Goal: Task Accomplishment & Management: Complete application form

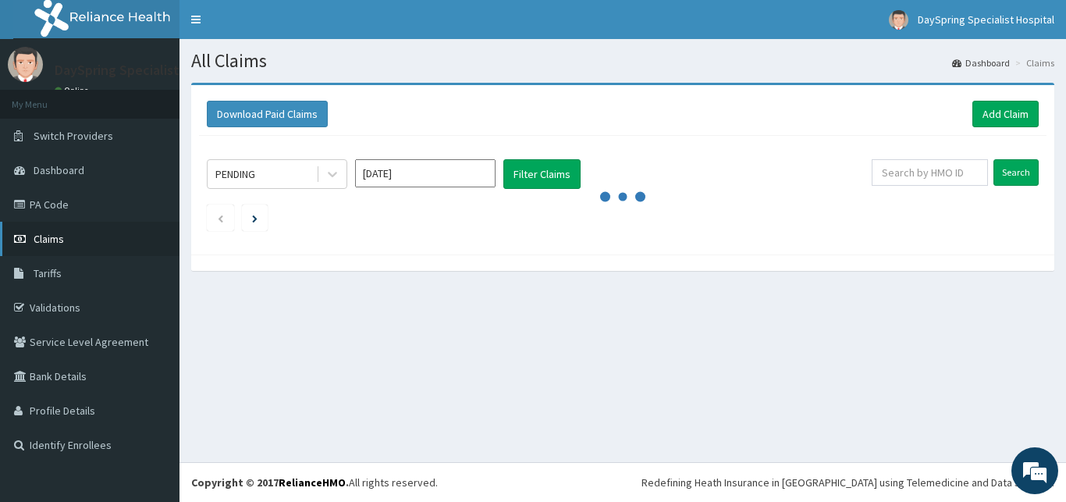
click at [17, 243] on icon at bounding box center [22, 238] width 16 height 11
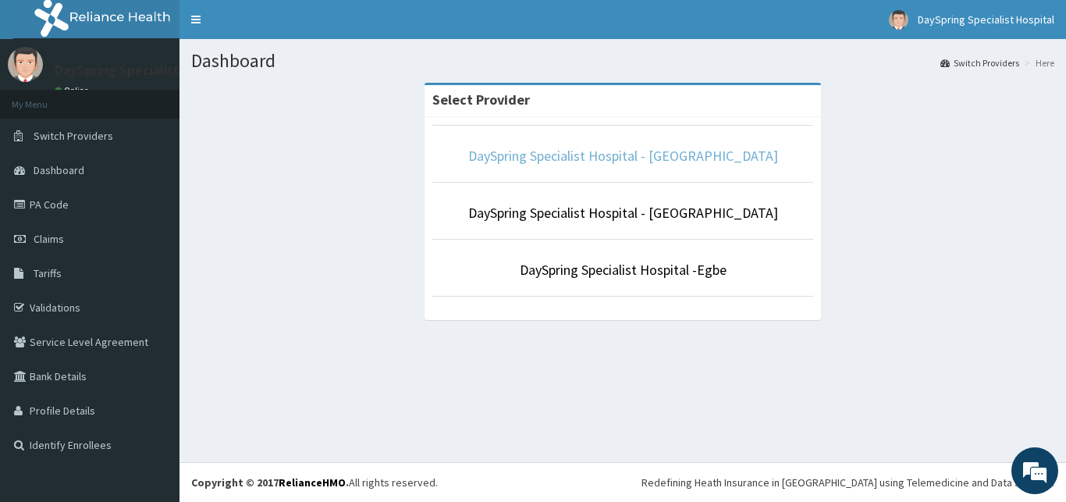
click at [586, 154] on link "DaySpring Specialist Hospital - [GEOGRAPHIC_DATA]" at bounding box center [623, 156] width 310 height 18
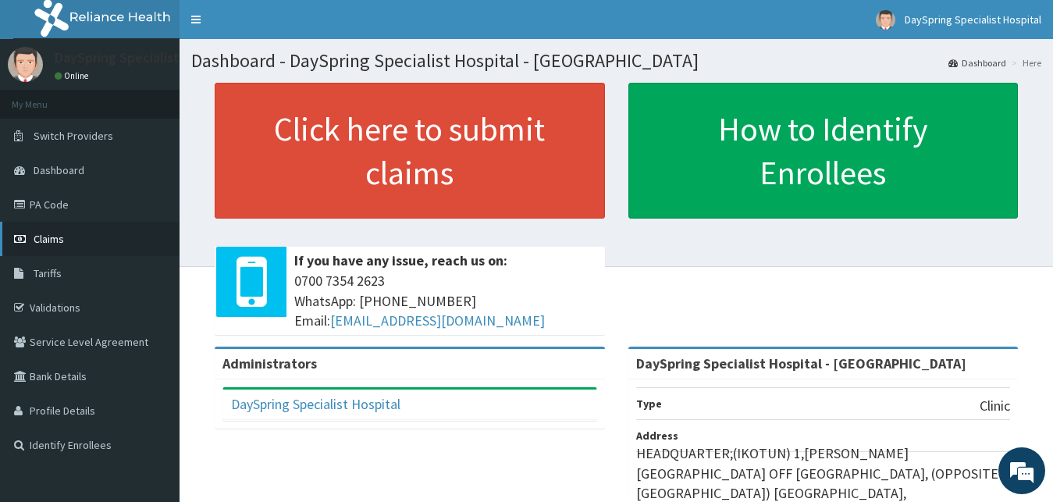
click at [33, 243] on link "Claims" at bounding box center [89, 239] width 179 height 34
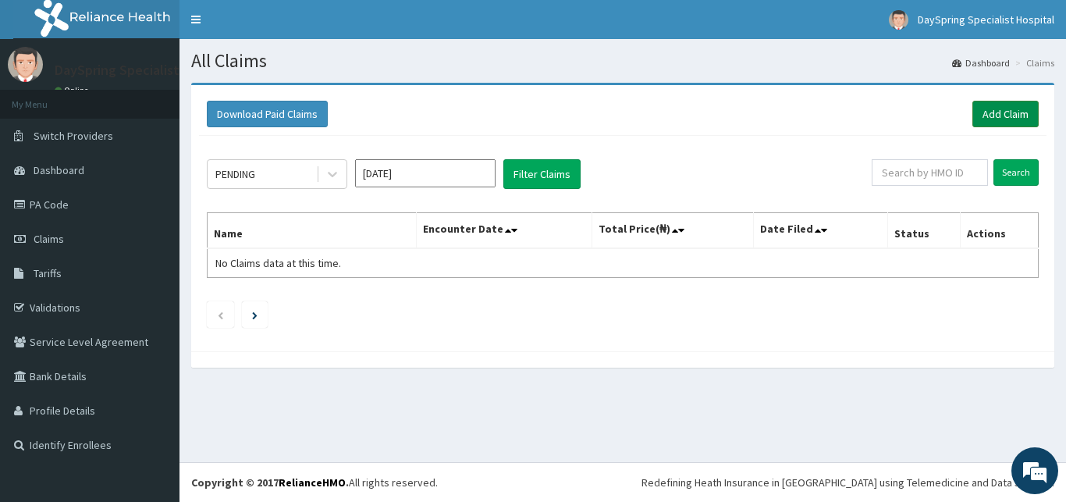
click at [990, 121] on link "Add Claim" at bounding box center [1005, 114] width 66 height 27
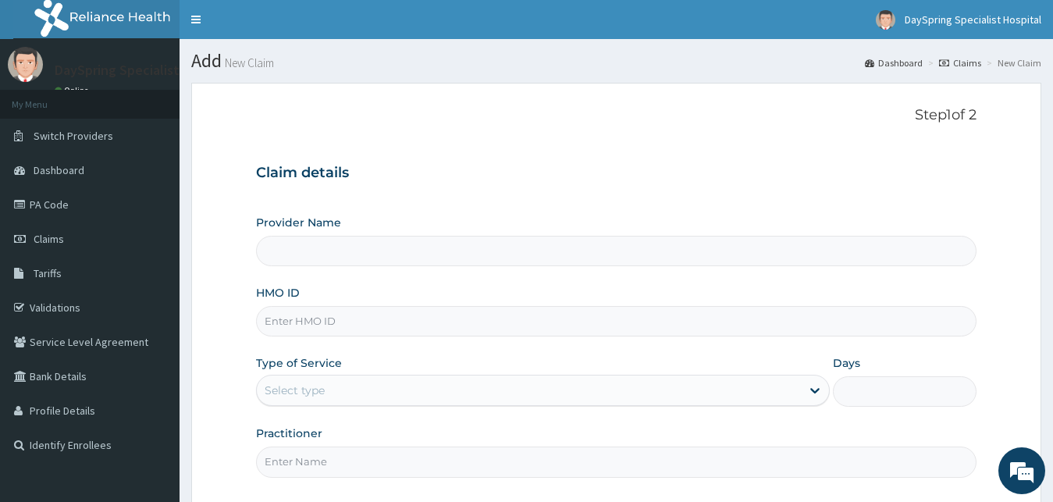
type input "DaySpring Specialist Hospital - [GEOGRAPHIC_DATA]"
type input "PRN/10226/D"
click at [567, 408] on div "Provider Name DaySpring Specialist Hospital - Ikotun HMO ID PRN/10226/D Type of…" at bounding box center [616, 346] width 721 height 262
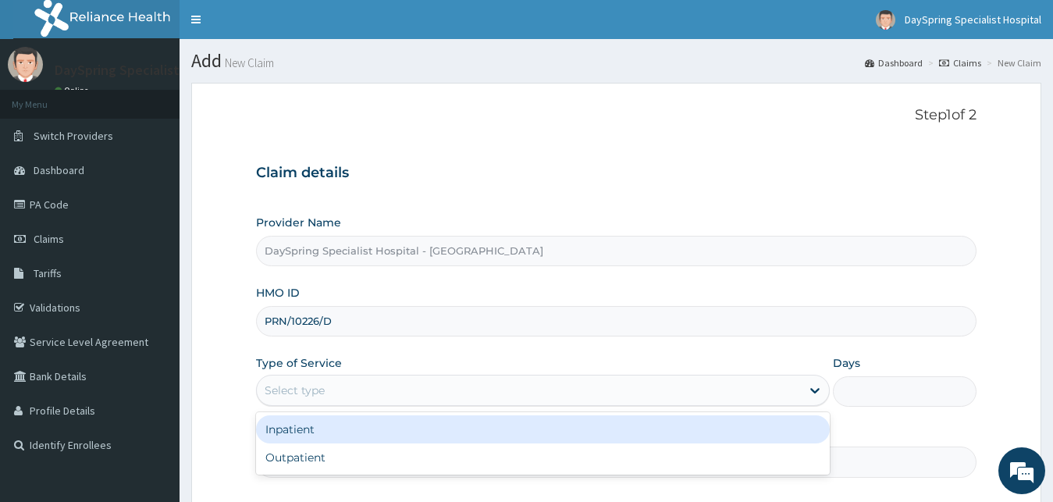
click at [563, 399] on div "Select type" at bounding box center [529, 390] width 545 height 25
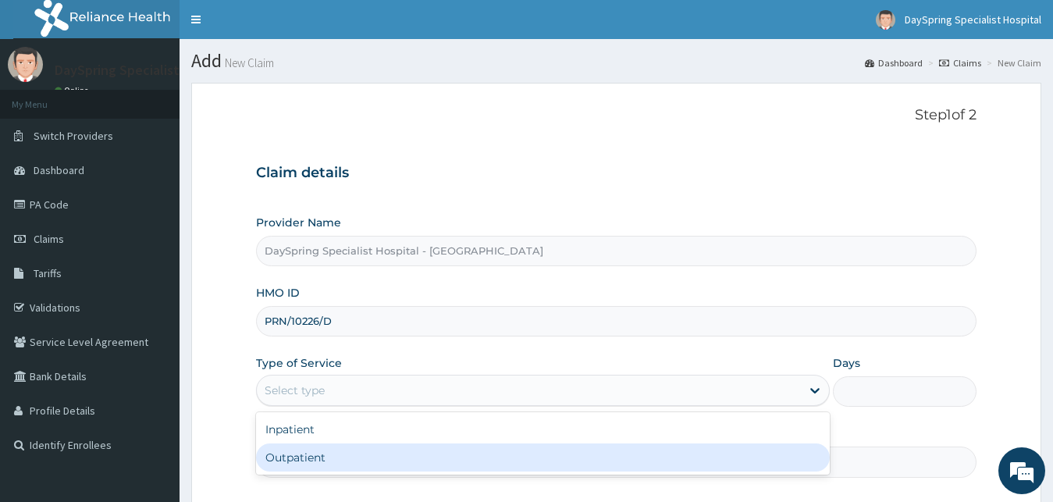
click at [552, 454] on div "Outpatient" at bounding box center [543, 457] width 574 height 28
type input "1"
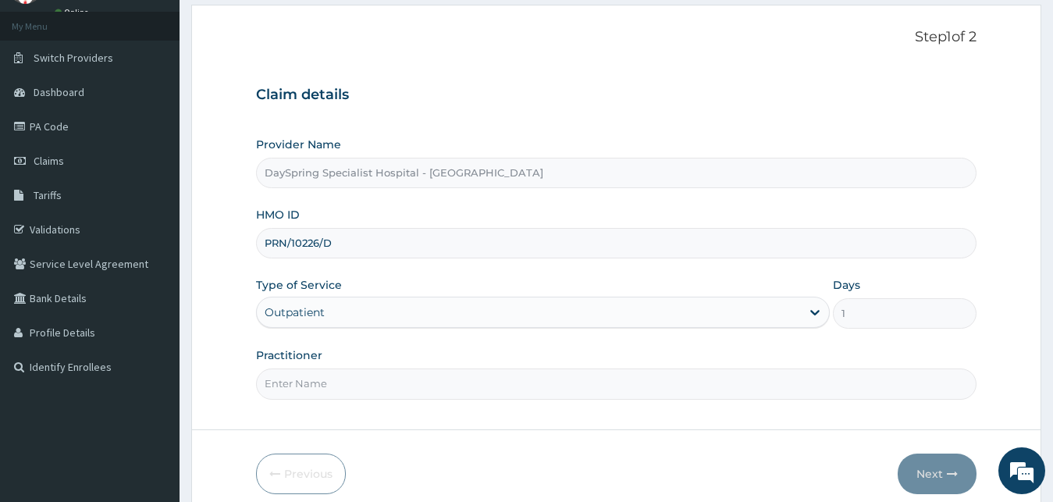
scroll to position [80, 0]
click at [854, 397] on input "Practitioner" at bounding box center [616, 382] width 721 height 30
type input "DR EMMANUEL"
click at [924, 476] on button "Next" at bounding box center [936, 472] width 79 height 41
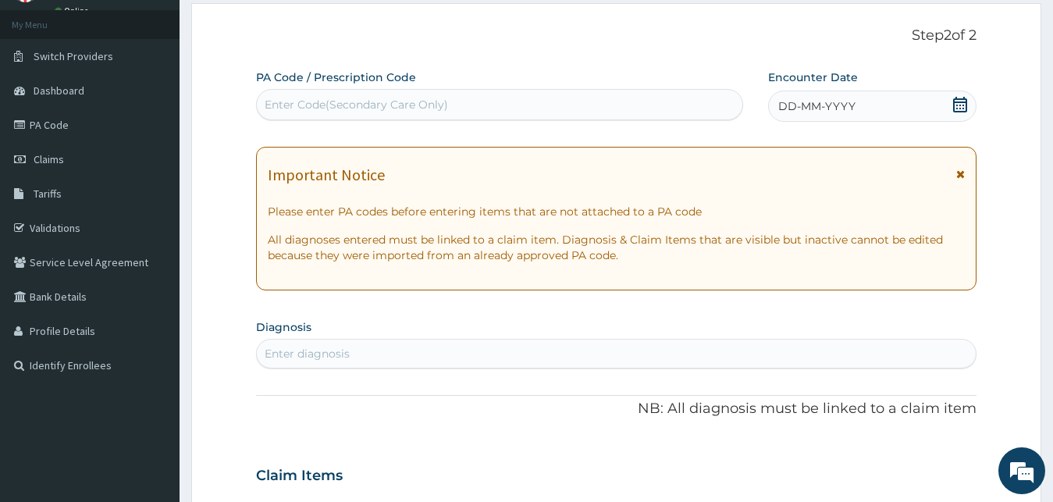
click at [964, 102] on icon at bounding box center [960, 105] width 14 height 16
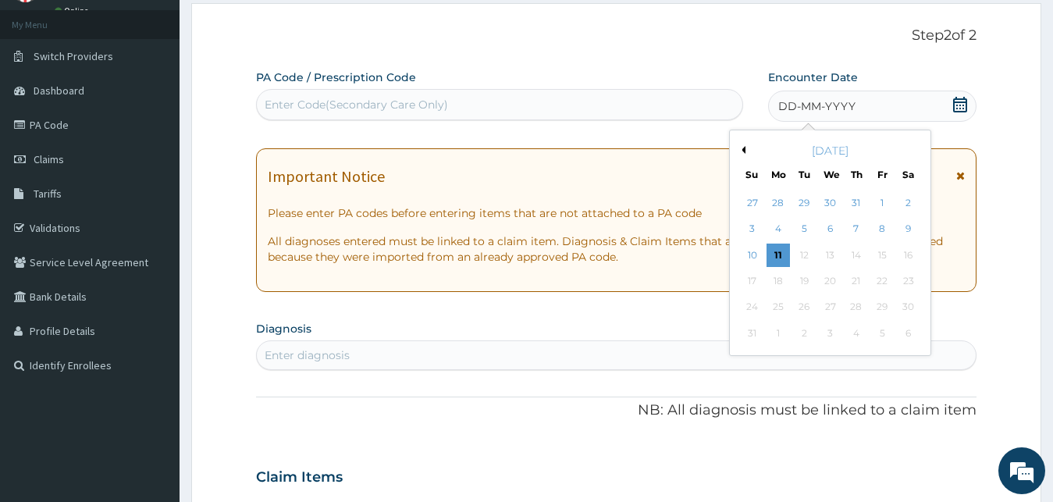
click at [742, 151] on button "Previous Month" at bounding box center [741, 150] width 8 height 8
click at [848, 227] on div "10" at bounding box center [855, 229] width 23 height 23
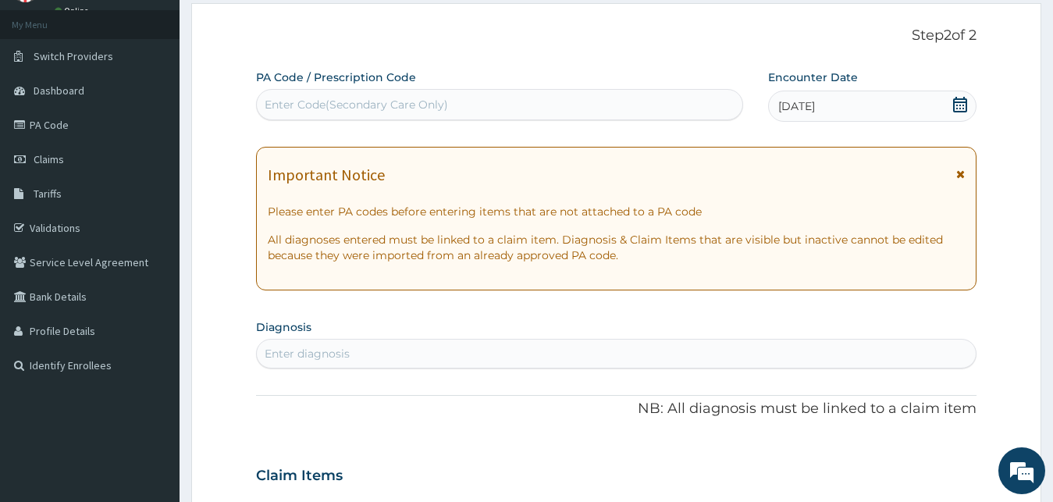
click at [521, 108] on div "Enter Code(Secondary Care Only)" at bounding box center [499, 104] width 485 height 25
type input "PA/3C285C"
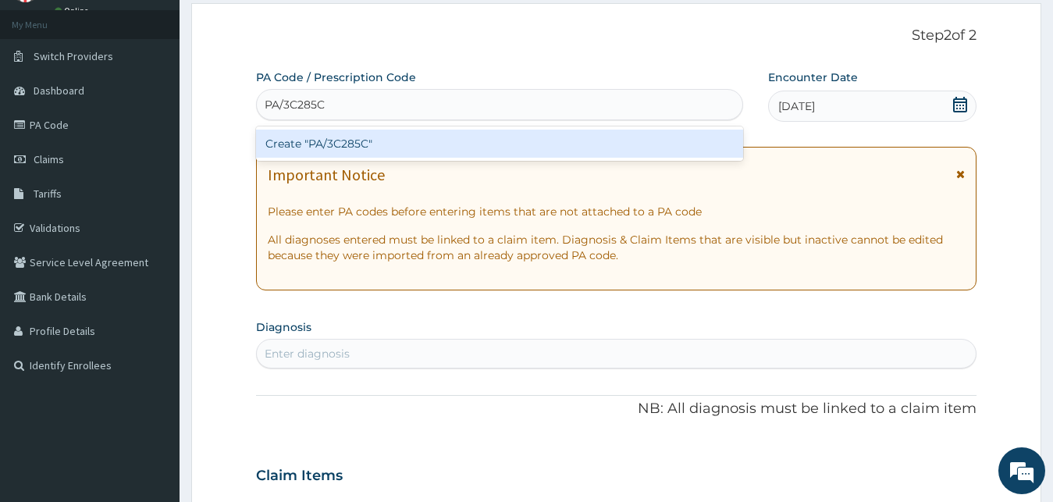
click at [515, 146] on div "Create "PA/3C285C"" at bounding box center [499, 144] width 487 height 28
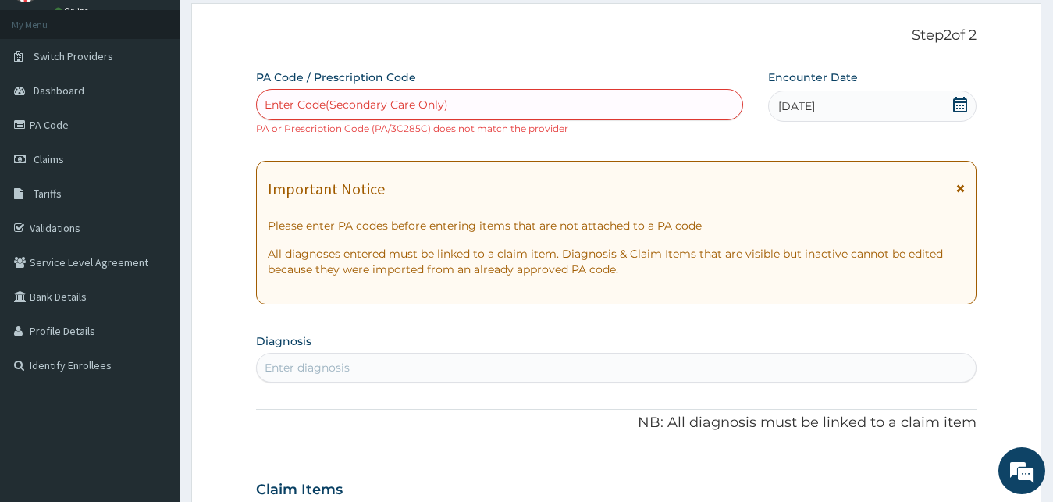
click at [506, 112] on div "Enter Code(Secondary Care Only)" at bounding box center [499, 104] width 485 height 25
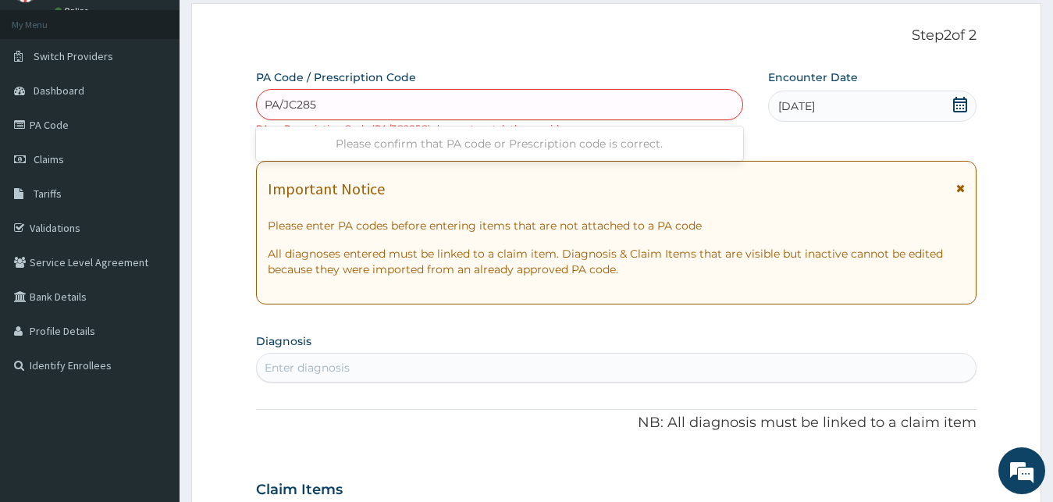
type input "PA/JC285C"
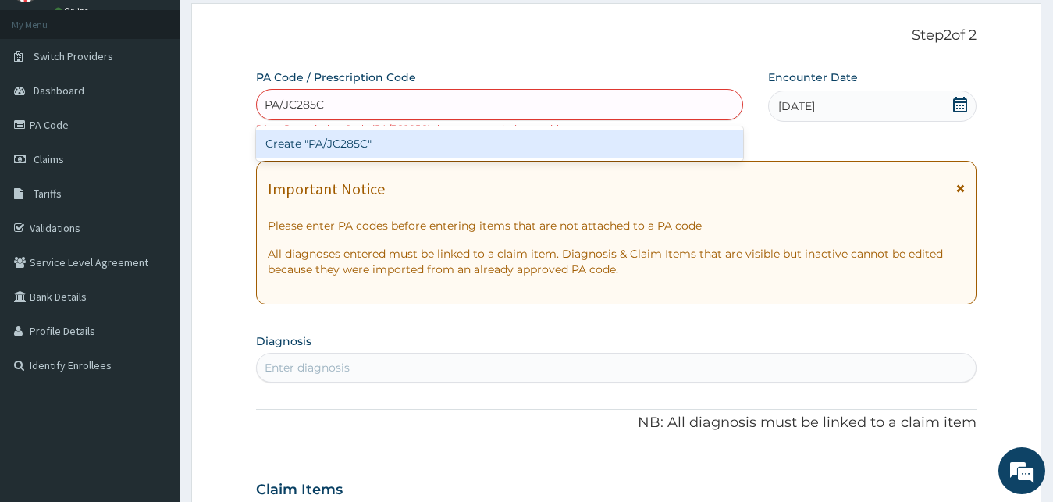
click at [620, 144] on div "Create "PA/JC285C"" at bounding box center [499, 144] width 487 height 28
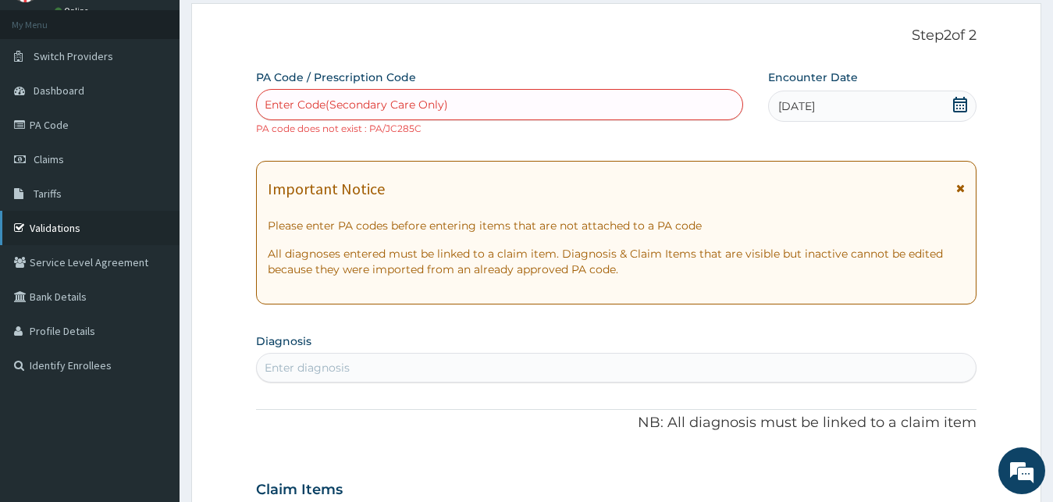
click at [52, 218] on link "Validations" at bounding box center [89, 228] width 179 height 34
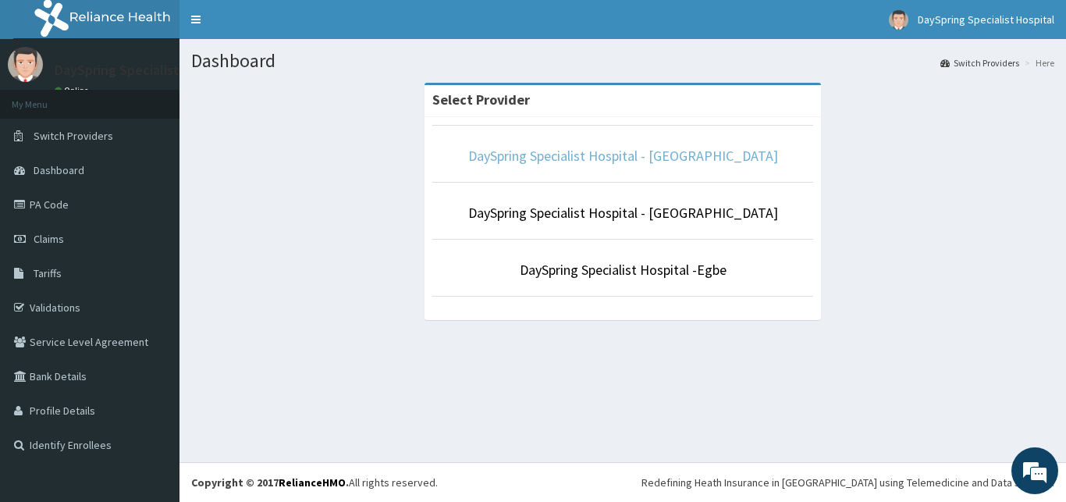
click at [564, 155] on link "DaySpring Specialist Hospital - [GEOGRAPHIC_DATA]" at bounding box center [623, 156] width 310 height 18
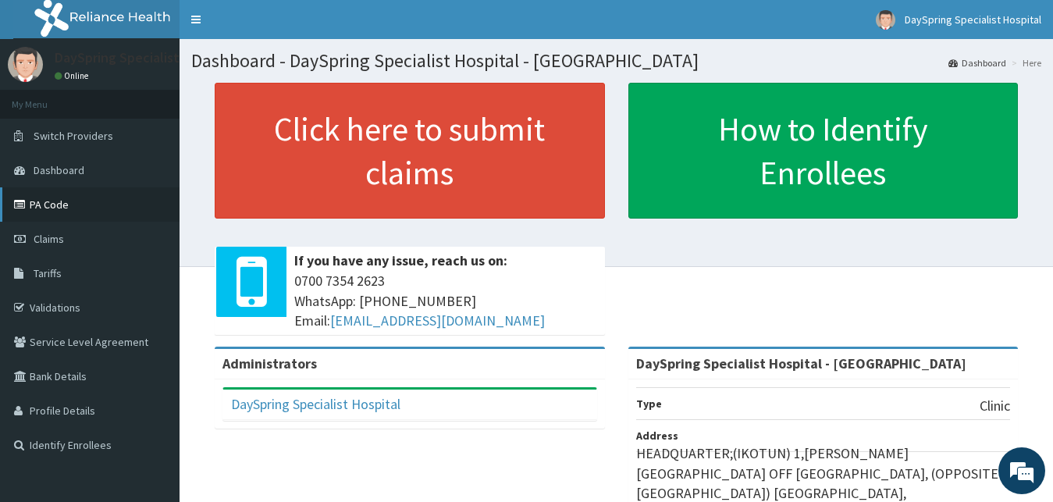
click at [69, 209] on link "PA Code" at bounding box center [89, 204] width 179 height 34
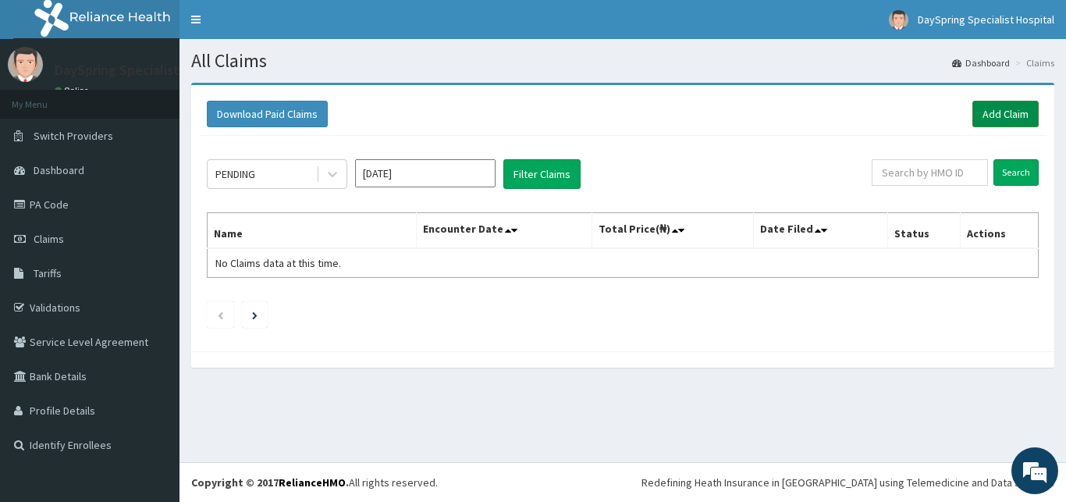
click at [997, 121] on link "Add Claim" at bounding box center [1005, 114] width 66 height 27
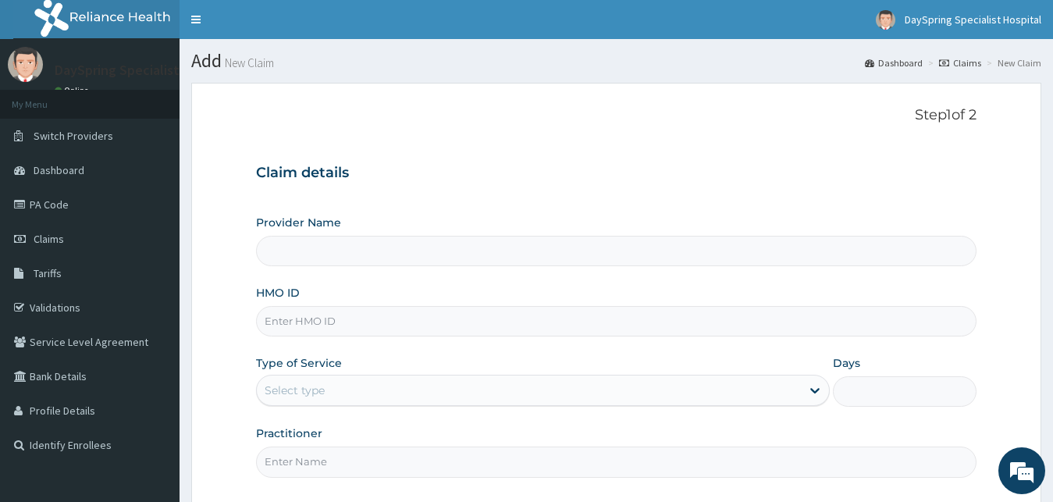
click at [505, 327] on input "HMO ID" at bounding box center [616, 321] width 721 height 30
type input "DaySpring Specialist Hospital - [GEOGRAPHIC_DATA]"
type input "PRN/10226/D"
click at [495, 389] on div "Select type" at bounding box center [529, 390] width 545 height 25
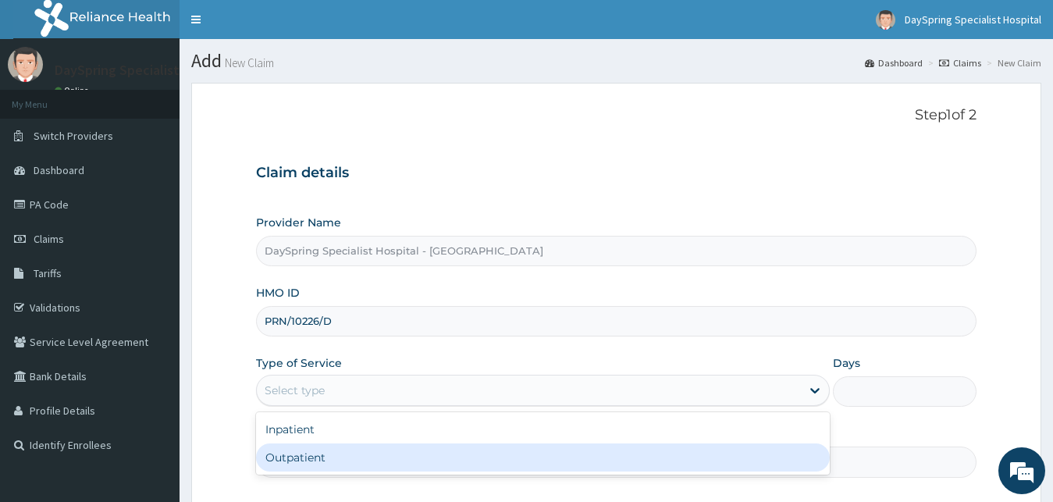
click at [499, 455] on div "Outpatient" at bounding box center [543, 457] width 574 height 28
type input "1"
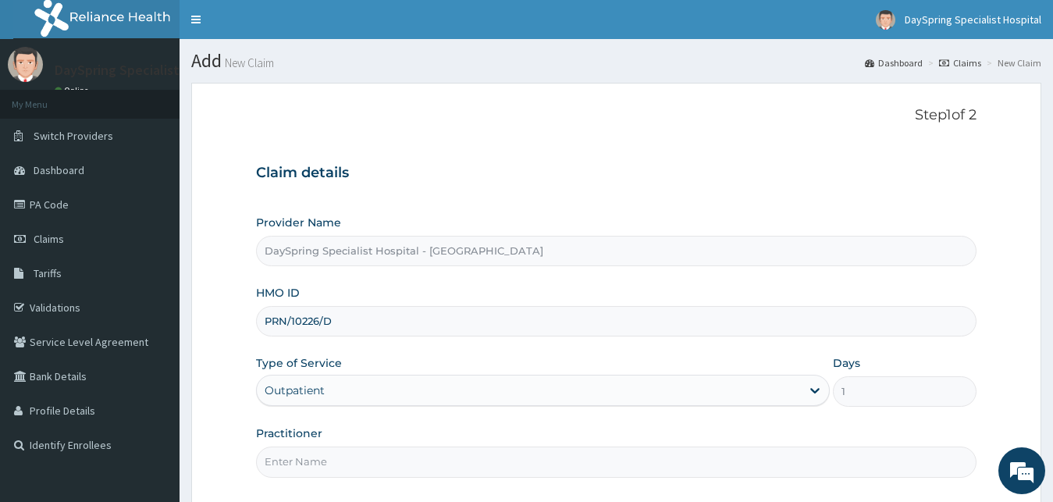
click at [538, 457] on input "Practitioner" at bounding box center [616, 461] width 721 height 30
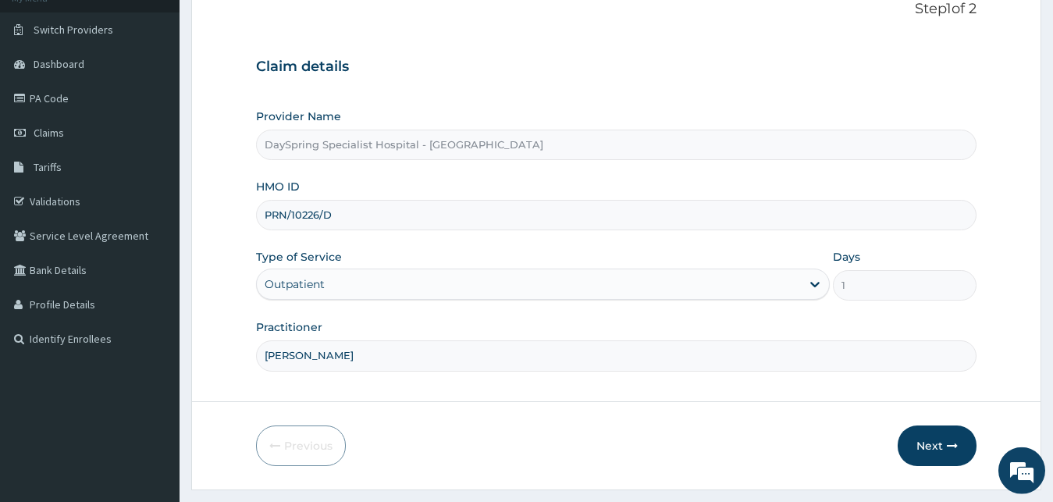
scroll to position [146, 0]
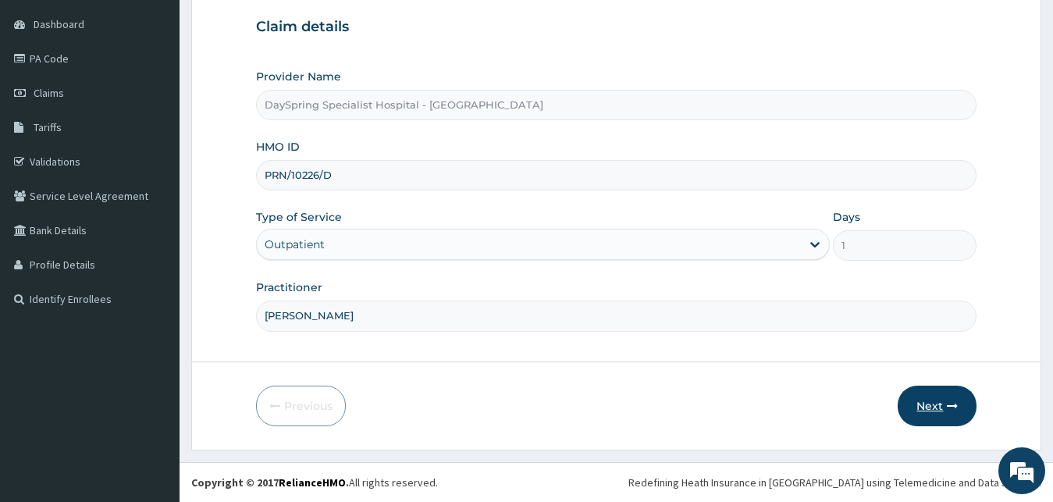
type input "DR EMMANUEL"
click at [919, 403] on button "Next" at bounding box center [936, 405] width 79 height 41
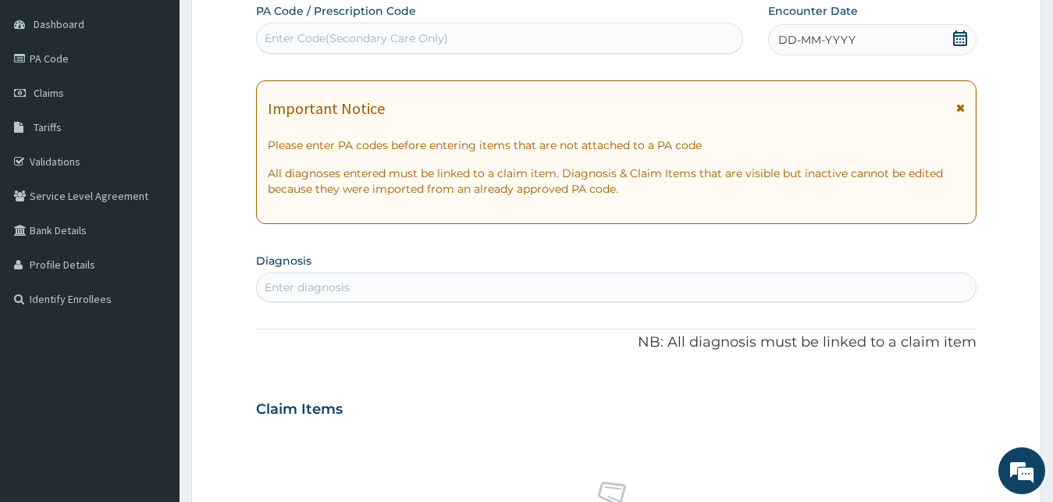
click at [480, 48] on div "Enter Code(Secondary Care Only)" at bounding box center [499, 38] width 485 height 25
paste input "PA/7C285C"
type input "PA/7C285C"
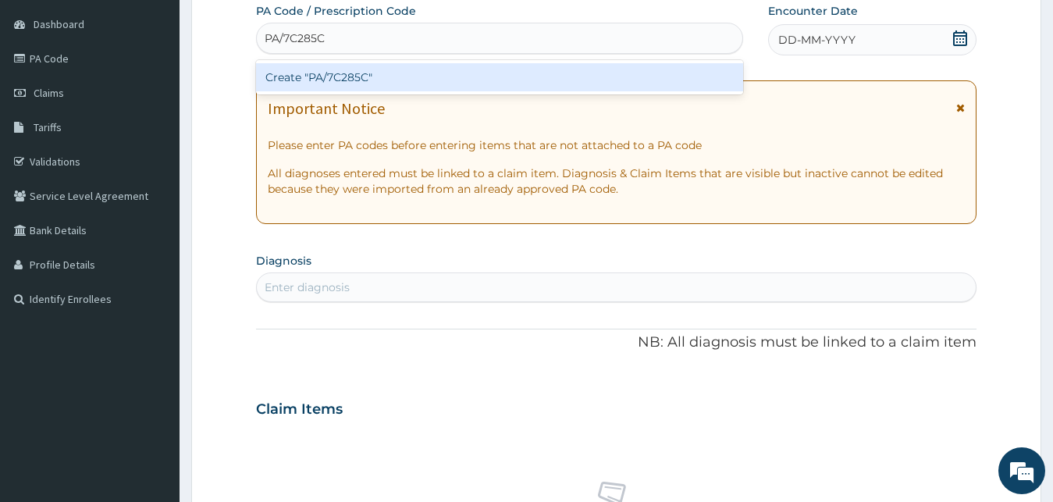
click at [481, 87] on div "Create "PA/7C285C"" at bounding box center [499, 77] width 487 height 28
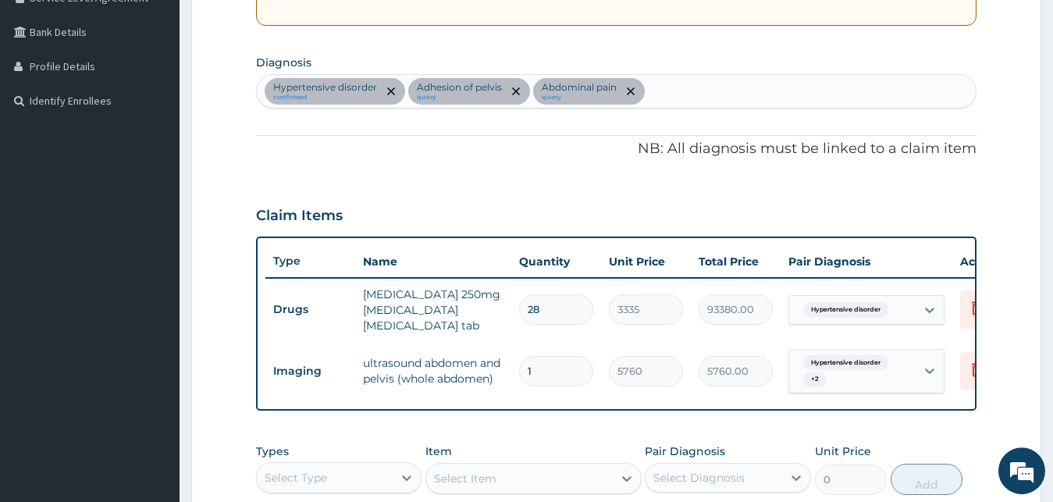
scroll to position [475, 0]
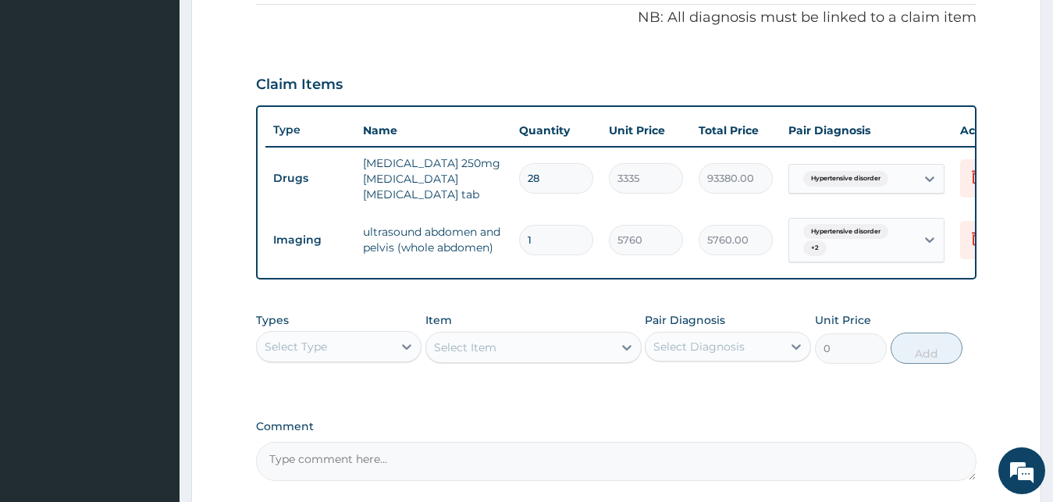
click at [340, 342] on div "Select Type" at bounding box center [325, 346] width 137 height 25
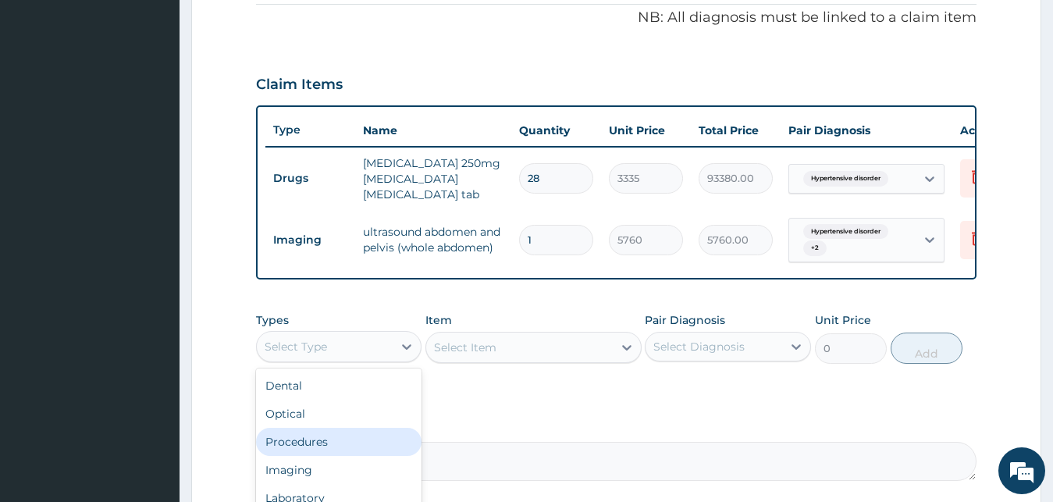
click at [316, 448] on div "Procedures" at bounding box center [339, 442] width 166 height 28
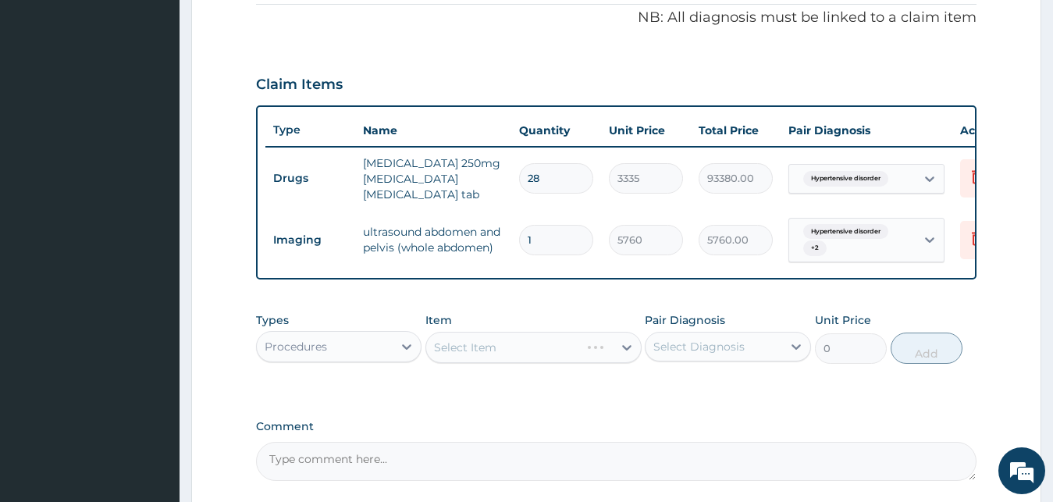
click at [492, 356] on div "Select Item" at bounding box center [533, 347] width 216 height 31
click at [492, 355] on div "Select Item" at bounding box center [465, 347] width 62 height 16
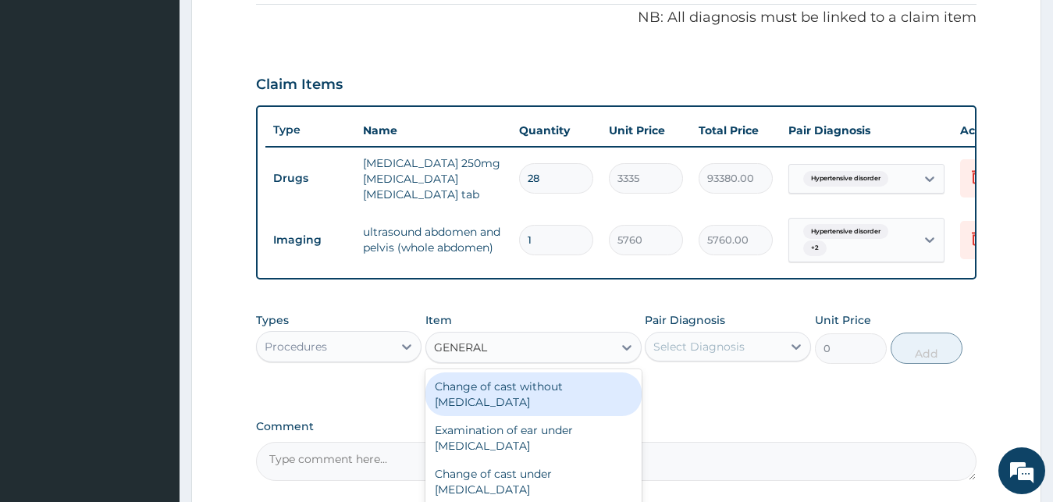
type input "GENERAL P"
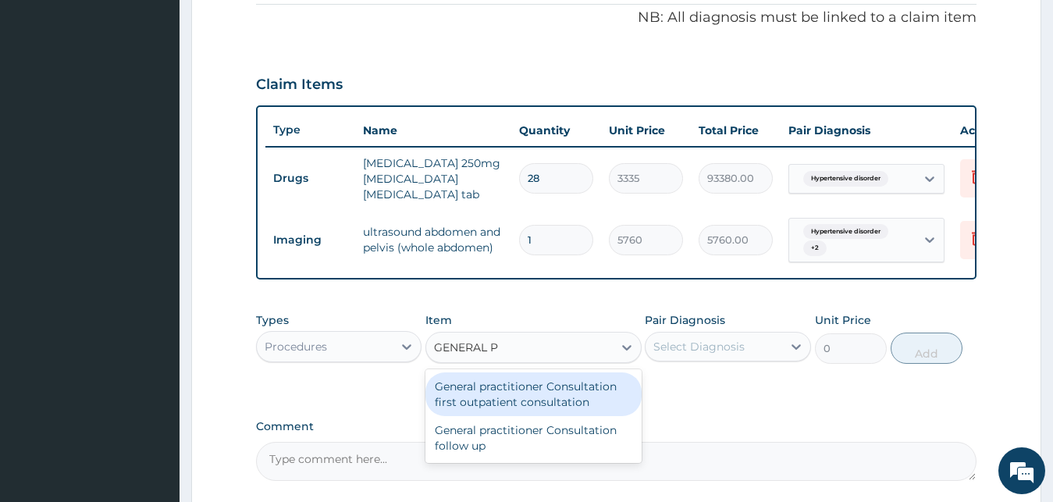
click at [539, 402] on div "General practitioner Consultation first outpatient consultation" at bounding box center [533, 394] width 216 height 44
type input "3000"
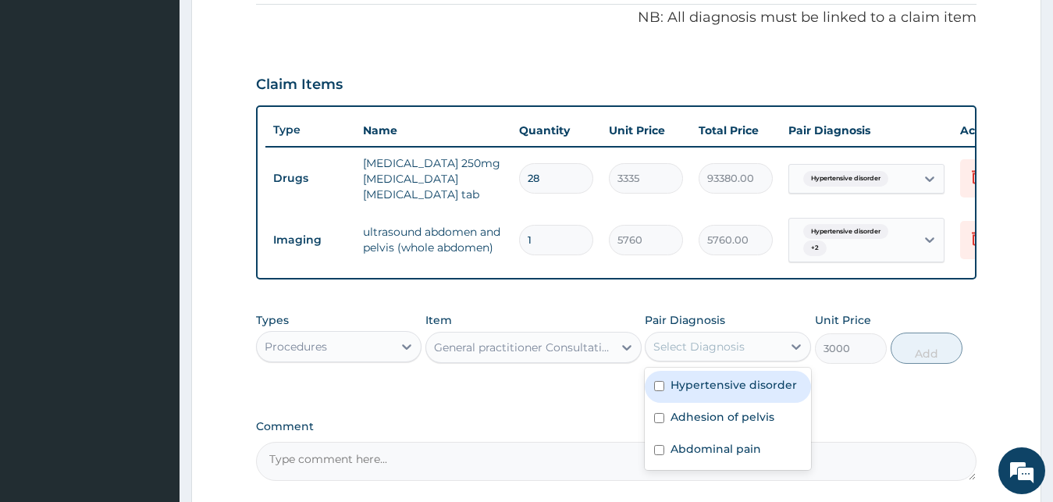
click at [709, 354] on div "Select Diagnosis" at bounding box center [698, 347] width 91 height 16
click at [711, 392] on label "Hypertensive disorder" at bounding box center [733, 385] width 126 height 16
checkbox input "true"
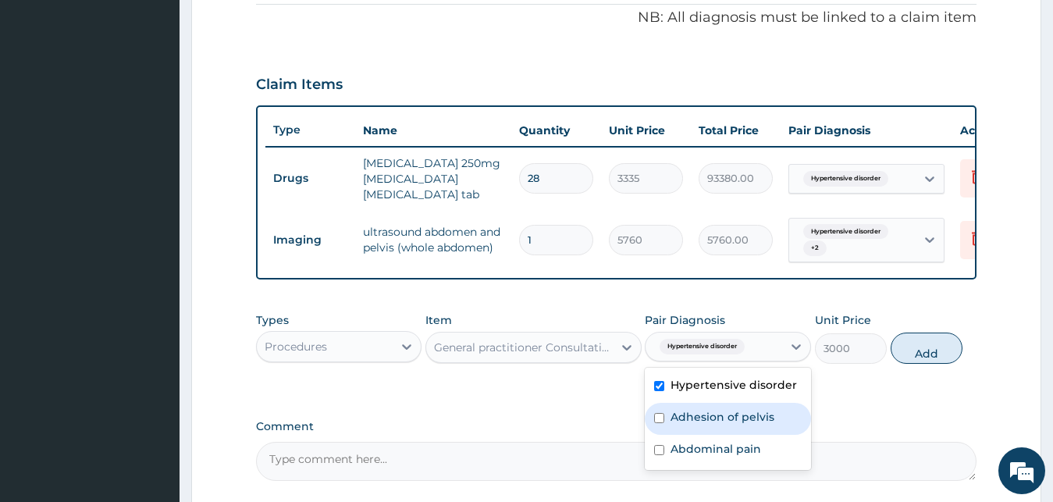
click at [712, 415] on label "Adhesion of pelvis" at bounding box center [722, 417] width 104 height 16
checkbox input "true"
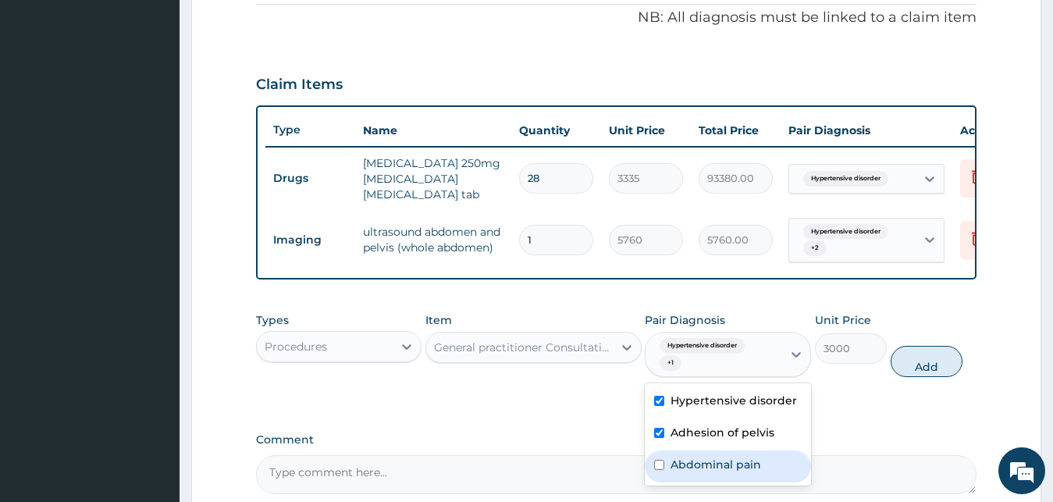
click at [721, 469] on label "Abdominal pain" at bounding box center [715, 464] width 91 height 16
checkbox input "true"
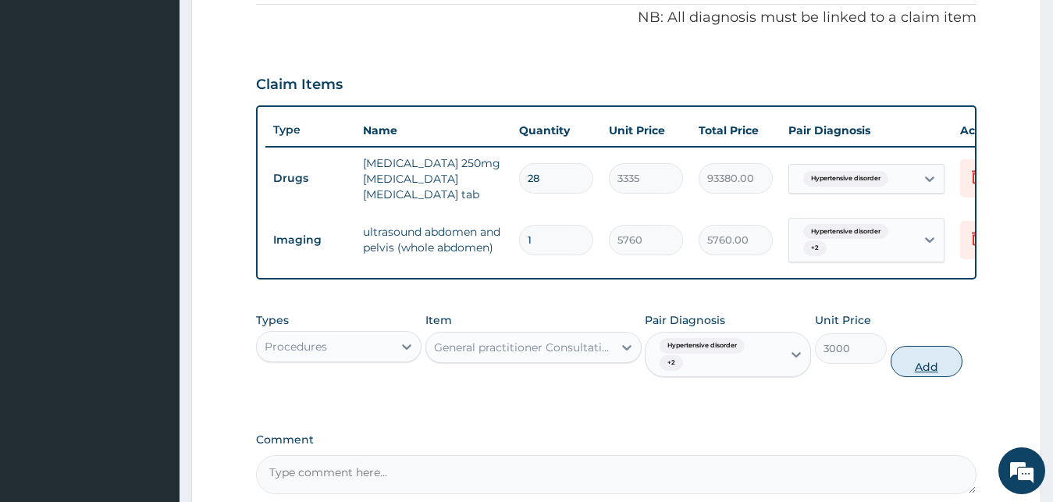
click at [912, 370] on button "Add" at bounding box center [926, 361] width 72 height 31
type input "0"
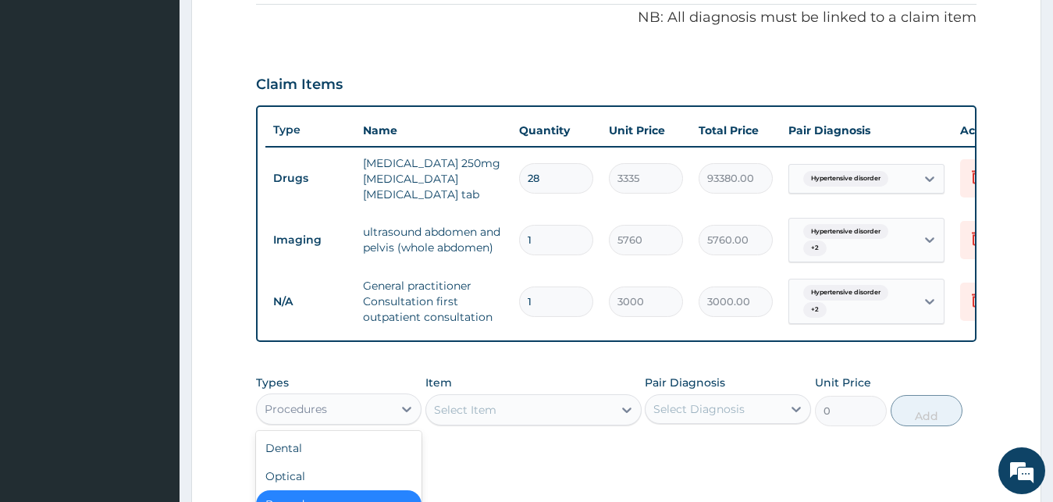
click at [337, 403] on div "Procedures" at bounding box center [325, 408] width 137 height 25
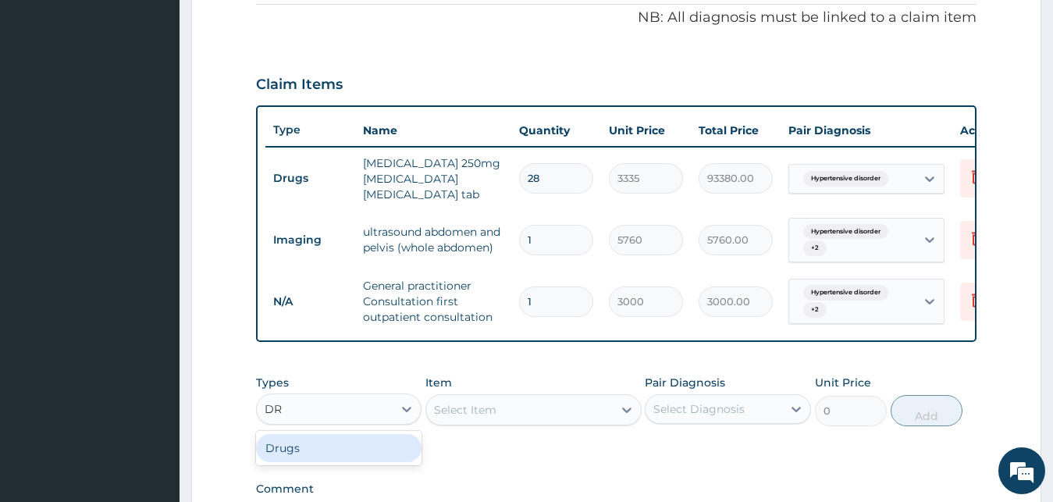
type input "DRU"
click at [314, 442] on div "Drugs" at bounding box center [339, 448] width 166 height 28
click at [482, 413] on div "Select Item" at bounding box center [533, 409] width 216 height 31
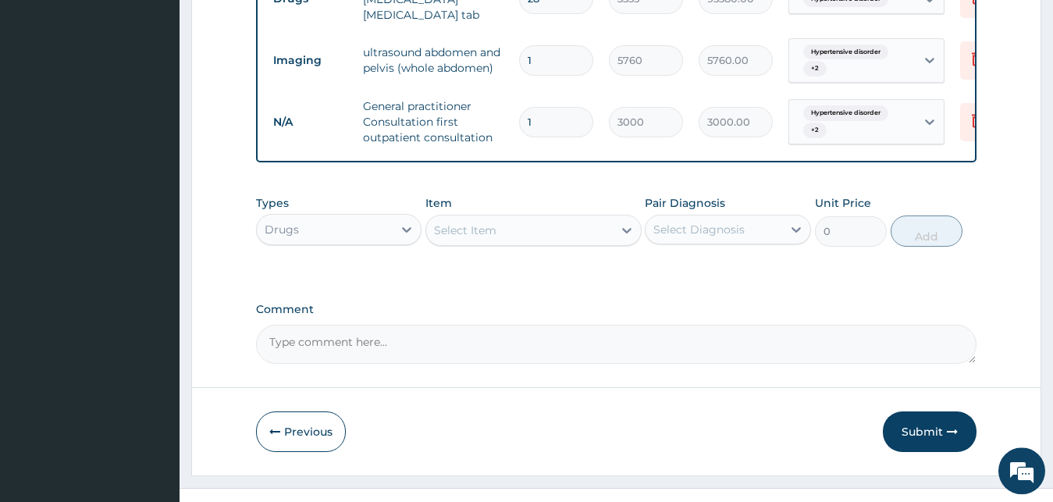
scroll to position [685, 0]
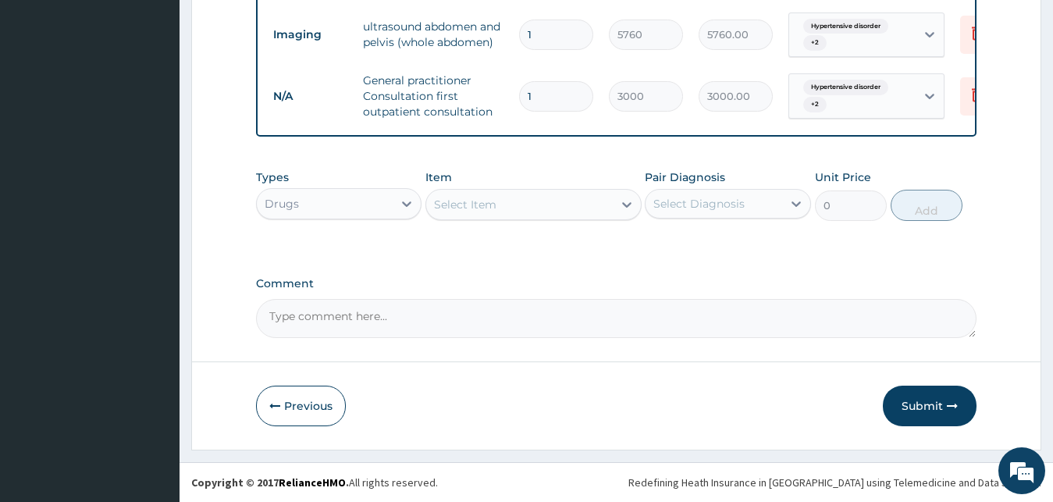
click at [463, 193] on div "Select Item" at bounding box center [519, 204] width 186 height 25
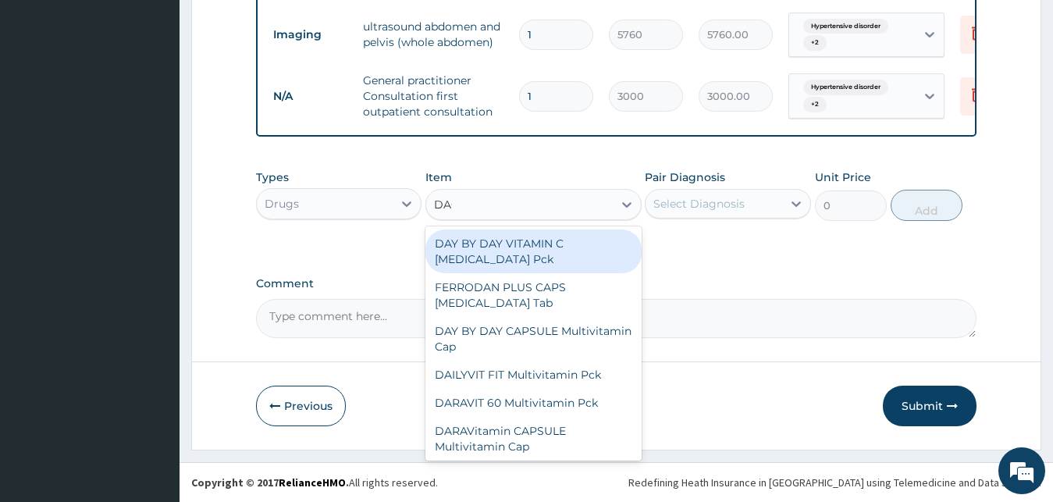
type input "DAGA"
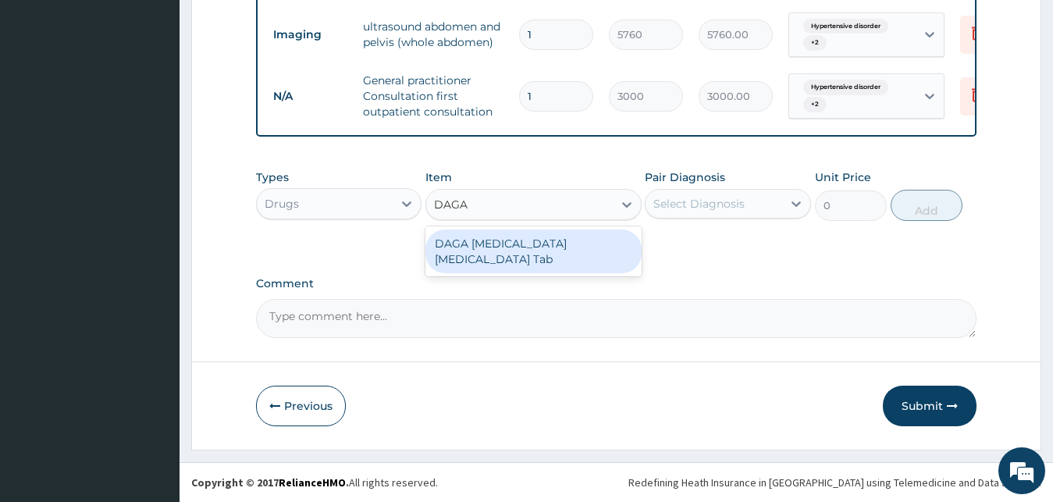
click at [486, 262] on div "DAGA PARACETAMOL Acetaminophen Tab" at bounding box center [533, 251] width 216 height 44
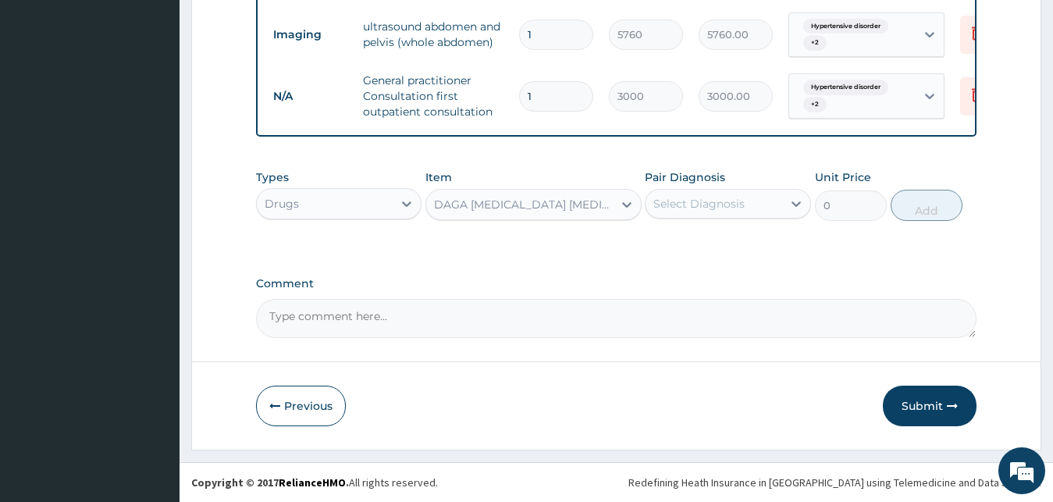
type input "23"
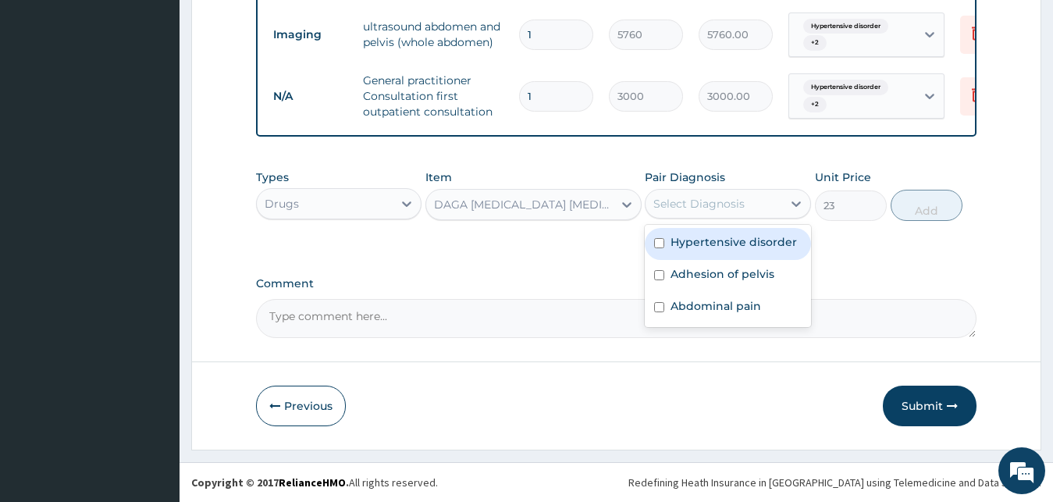
click at [676, 206] on div "Select Diagnosis" at bounding box center [698, 204] width 91 height 16
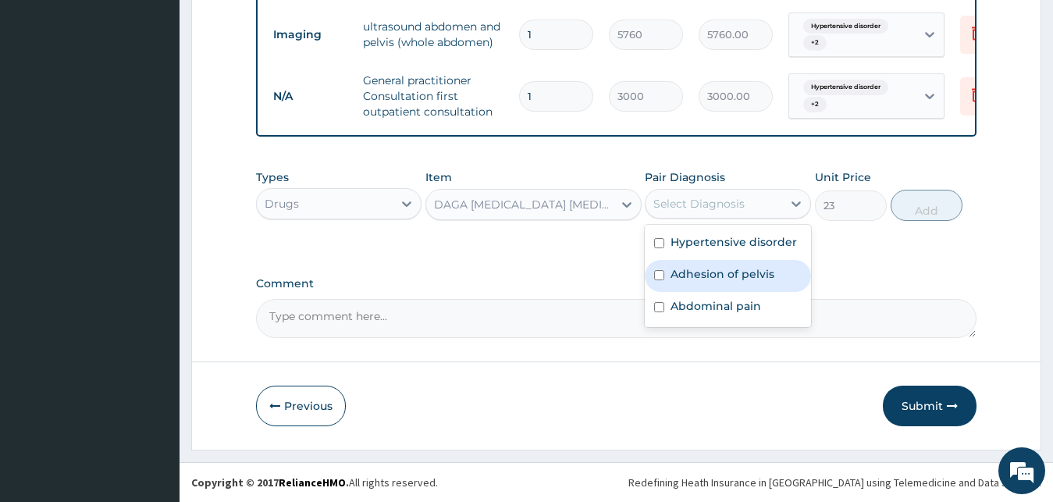
click at [676, 274] on label "Adhesion of pelvis" at bounding box center [722, 274] width 104 height 16
checkbox input "true"
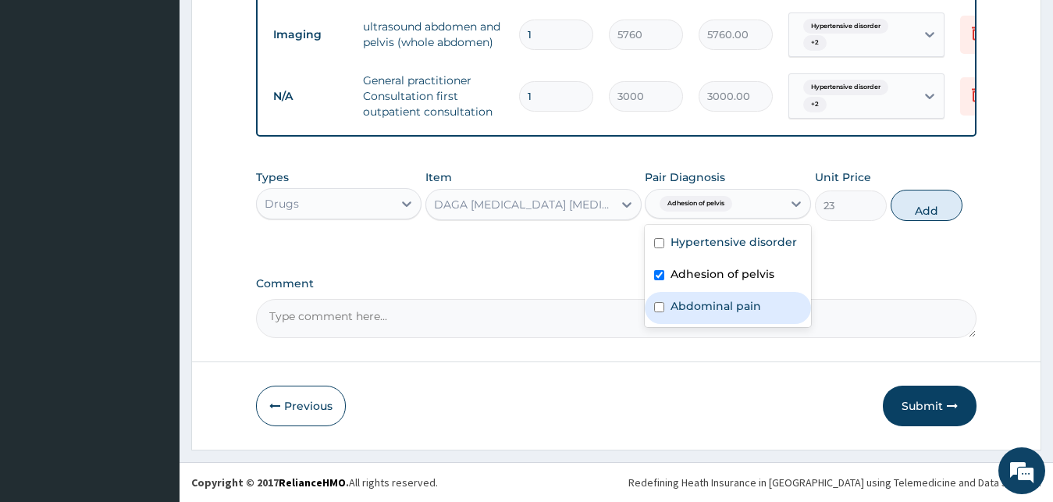
click at [686, 303] on label "Abdominal pain" at bounding box center [715, 306] width 91 height 16
checkbox input "true"
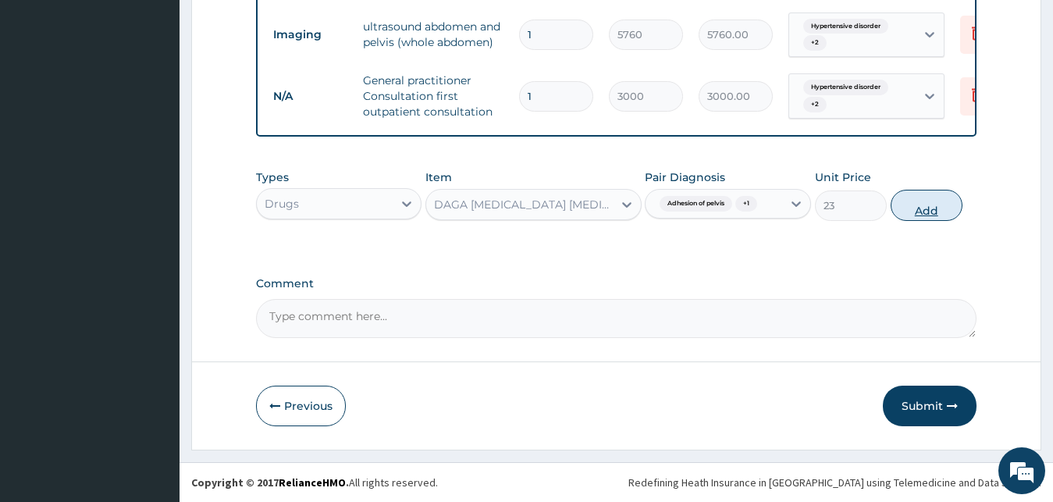
click at [913, 201] on button "Add" at bounding box center [926, 205] width 72 height 31
type input "0"
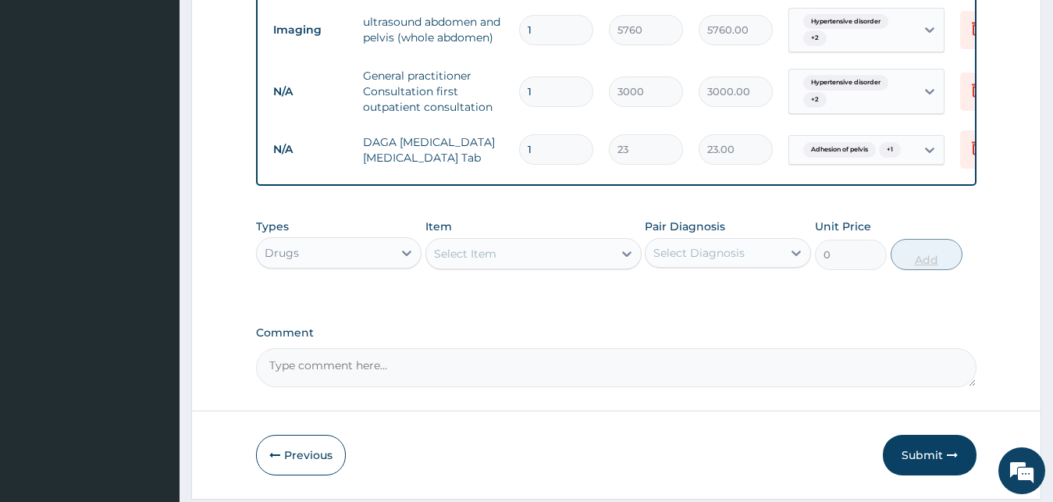
type input "18"
type input "414.00"
type input "18"
click at [940, 457] on button "Submit" at bounding box center [930, 455] width 94 height 41
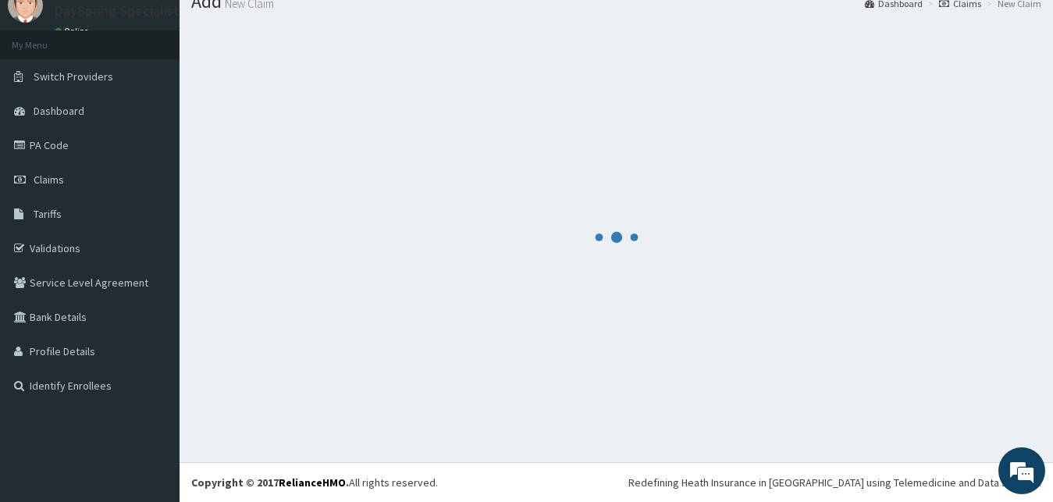
scroll to position [59, 0]
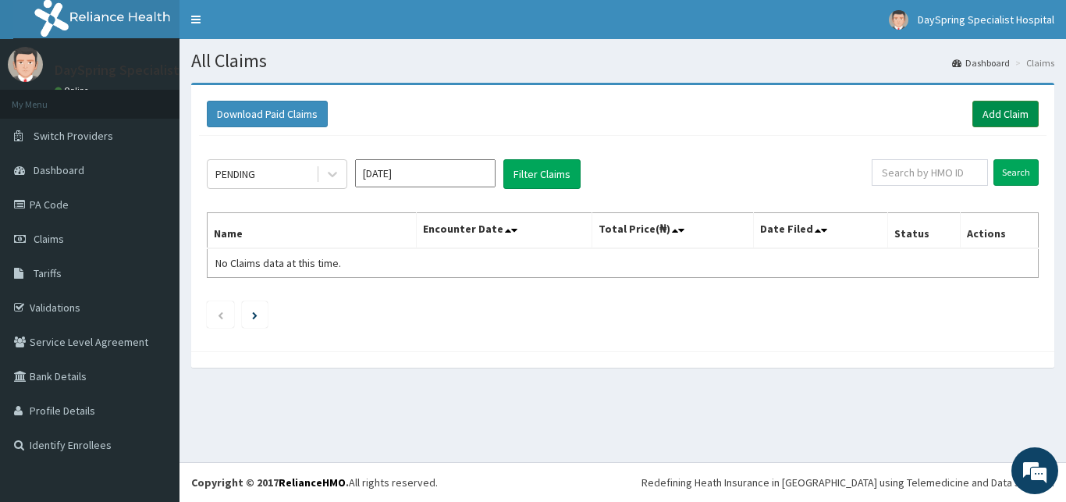
click at [989, 108] on link "Add Claim" at bounding box center [1005, 114] width 66 height 27
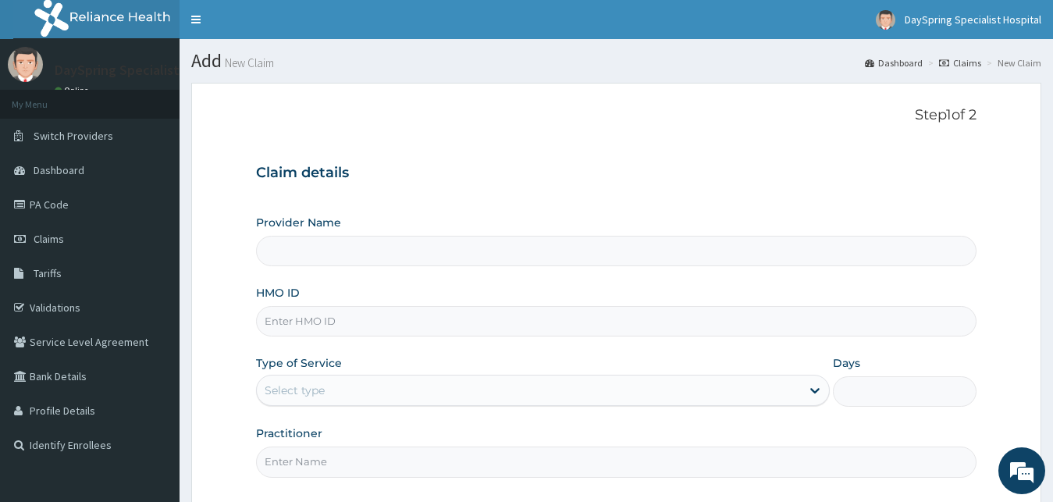
type input "P"
type input "DaySpring Specialist Hospital - [GEOGRAPHIC_DATA]"
type input "PRN/10226/D"
click at [524, 375] on div "Select type" at bounding box center [543, 390] width 574 height 31
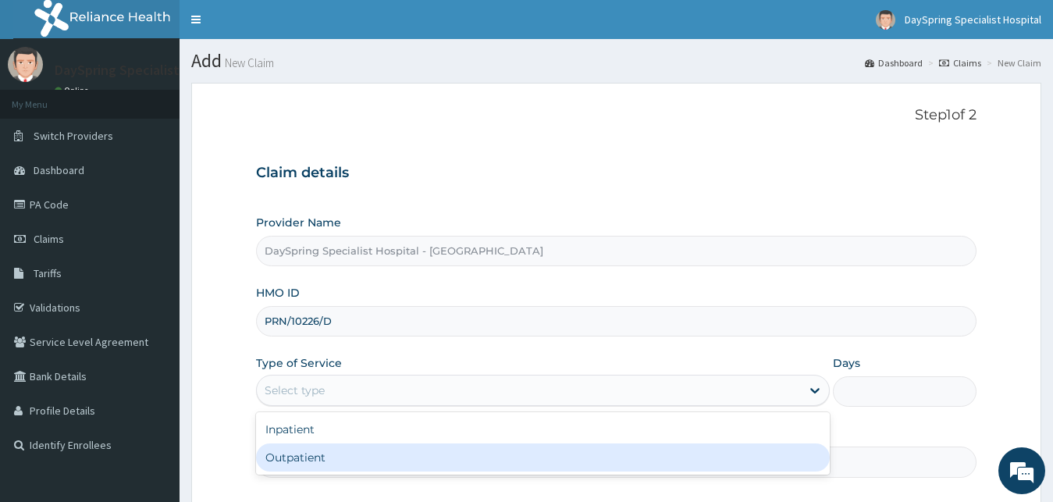
click at [510, 455] on div "Outpatient" at bounding box center [543, 457] width 574 height 28
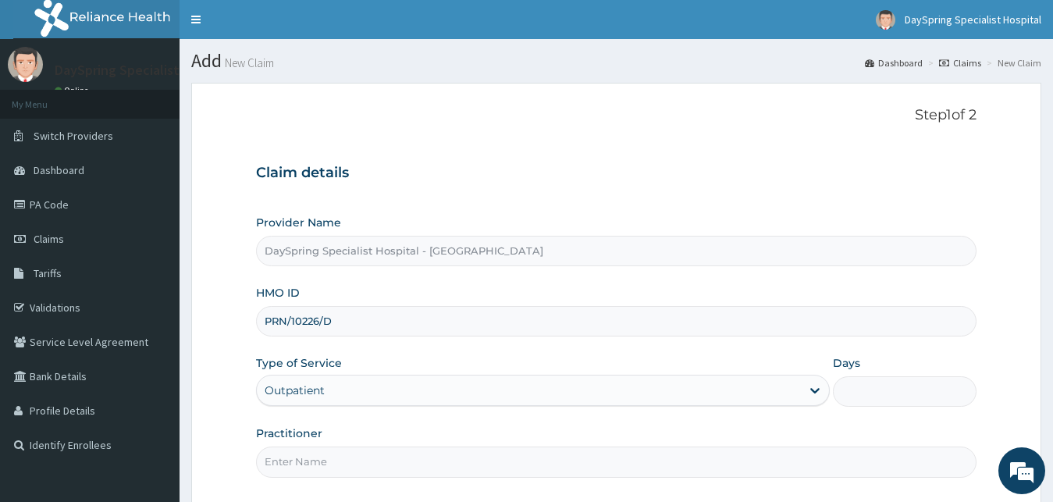
type input "1"
click at [511, 458] on input "Practitioner" at bounding box center [616, 461] width 721 height 30
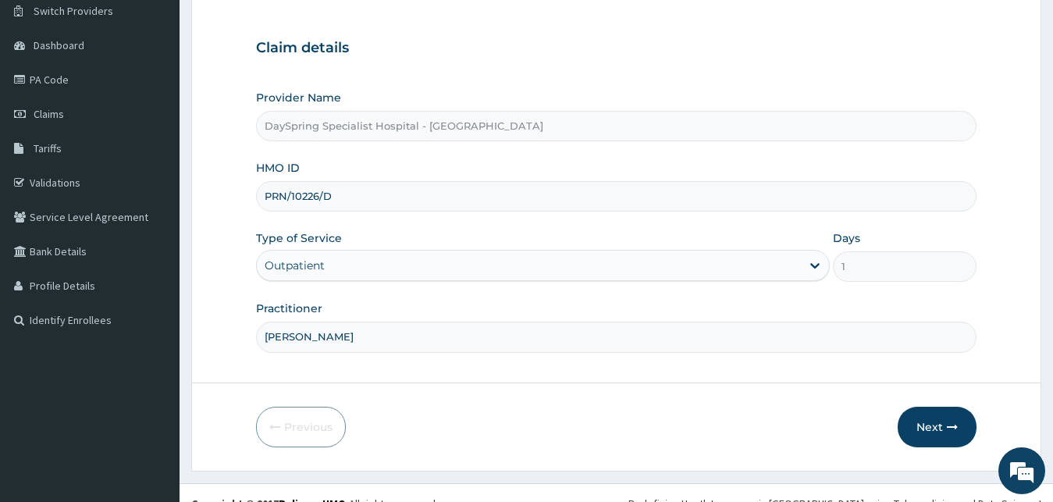
scroll to position [146, 0]
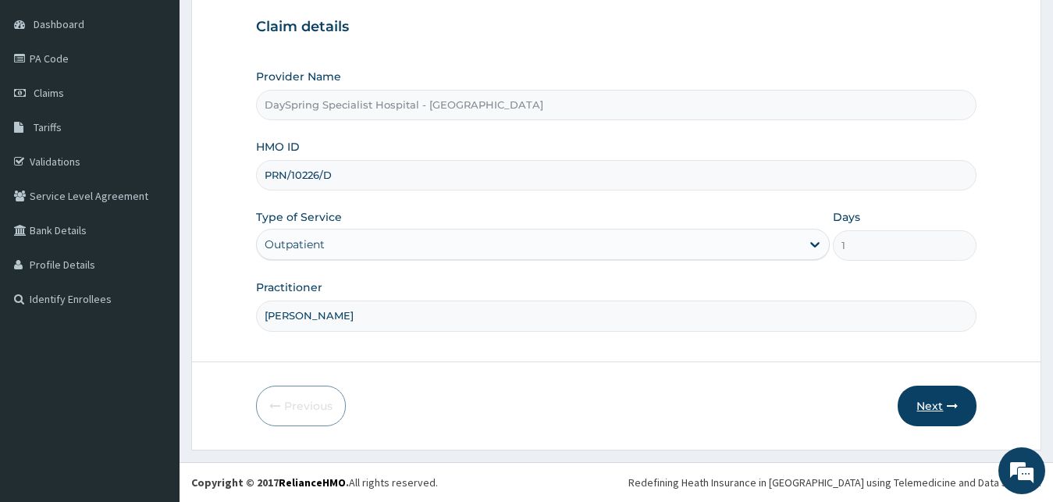
type input "DR ADEBAYO"
click at [925, 392] on button "Next" at bounding box center [936, 405] width 79 height 41
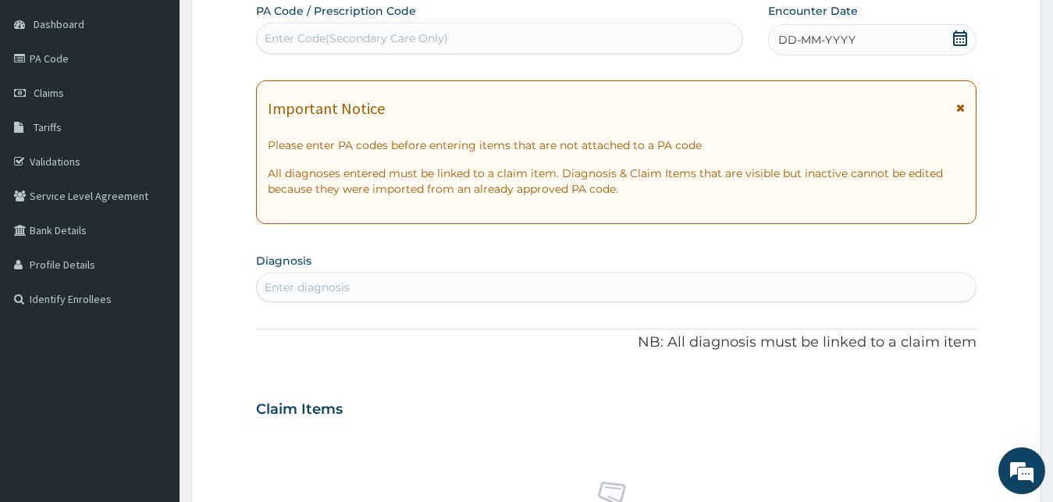
click at [486, 40] on div "Enter Code(Secondary Care Only)" at bounding box center [499, 38] width 485 height 25
type input "PA/F4CFC2"
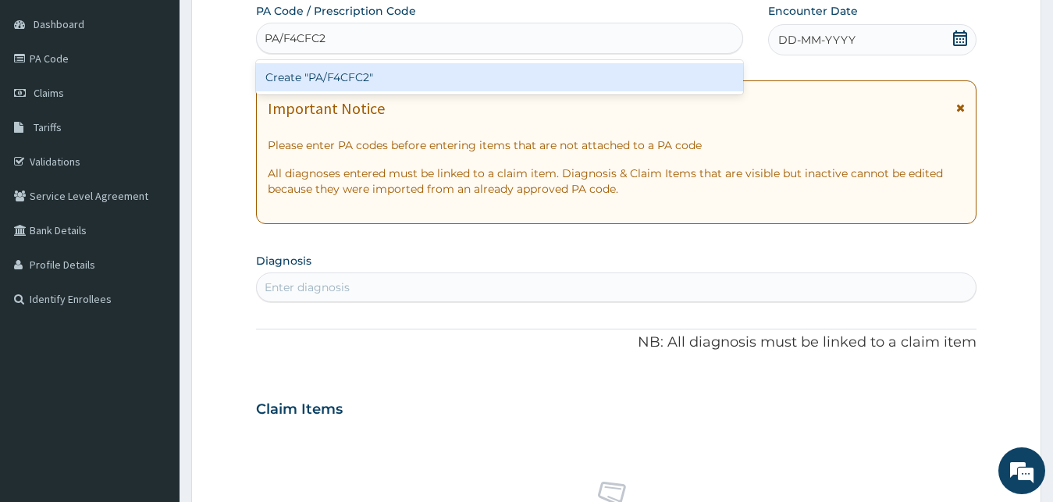
click at [503, 62] on div "Create "PA/F4CFC2"" at bounding box center [499, 77] width 487 height 34
click at [506, 80] on div "Create "PA/F4CFC2"" at bounding box center [499, 77] width 487 height 28
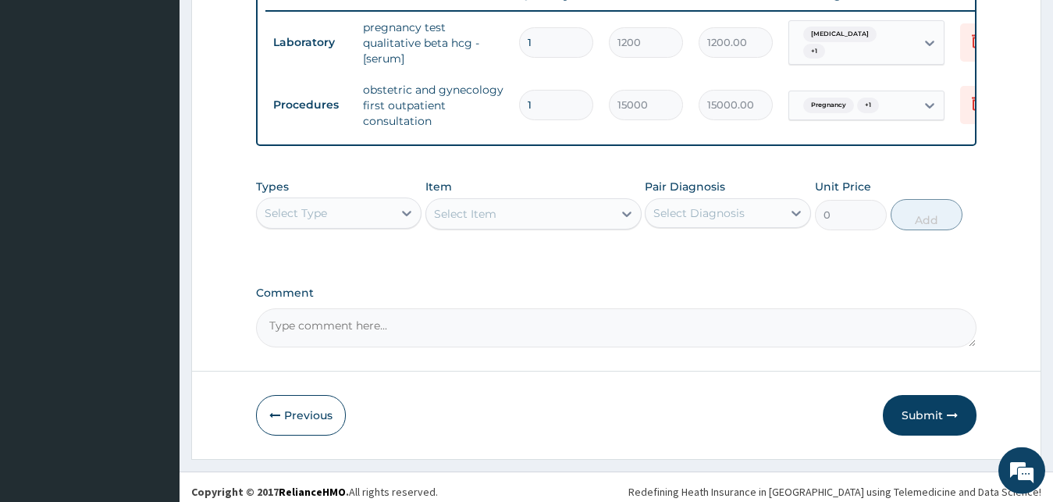
scroll to position [634, 0]
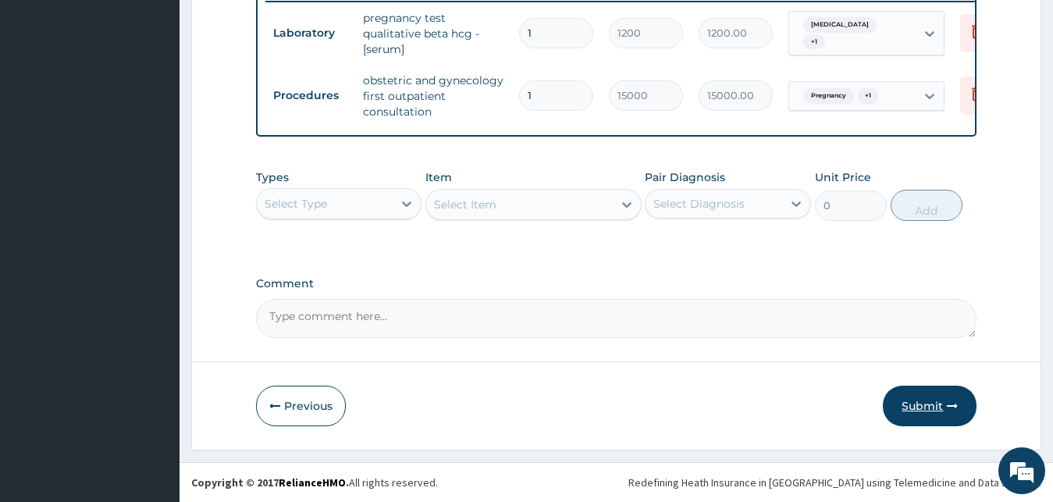
click at [918, 411] on button "Submit" at bounding box center [930, 405] width 94 height 41
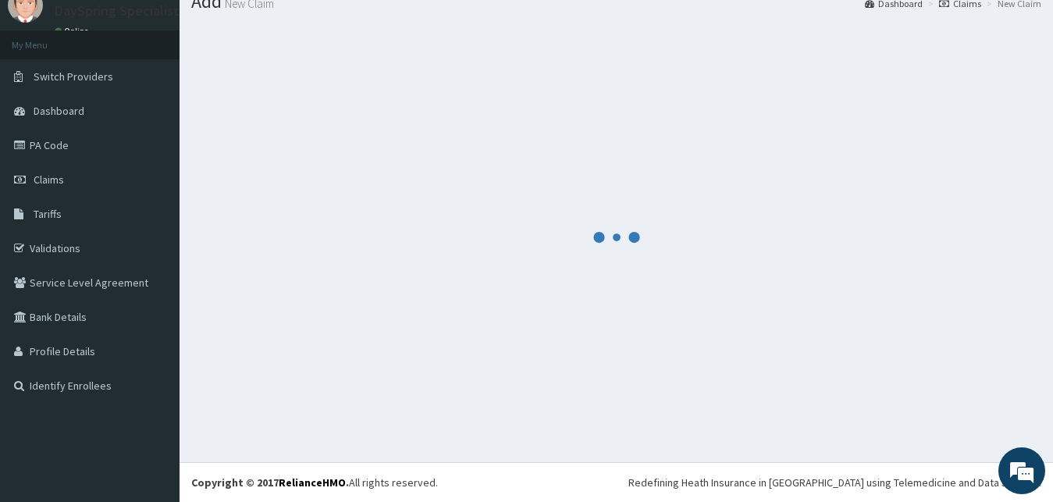
scroll to position [59, 0]
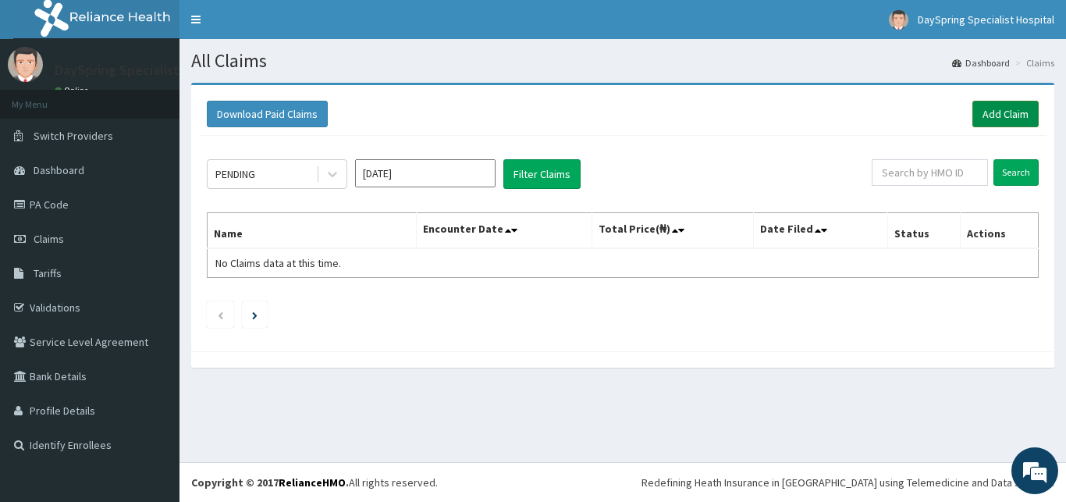
click at [982, 118] on link "Add Claim" at bounding box center [1005, 114] width 66 height 27
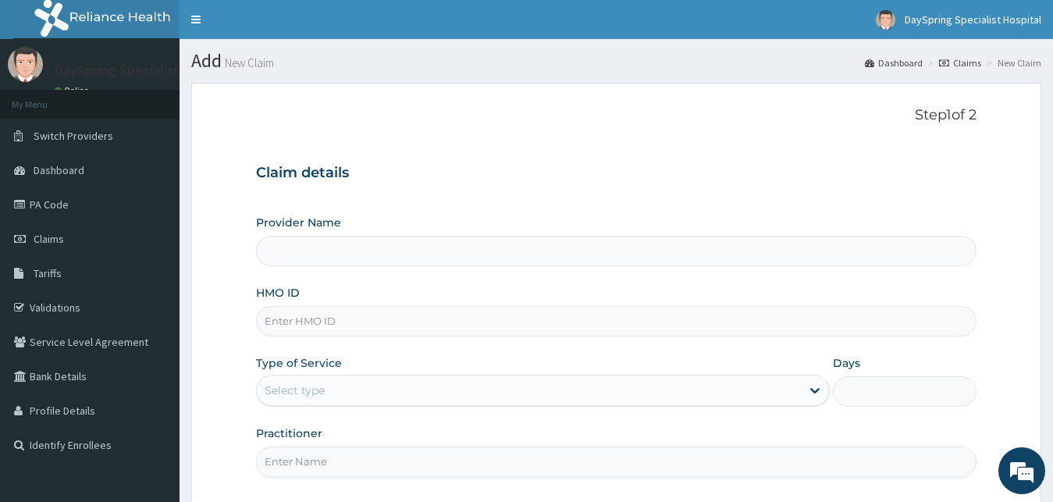
click at [527, 337] on div "Provider Name HMO ID Type of Service Select type Days Practitioner" at bounding box center [616, 346] width 721 height 262
type input "DaySpring Specialist Hospital - [GEOGRAPHIC_DATA]"
click at [535, 329] on input "HMO ID" at bounding box center [616, 321] width 721 height 30
type input "OCT/10022/A"
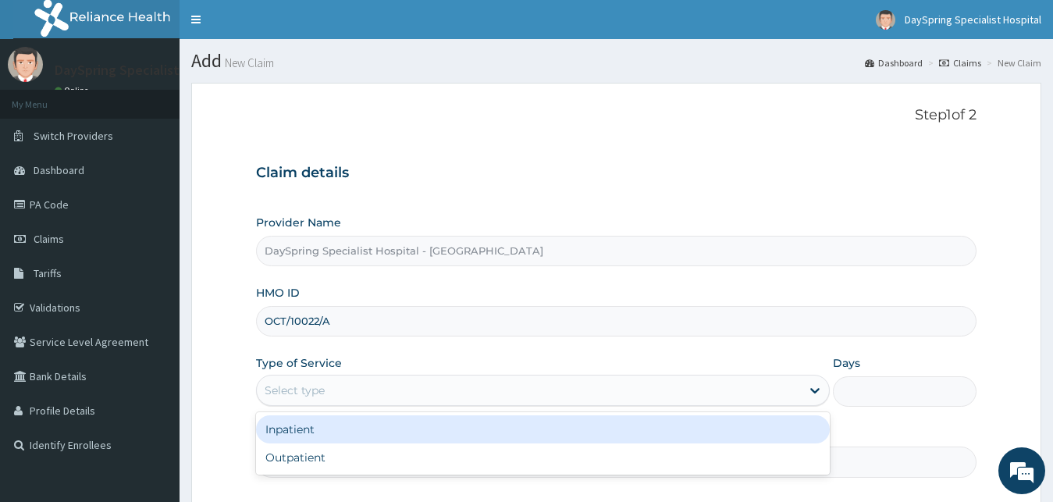
click at [513, 393] on div "Select type" at bounding box center [529, 390] width 545 height 25
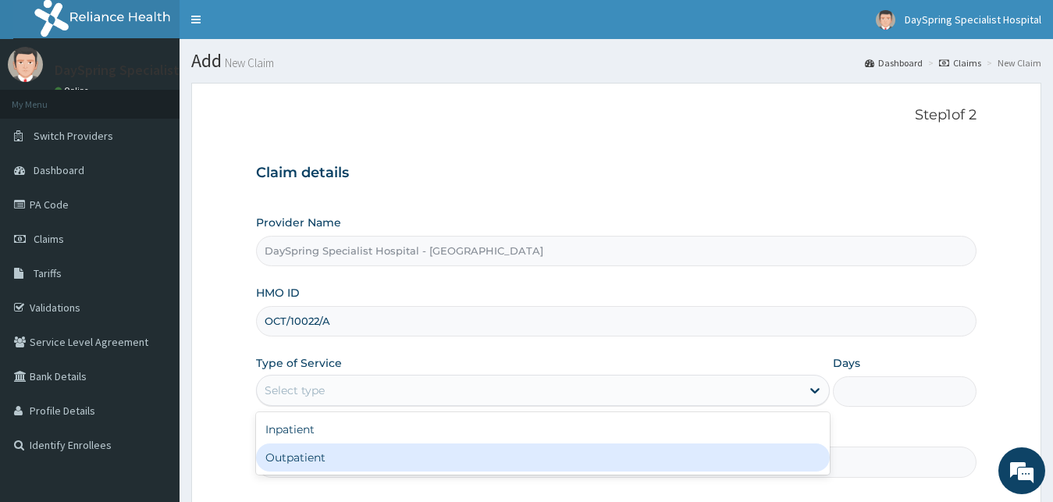
click at [509, 457] on div "Outpatient" at bounding box center [543, 457] width 574 height 28
type input "1"
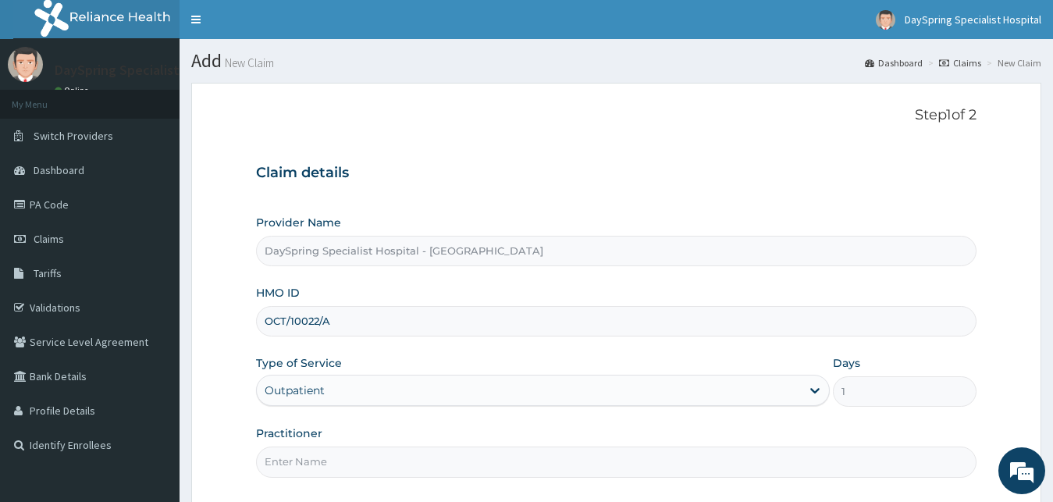
click at [503, 452] on input "Practitioner" at bounding box center [616, 461] width 721 height 30
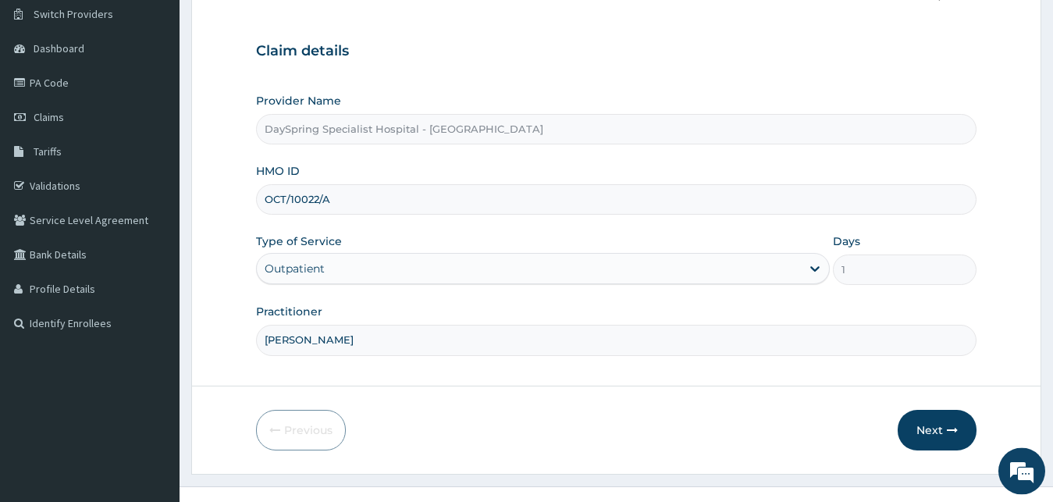
scroll to position [146, 0]
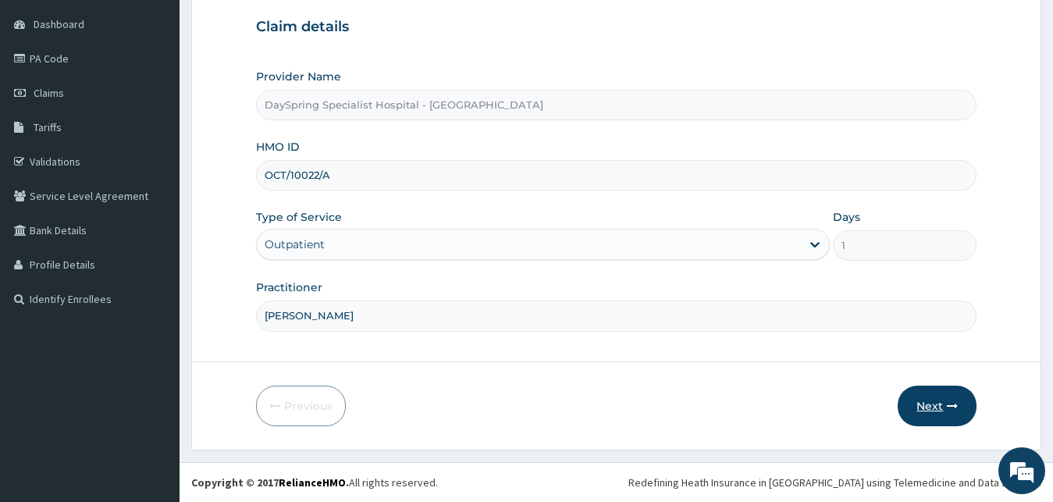
type input "DR COLLINS"
click at [941, 408] on button "Next" at bounding box center [936, 405] width 79 height 41
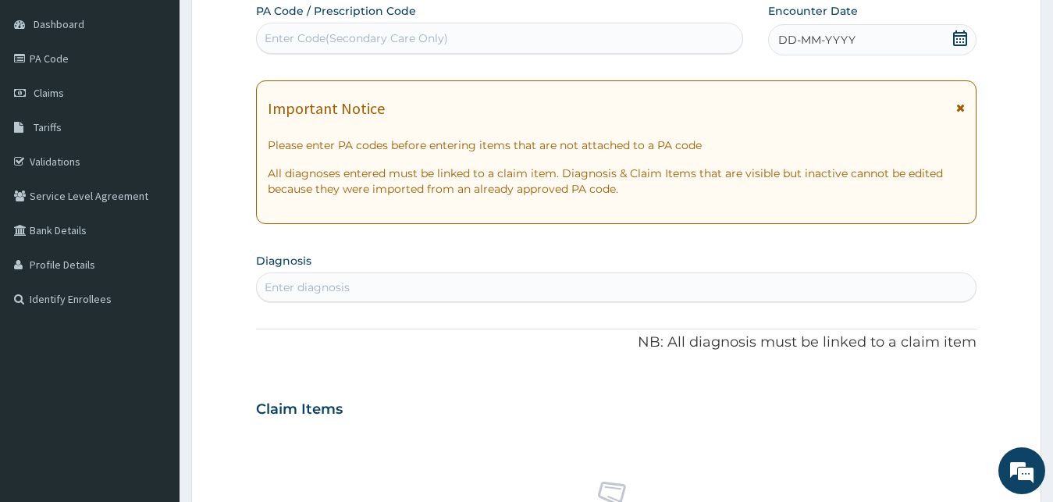
click at [956, 43] on icon at bounding box center [960, 38] width 14 height 16
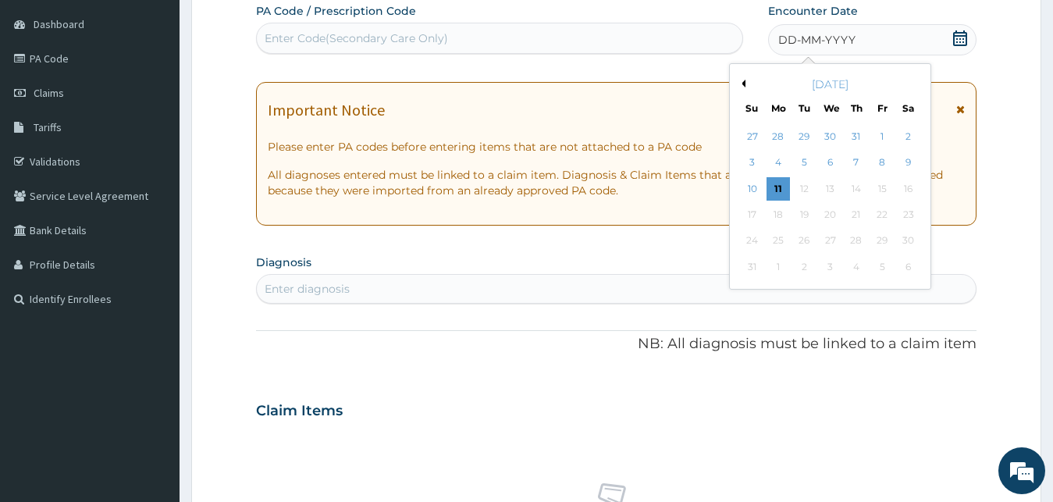
click at [740, 82] on button "Previous Month" at bounding box center [741, 84] width 8 height 8
click at [904, 137] on div "5" at bounding box center [907, 136] width 23 height 23
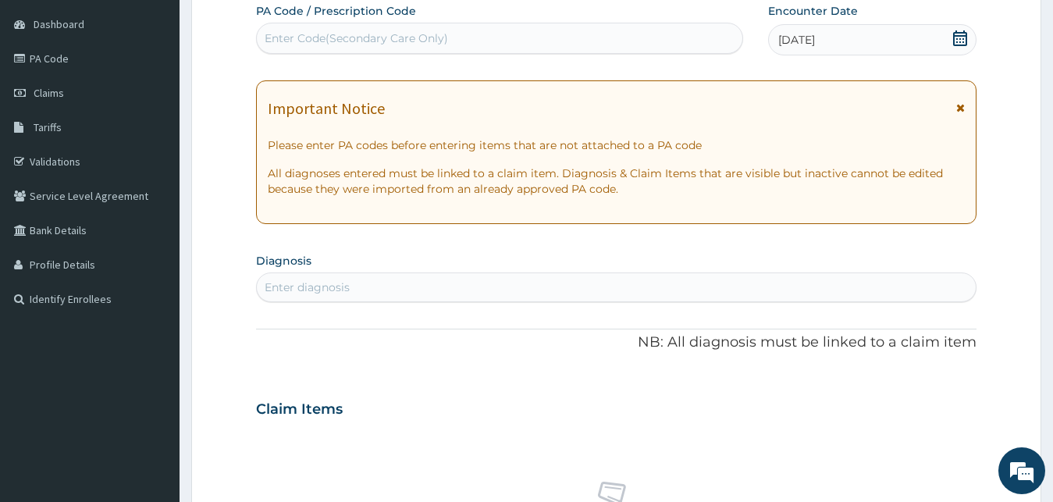
click at [865, 290] on div "Enter diagnosis" at bounding box center [616, 287] width 719 height 25
type input "NEUROPATHI"
click at [688, 284] on div "Enter diagnosis" at bounding box center [616, 287] width 719 height 25
type input "NEUROP"
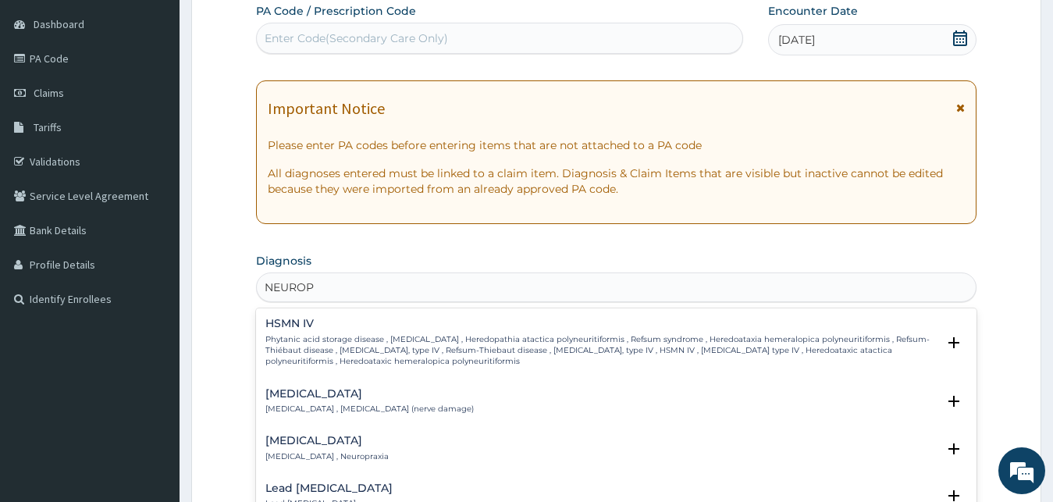
click at [348, 403] on p "Neuropathy , Neuropathy (nerve damage)" at bounding box center [369, 408] width 208 height 11
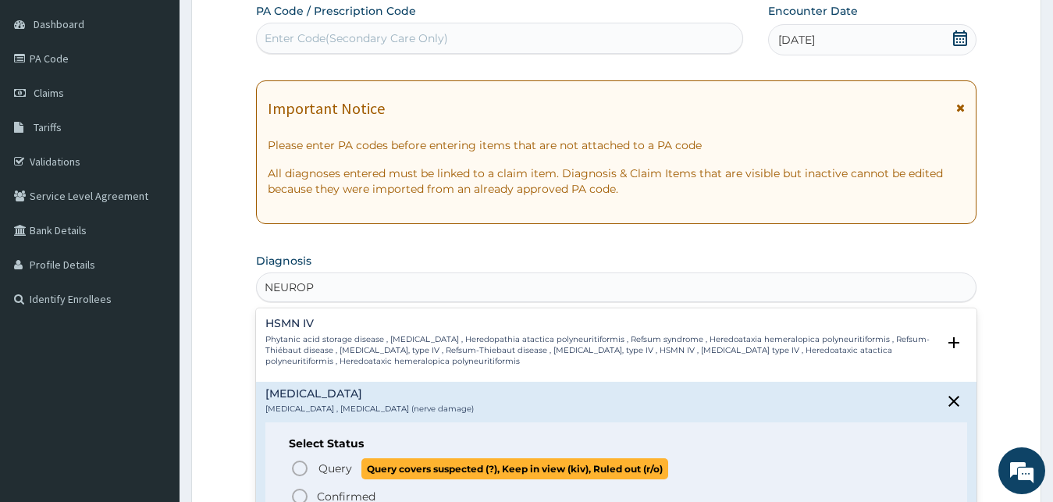
click at [297, 467] on icon "status option query" at bounding box center [299, 468] width 19 height 19
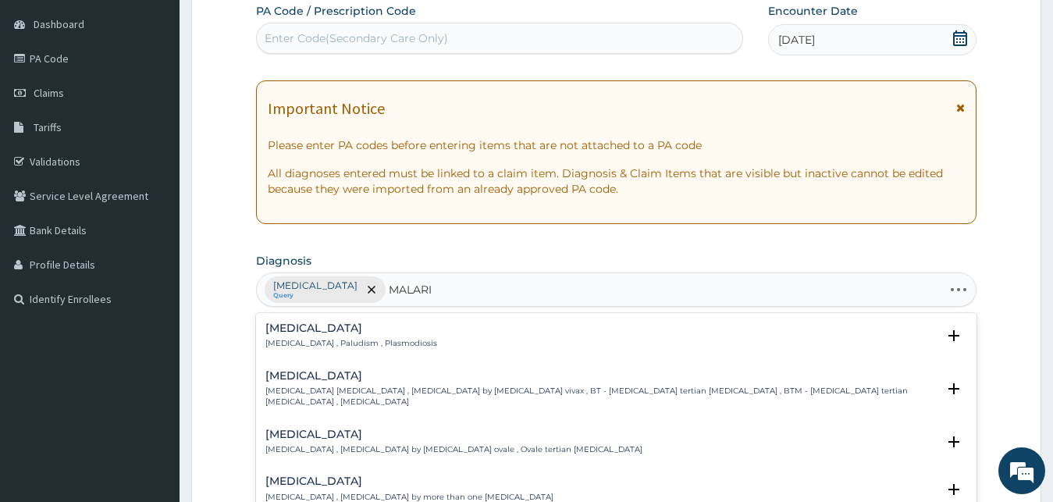
type input "MALARIA"
click at [311, 333] on h4 "Malaria" at bounding box center [351, 328] width 172 height 12
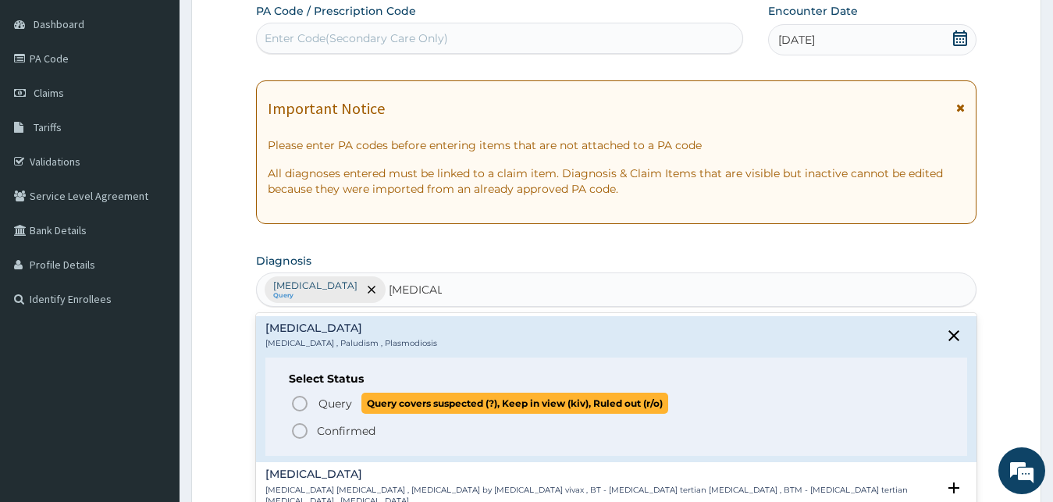
click at [295, 403] on icon "status option query" at bounding box center [299, 403] width 19 height 19
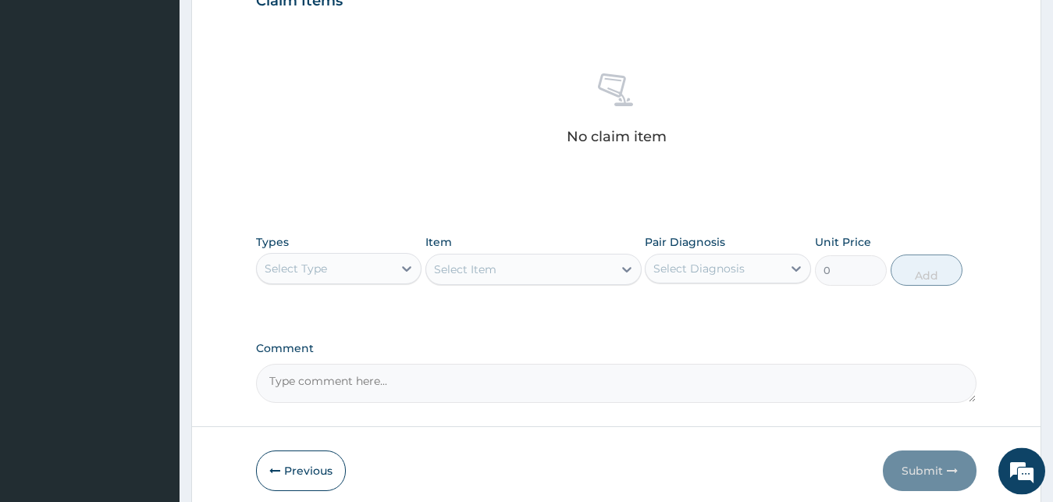
scroll to position [621, 0]
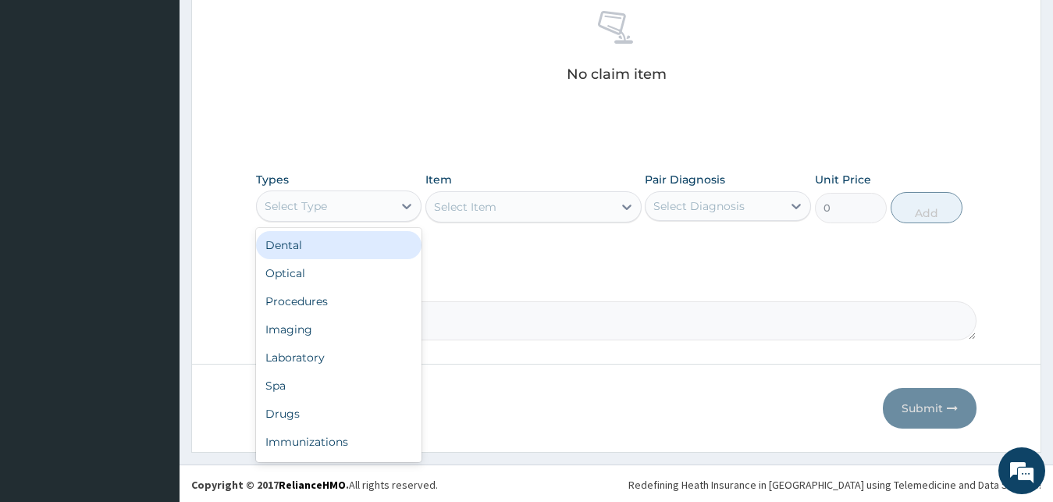
click at [336, 209] on div "Select Type" at bounding box center [325, 206] width 137 height 25
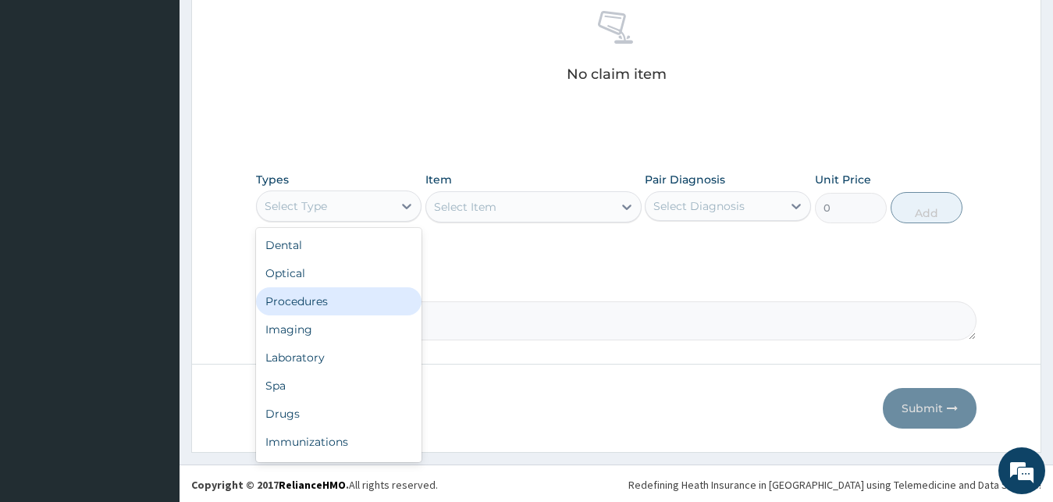
click at [318, 299] on div "Procedures" at bounding box center [339, 301] width 166 height 28
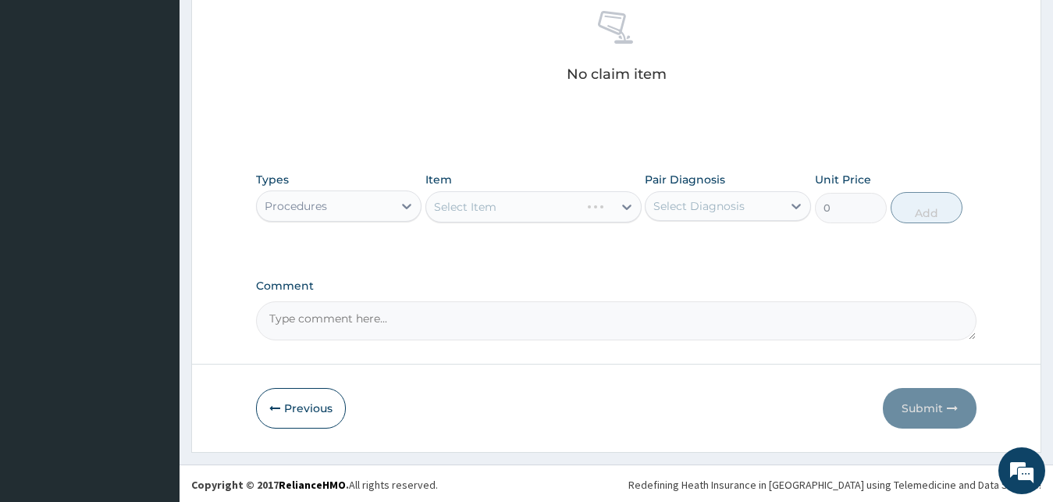
click at [518, 200] on div "Select Item" at bounding box center [533, 206] width 216 height 31
click at [527, 210] on div "Select Item" at bounding box center [519, 206] width 186 height 25
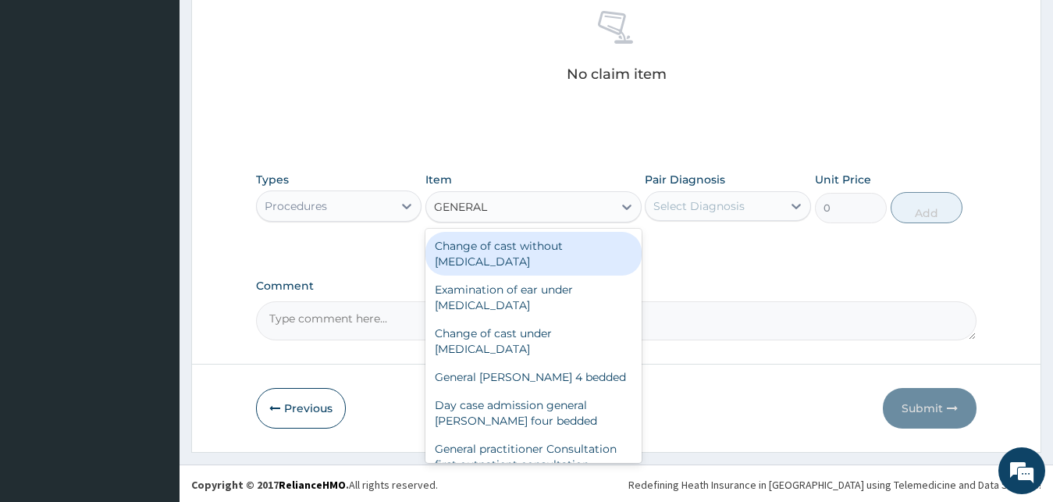
type input "GENERAL P"
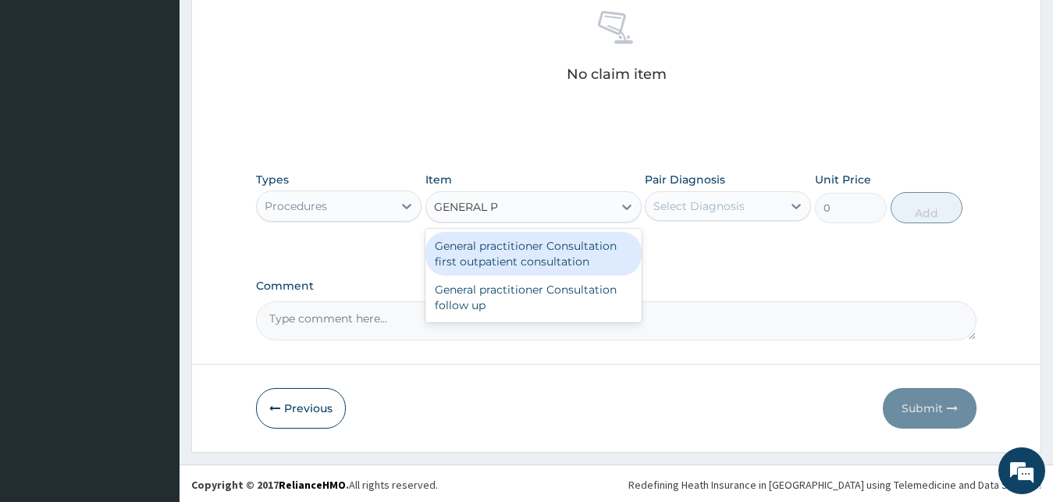
click at [538, 249] on div "General practitioner Consultation first outpatient consultation" at bounding box center [533, 254] width 216 height 44
type input "3000"
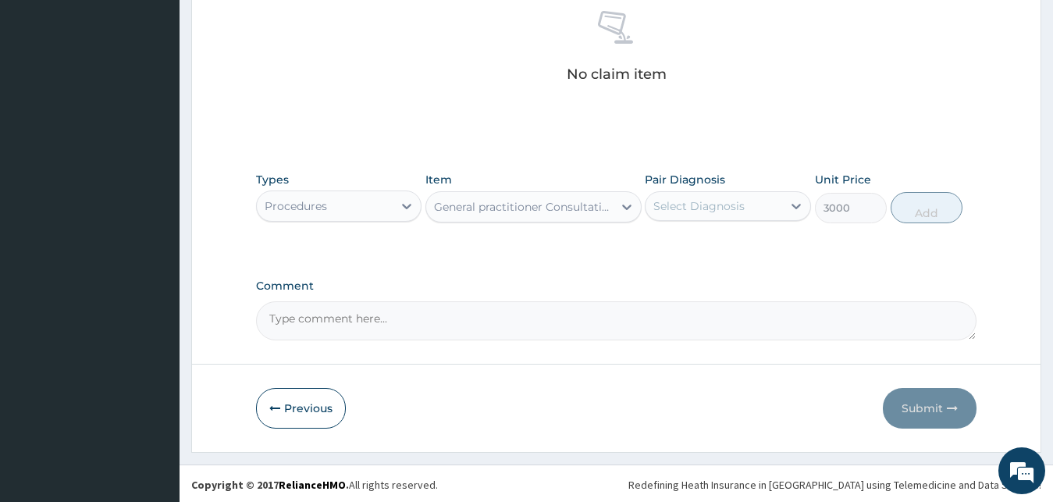
click at [711, 189] on div "Pair Diagnosis Select Diagnosis" at bounding box center [728, 197] width 166 height 51
drag, startPoint x: 688, startPoint y: 207, endPoint x: 683, endPoint y: 240, distance: 33.2
click at [683, 221] on div "option Neuropathy focused, 1 of 2. 2 results available. Use Up and Down to choo…" at bounding box center [728, 206] width 166 height 30
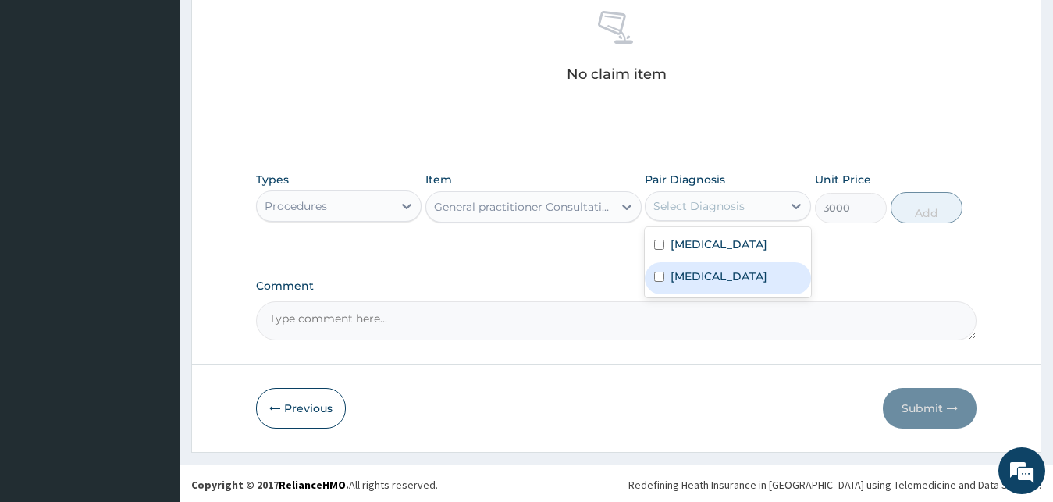
click at [682, 278] on label "Malaria" at bounding box center [718, 276] width 97 height 16
checkbox input "true"
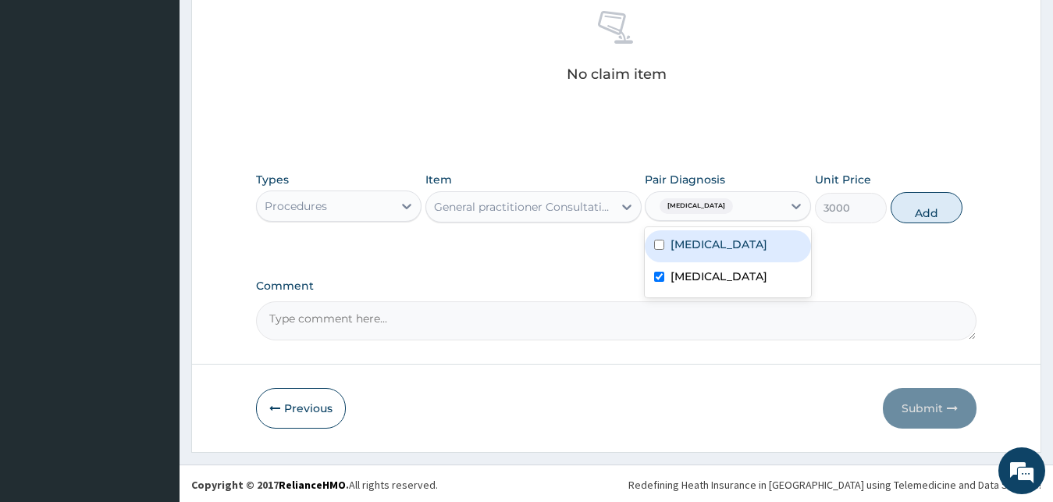
click at [691, 240] on label "Neuropathy" at bounding box center [718, 244] width 97 height 16
checkbox input "true"
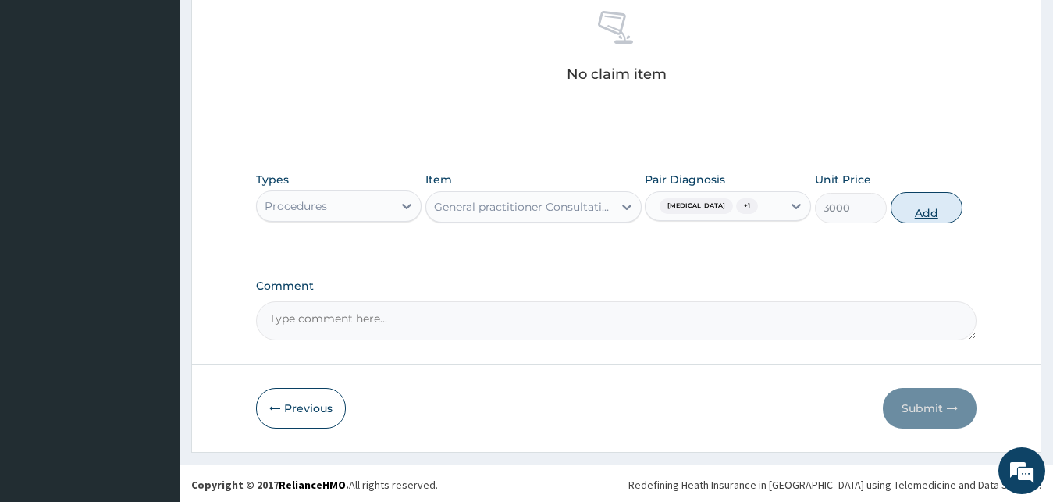
click at [915, 210] on button "Add" at bounding box center [926, 207] width 72 height 31
type input "0"
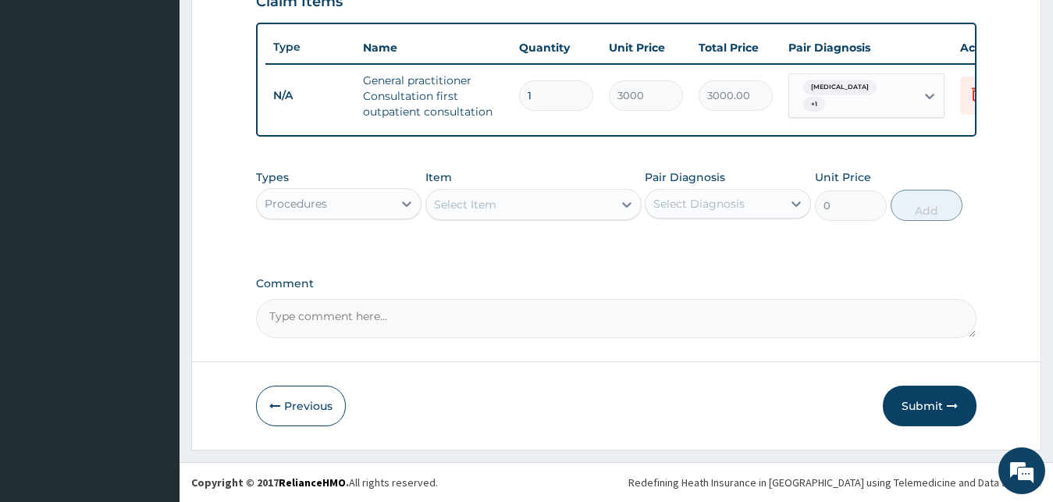
scroll to position [571, 0]
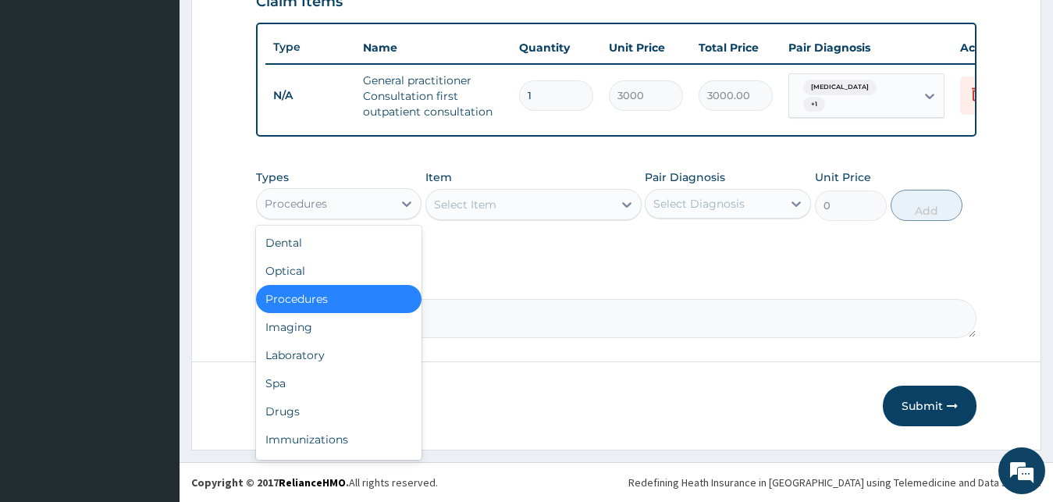
click at [389, 213] on div "Procedures" at bounding box center [325, 203] width 137 height 25
type input "DR"
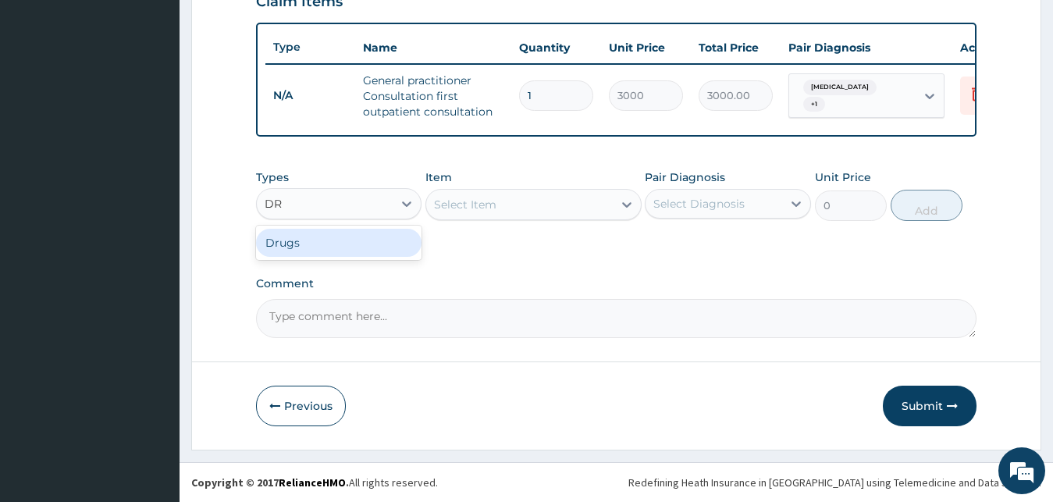
click at [370, 248] on div "Drugs" at bounding box center [339, 243] width 166 height 28
click at [508, 198] on div "Select Item" at bounding box center [533, 204] width 216 height 31
click at [508, 198] on div "Select Item" at bounding box center [519, 204] width 186 height 25
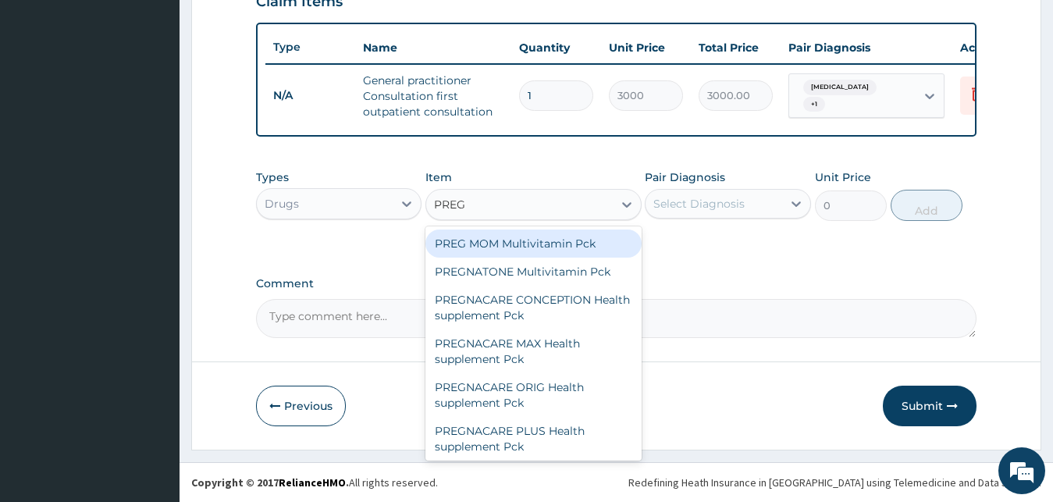
type input "PREGA"
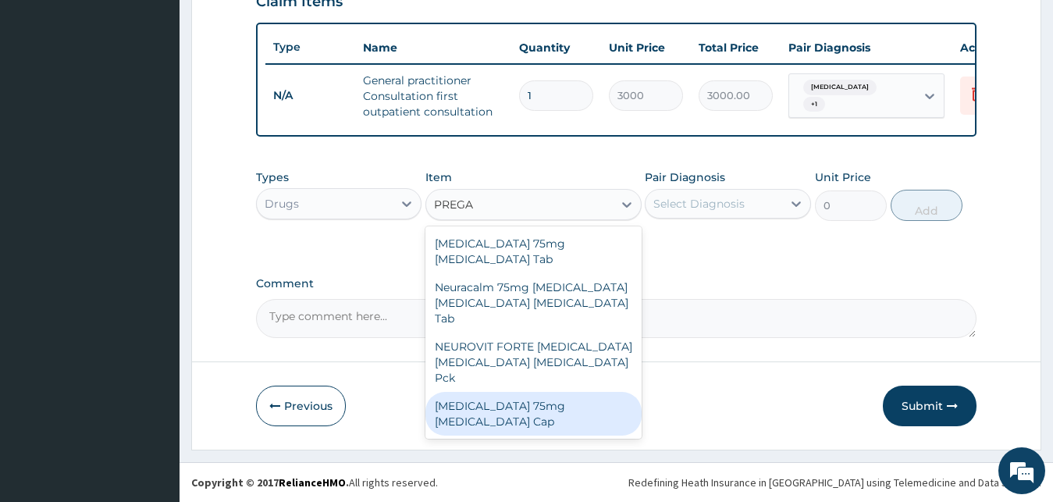
click at [492, 392] on div "[MEDICAL_DATA] 75mg [MEDICAL_DATA] Cap" at bounding box center [533, 414] width 216 height 44
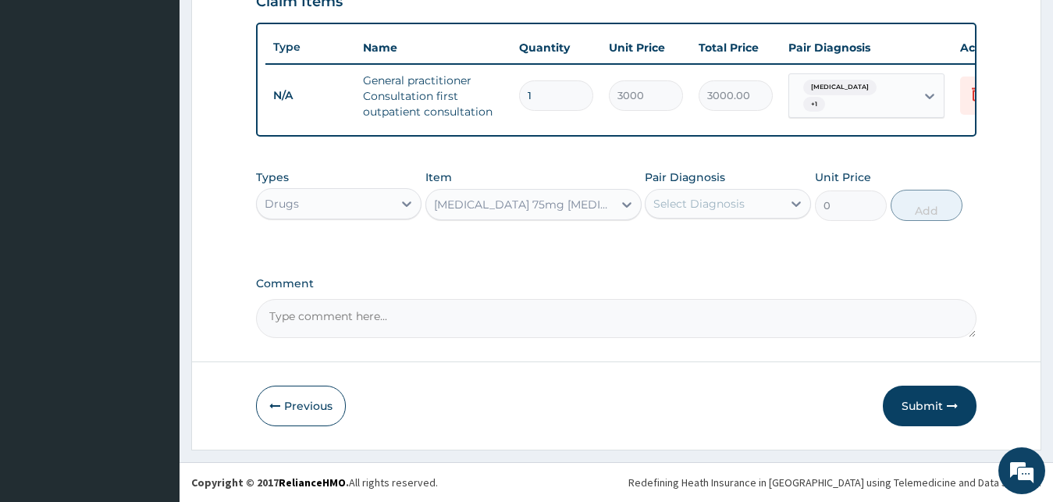
type input "356.5"
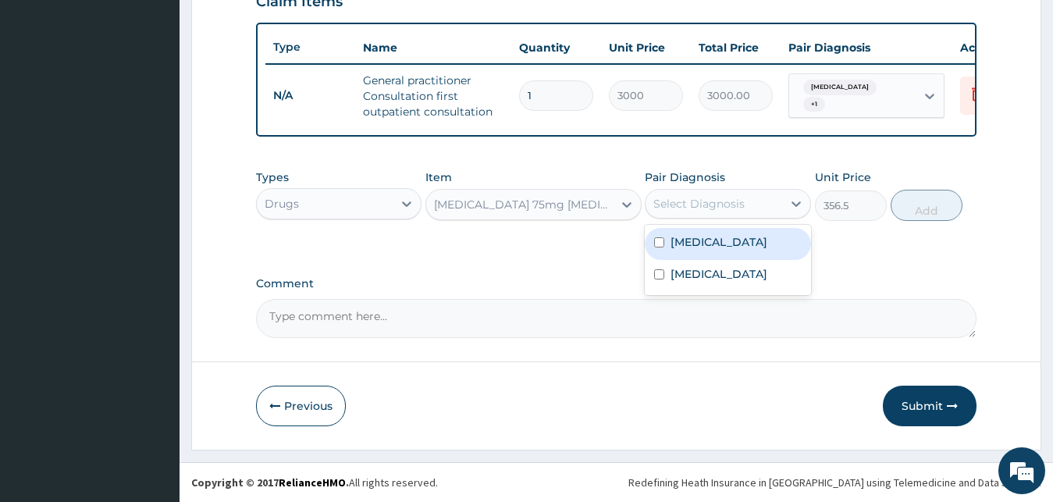
click at [704, 206] on div "Select Diagnosis" at bounding box center [698, 204] width 91 height 16
click at [698, 250] on div "Neuropathy" at bounding box center [728, 244] width 166 height 32
checkbox input "true"
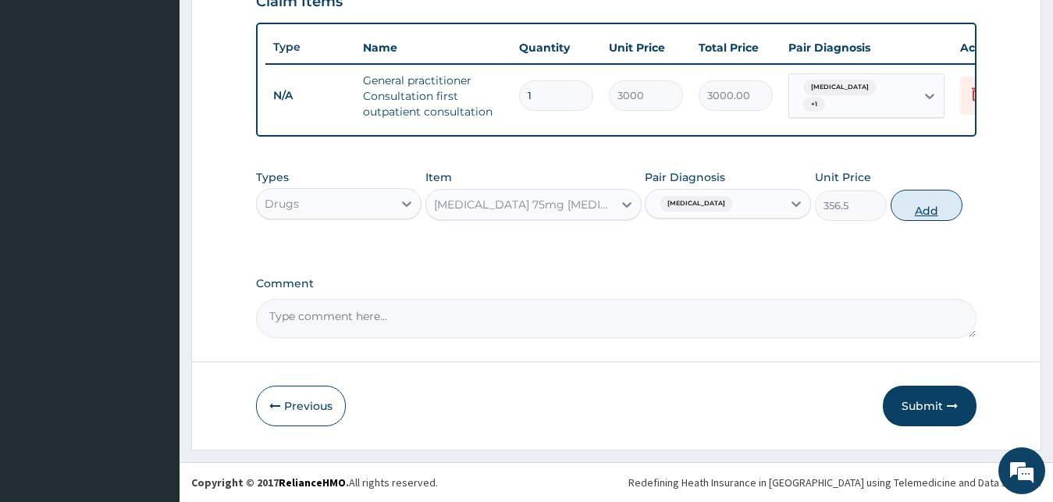
click at [933, 205] on button "Add" at bounding box center [926, 205] width 72 height 31
type input "0"
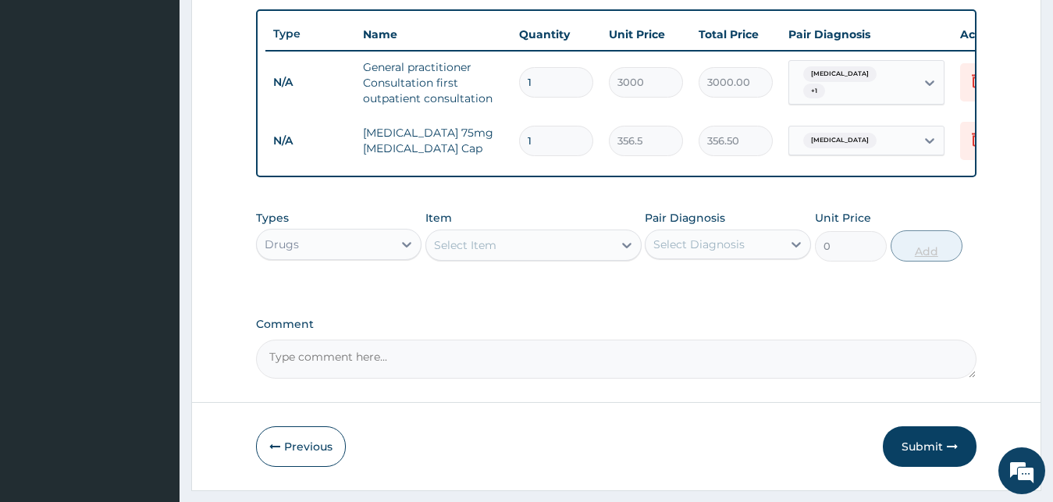
type input "14"
type input "4991.00"
type input "14"
click at [474, 247] on div "Select Item" at bounding box center [519, 245] width 186 height 25
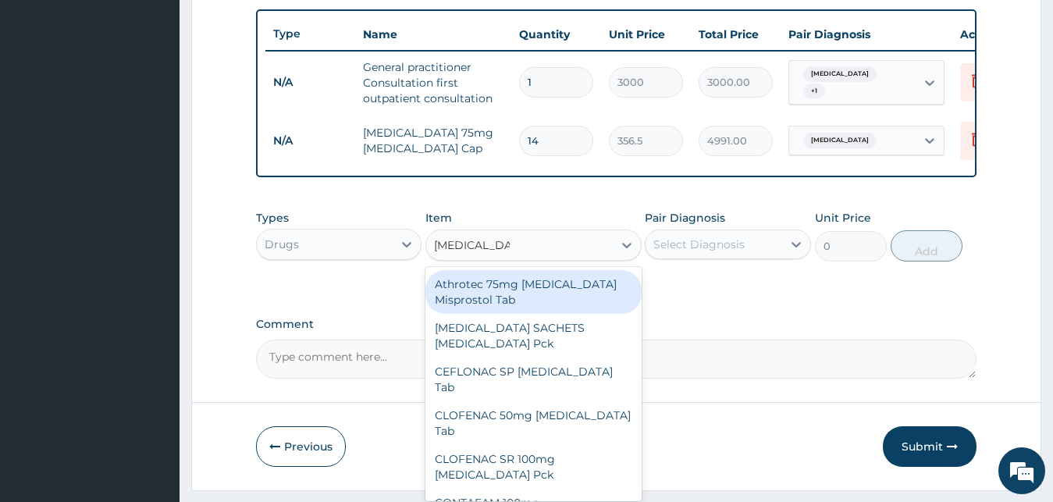
type input "DICLOFENAC"
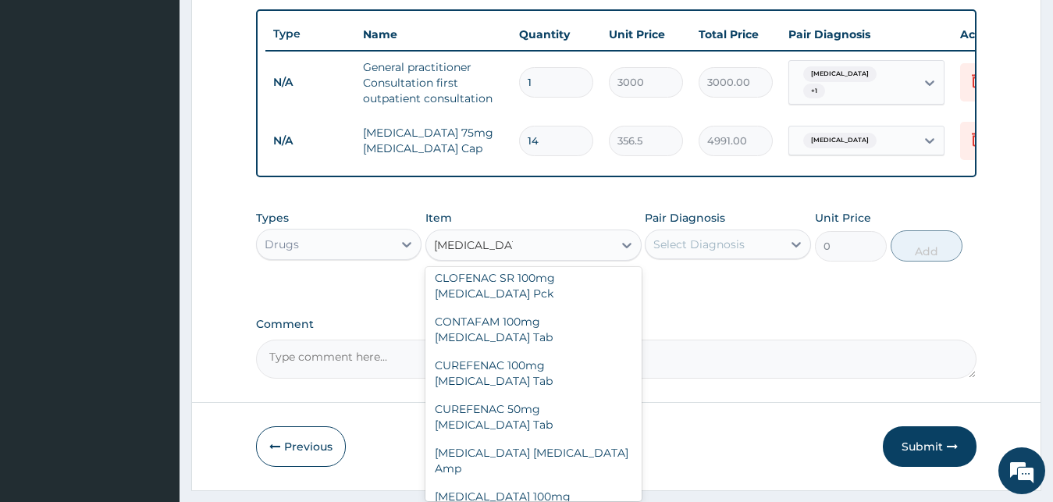
scroll to position [209, 0]
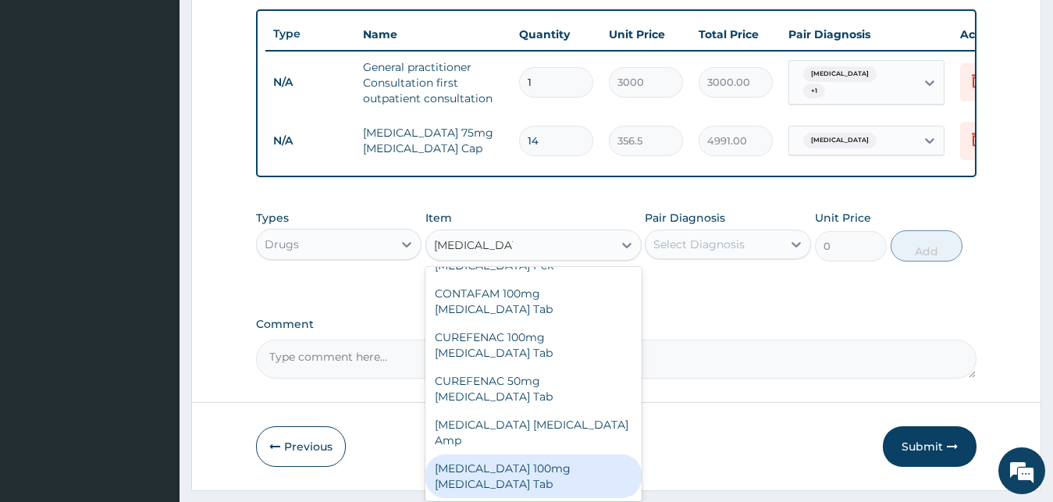
click at [497, 454] on div "Diclofenac 100mg Diclofenac Tab" at bounding box center [533, 476] width 216 height 44
type input "80.5"
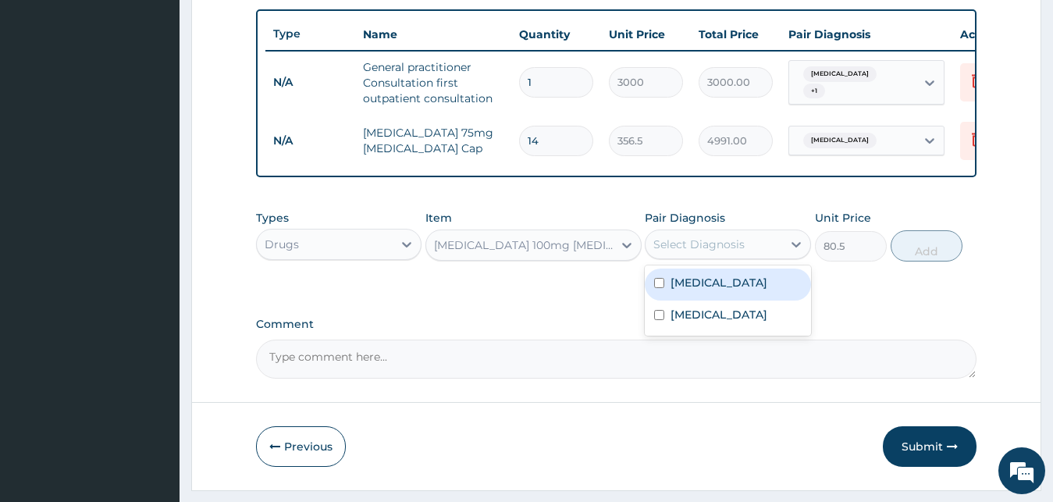
click at [698, 246] on div "Select Diagnosis" at bounding box center [713, 244] width 137 height 25
click at [693, 290] on label "Neuropathy" at bounding box center [718, 283] width 97 height 16
checkbox input "true"
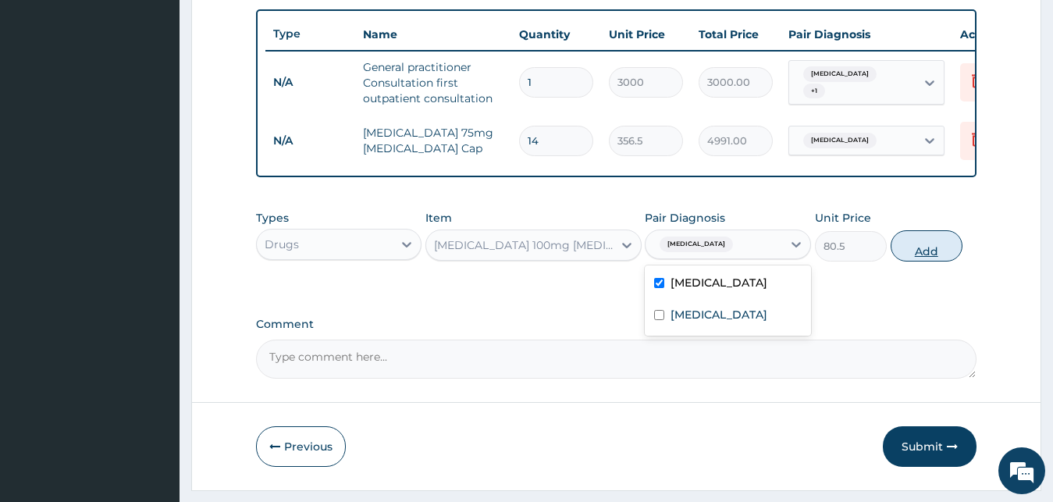
click at [897, 257] on button "Add" at bounding box center [926, 245] width 72 height 31
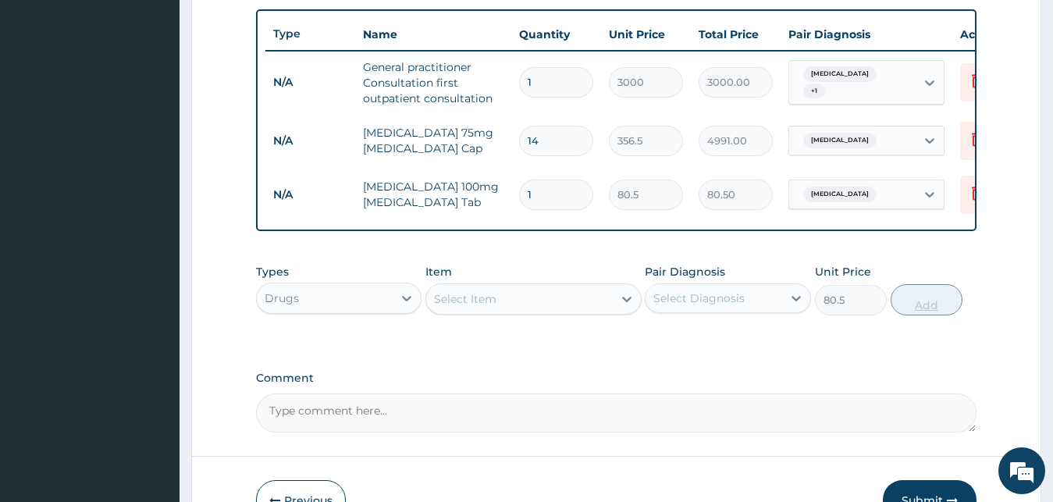
type input "0"
type input "0.00"
type input "7"
type input "563.50"
type input "7"
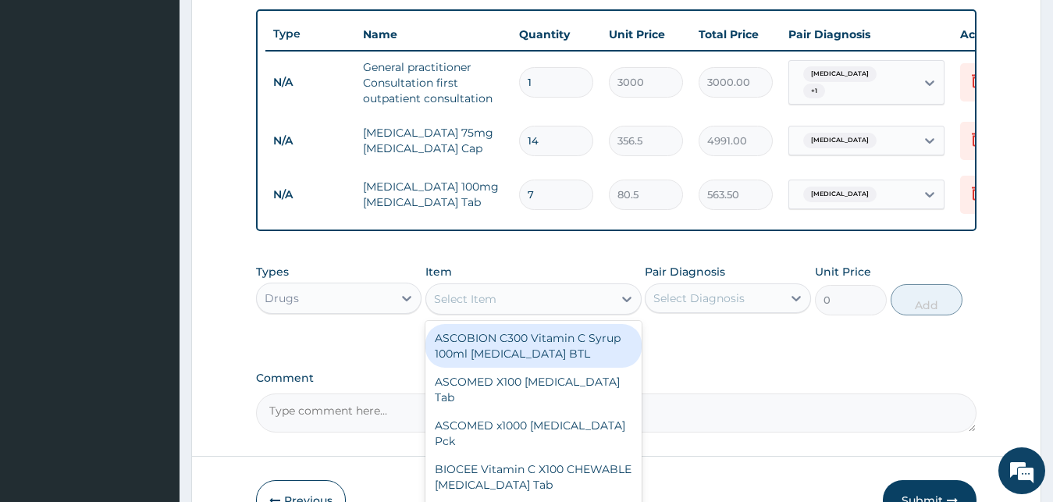
click at [521, 311] on div "Select Item" at bounding box center [519, 298] width 186 height 25
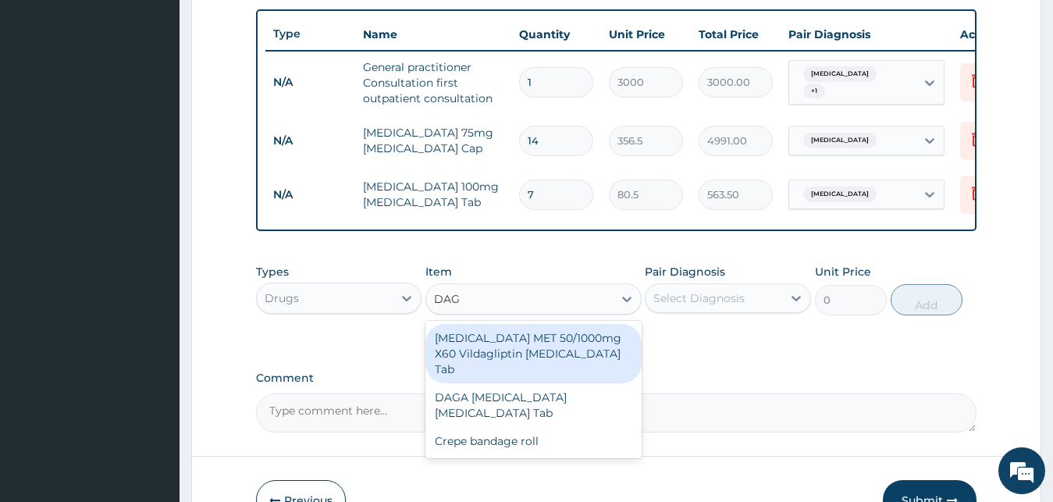
type input "DAGA"
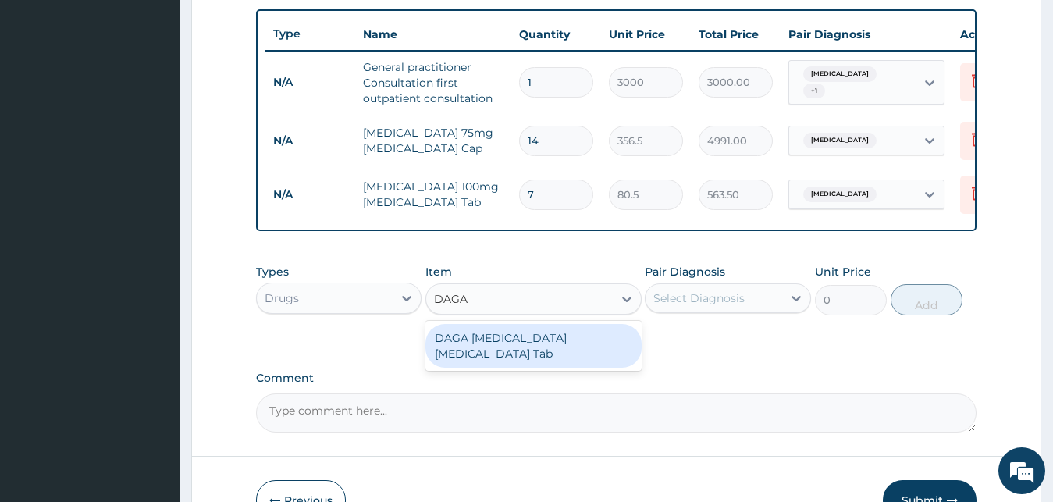
click at [542, 362] on div "DAGA PARACETAMOL Acetaminophen Tab" at bounding box center [533, 346] width 216 height 44
type input "23"
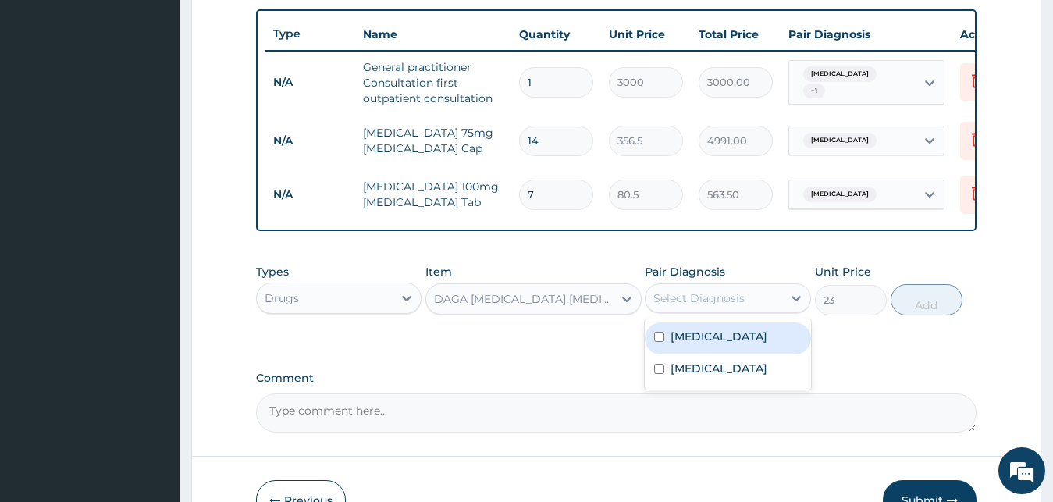
drag, startPoint x: 691, startPoint y: 309, endPoint x: 697, endPoint y: 359, distance: 50.3
click at [697, 313] on div "option Neuropathy, selected. option Neuropathy focused, 1 of 2. 2 results avail…" at bounding box center [728, 298] width 166 height 30
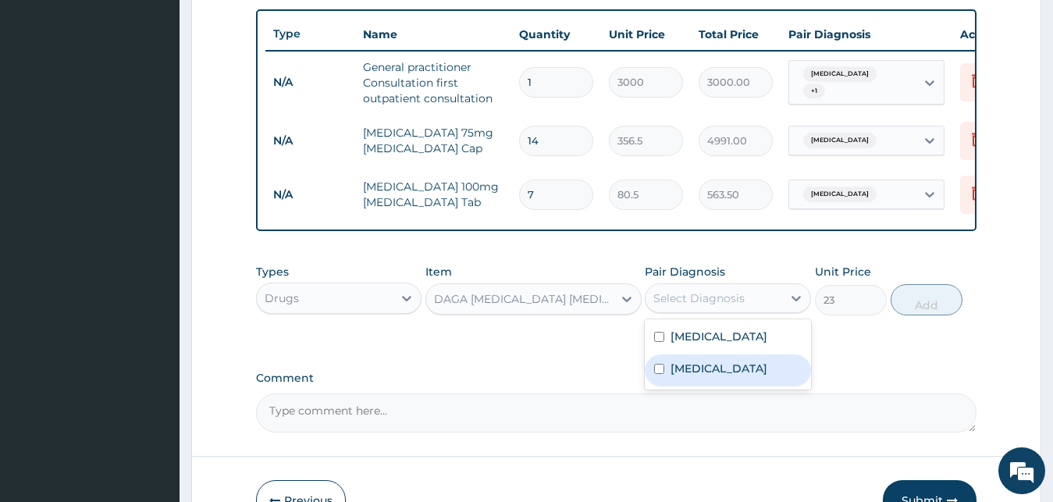
click at [698, 373] on div "Malaria" at bounding box center [728, 370] width 166 height 32
checkbox input "true"
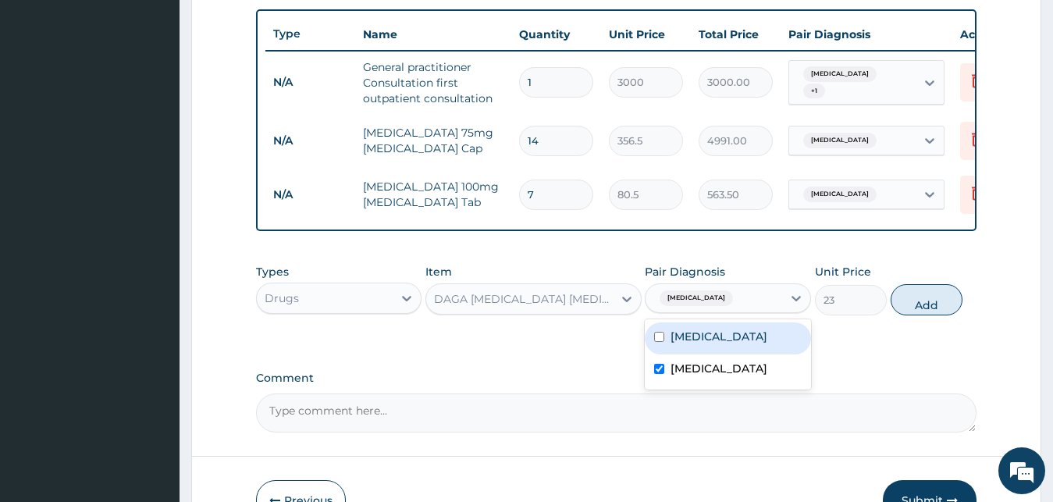
click at [698, 344] on label "Neuropathy" at bounding box center [718, 337] width 97 height 16
checkbox input "true"
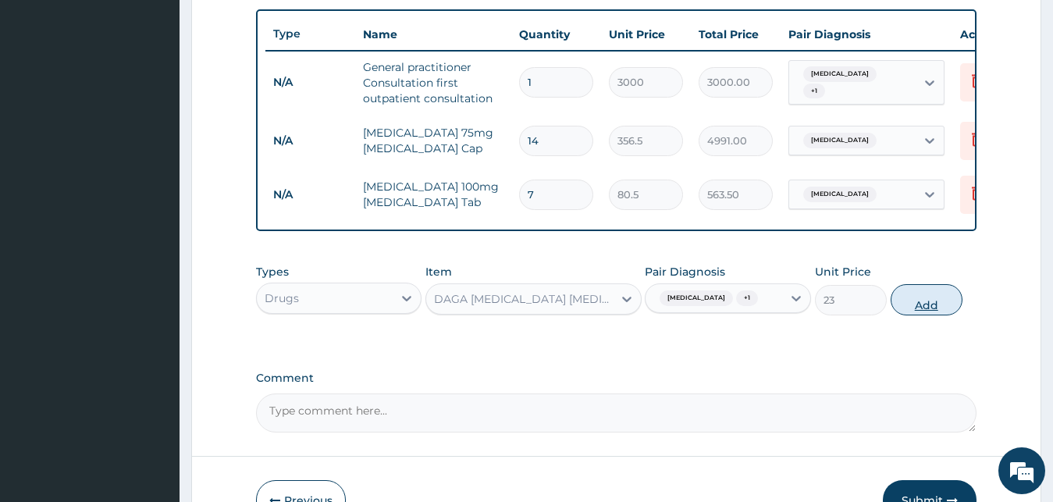
click at [904, 315] on button "Add" at bounding box center [926, 299] width 72 height 31
type input "0"
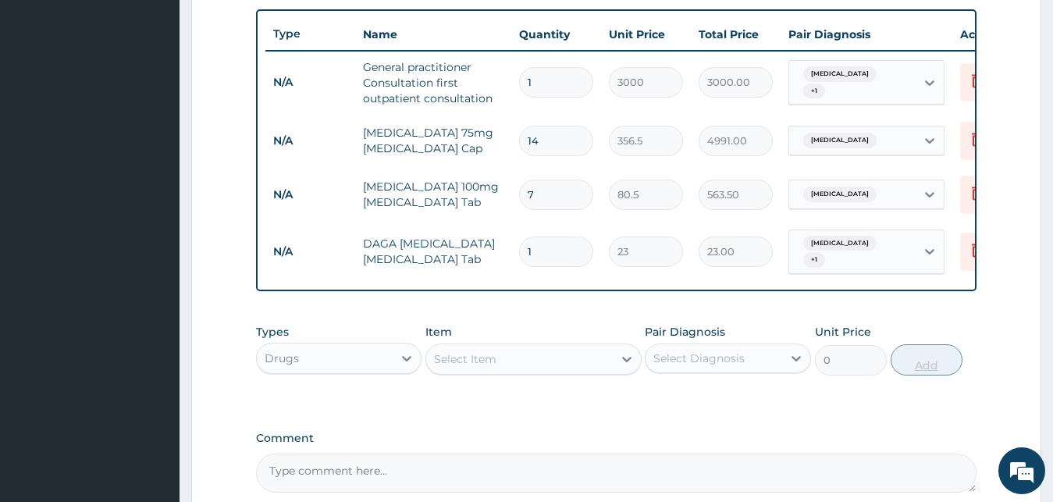
type input "18"
type input "414.00"
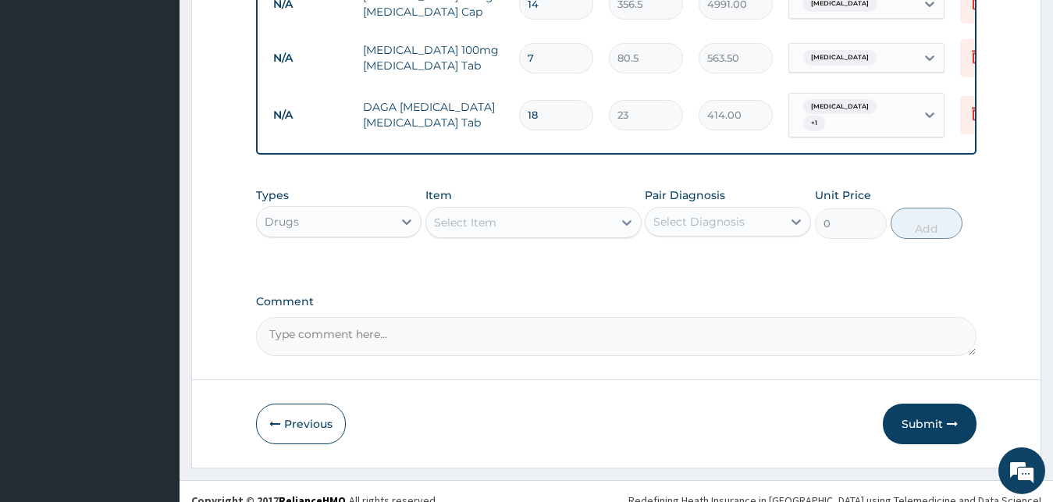
scroll to position [733, 0]
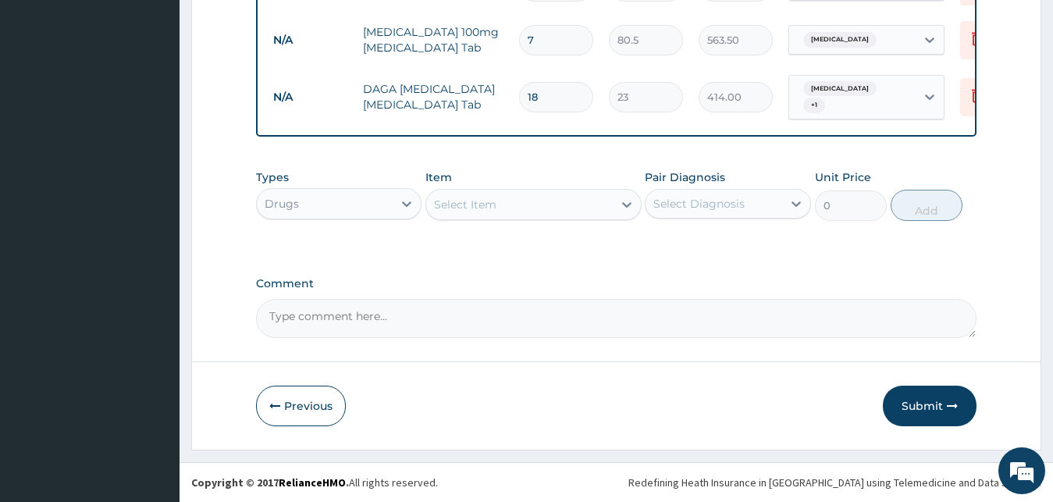
type input "18"
click at [534, 203] on div "Select Item" at bounding box center [519, 204] width 186 height 25
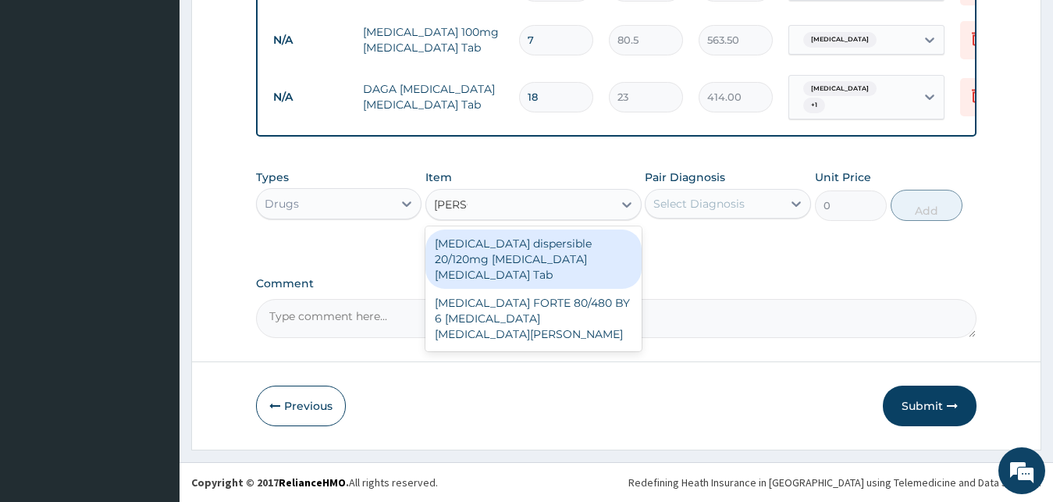
type input "COART"
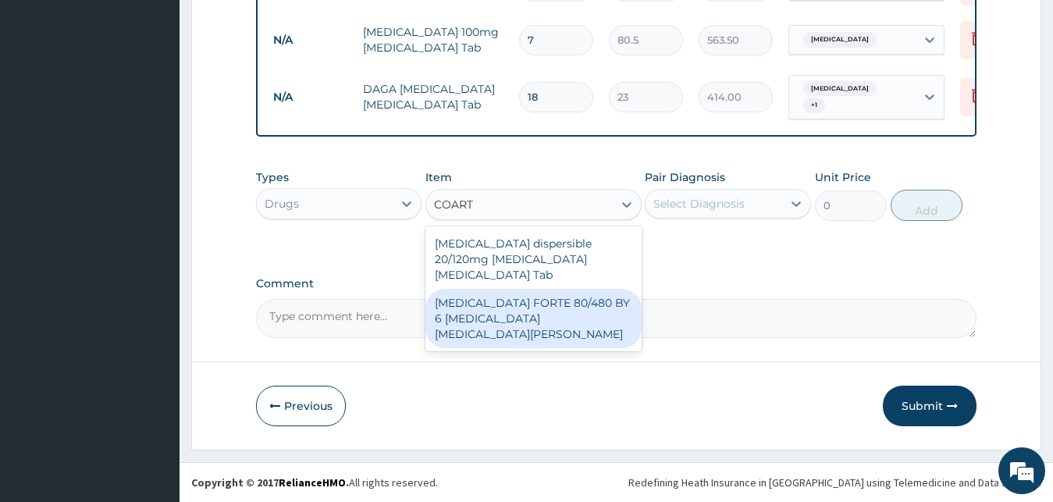
click at [538, 296] on div "COARTEM FORTE 80/480 BY 6 Artemether Lumefantrine Pck" at bounding box center [533, 318] width 216 height 59
type input "3220"
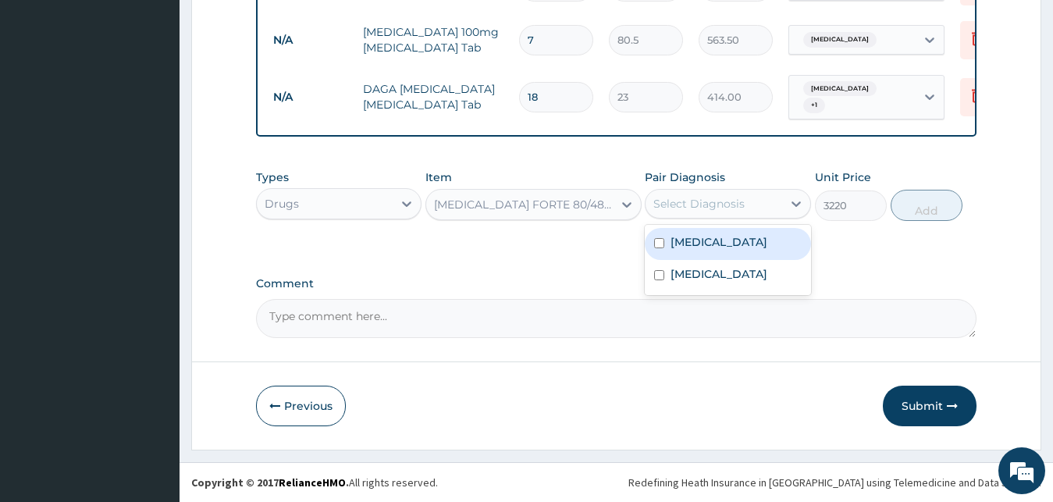
click at [706, 201] on div "Select Diagnosis" at bounding box center [698, 204] width 91 height 16
click at [708, 258] on div "Neuropathy" at bounding box center [728, 244] width 166 height 32
checkbox input "true"
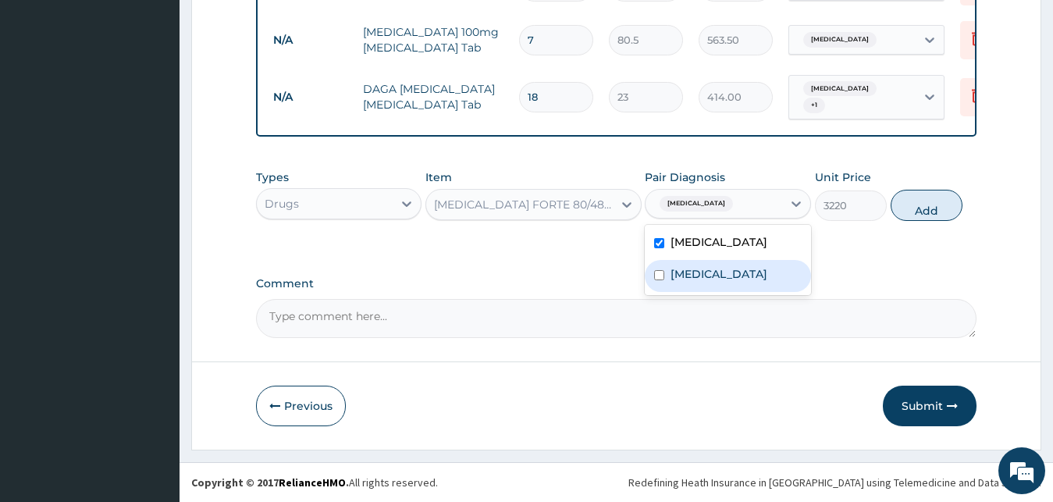
click at [708, 291] on div "Malaria" at bounding box center [728, 276] width 166 height 32
checkbox input "true"
click at [920, 203] on button "Add" at bounding box center [926, 205] width 72 height 31
type input "0"
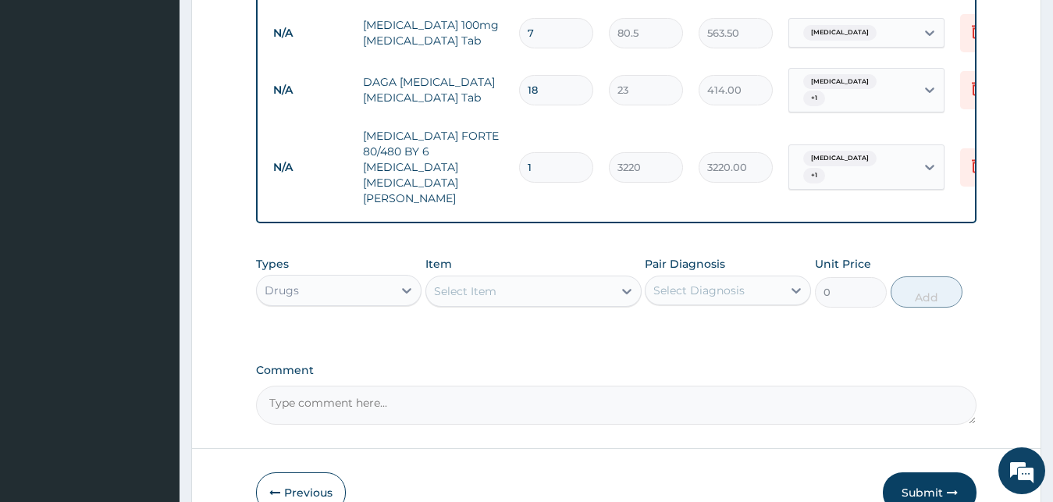
click at [571, 279] on div "Select Item" at bounding box center [519, 291] width 186 height 25
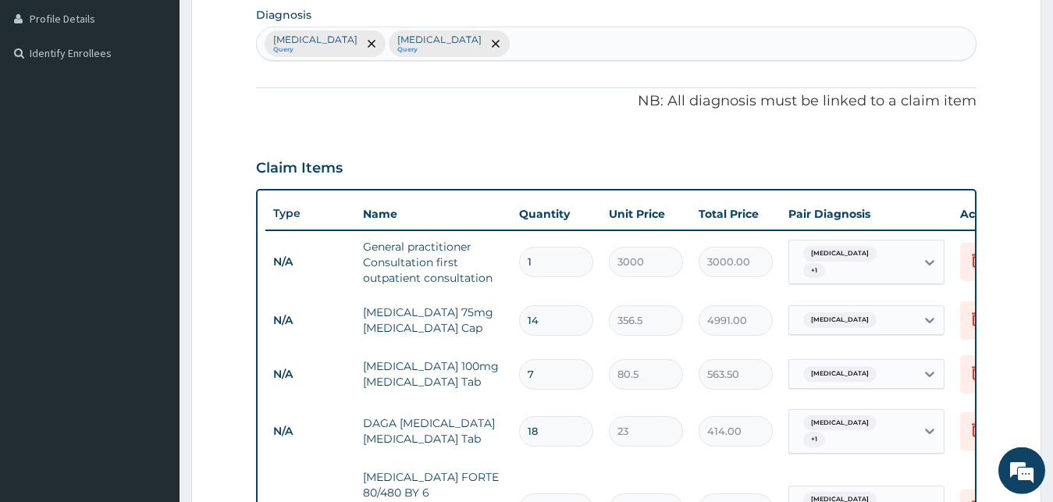
scroll to position [257, 0]
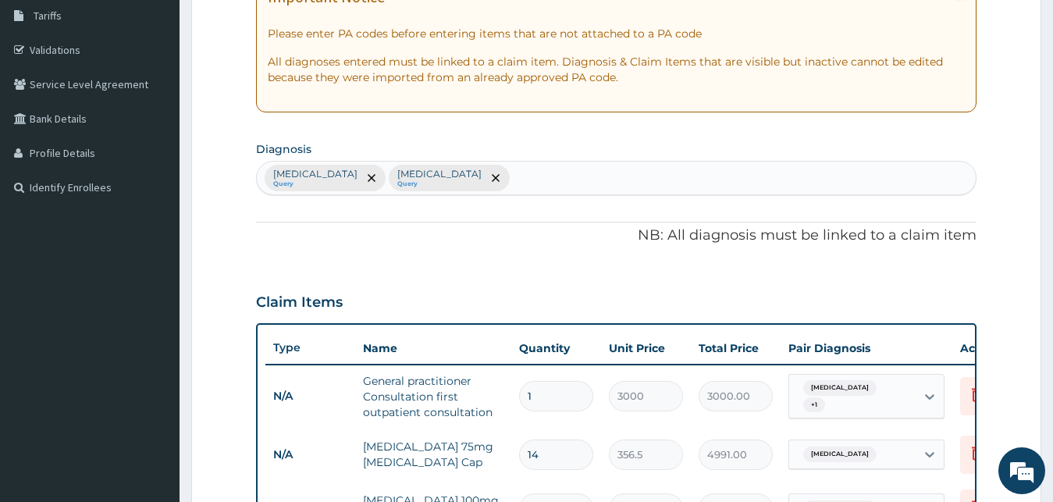
type input "D"
click at [624, 188] on div "Neuropathy Query Malaria Query" at bounding box center [616, 178] width 719 height 33
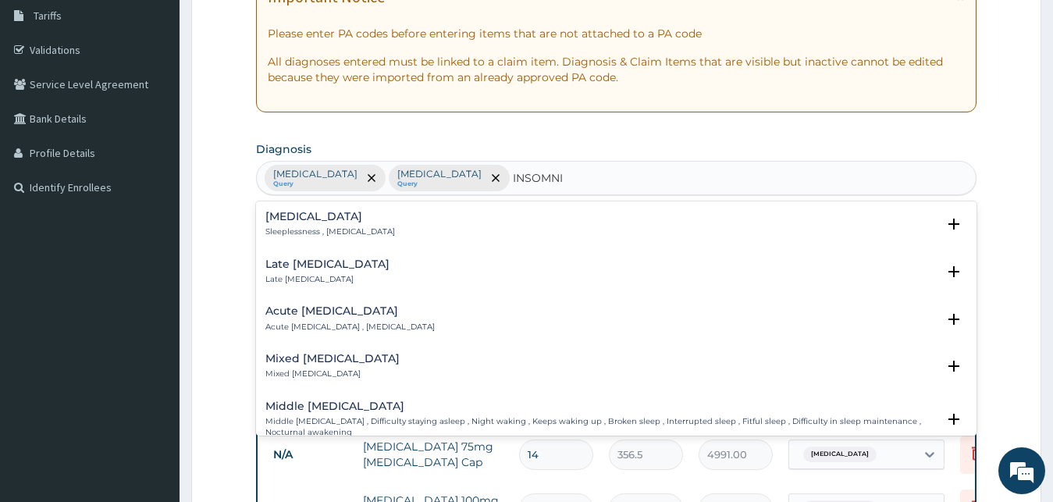
type input "INSOMNIA"
click at [314, 218] on h4 "Insomnia" at bounding box center [330, 217] width 130 height 12
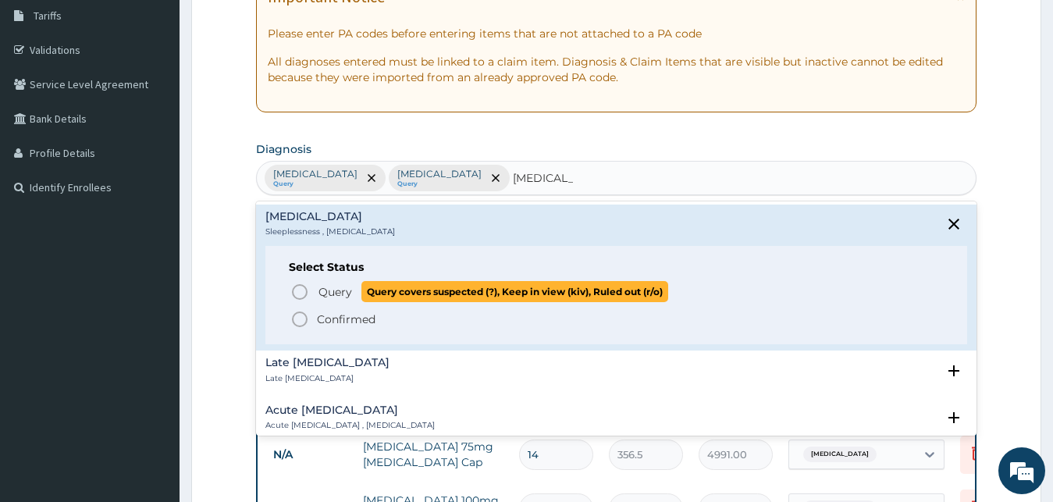
click at [302, 286] on icon "status option query" at bounding box center [299, 291] width 19 height 19
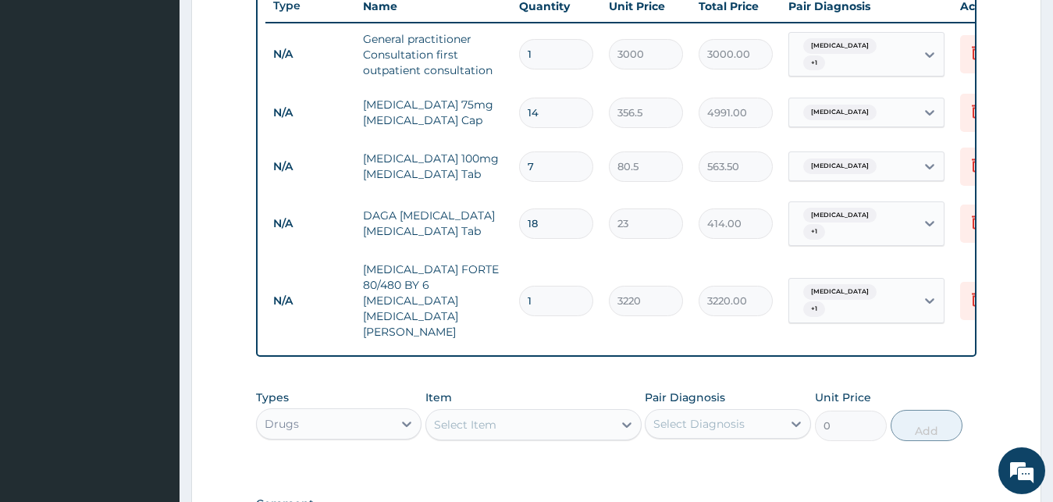
scroll to position [733, 0]
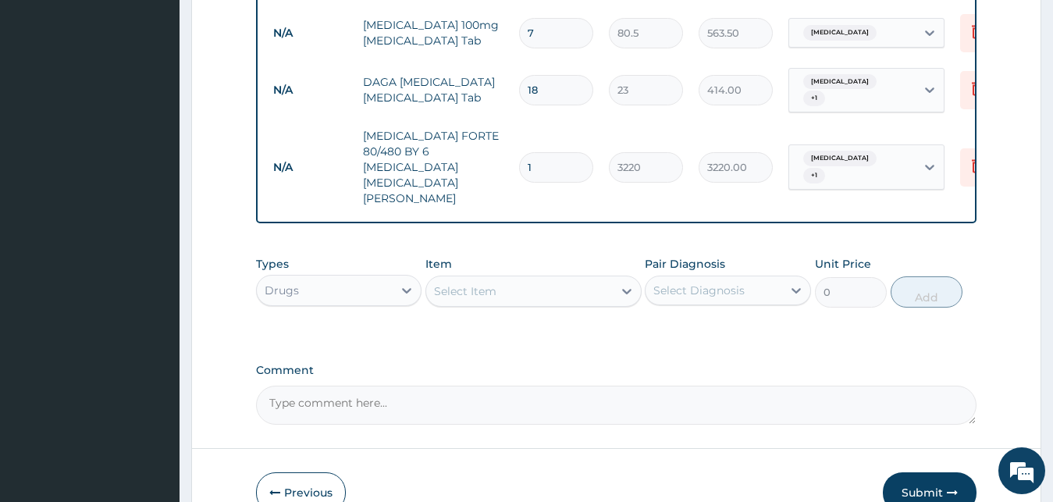
click at [450, 283] on div "Select Item" at bounding box center [465, 291] width 62 height 16
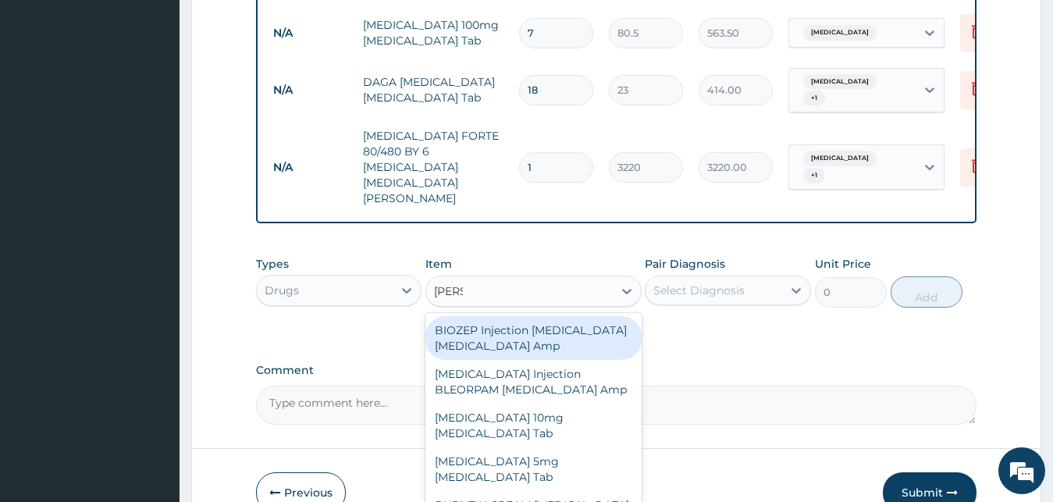
type input "DIAZE"
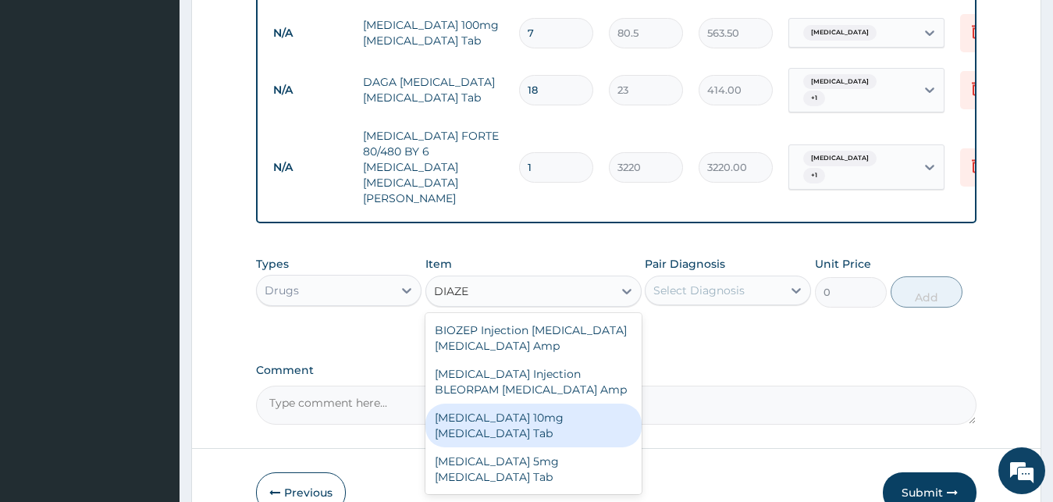
click at [463, 406] on div "Diazepam 10mg Diazepam Tab" at bounding box center [533, 425] width 216 height 44
type input "115"
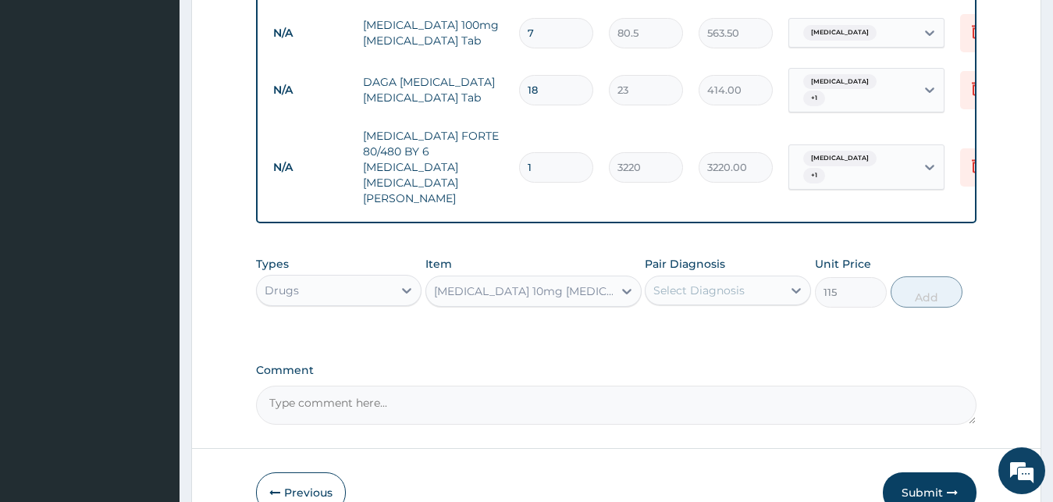
click at [773, 278] on div "Select Diagnosis" at bounding box center [713, 290] width 137 height 25
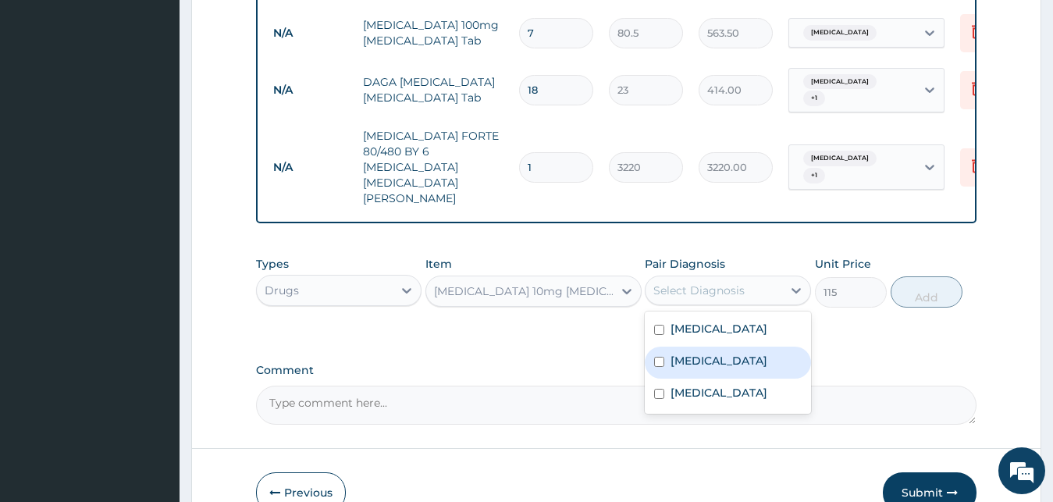
click at [728, 346] on div "Malaria" at bounding box center [728, 362] width 166 height 32
checkbox input "true"
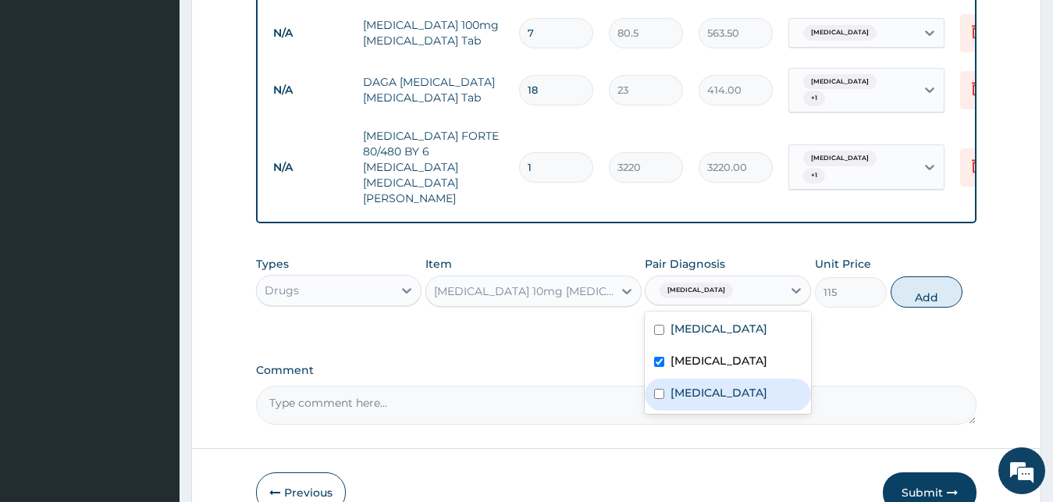
click at [726, 378] on div "Insomnia" at bounding box center [728, 394] width 166 height 32
checkbox input "true"
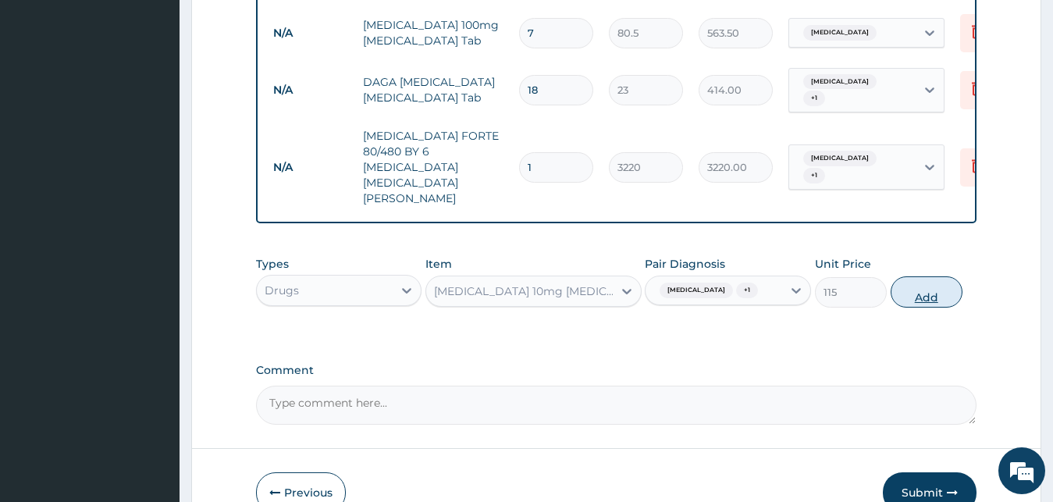
click at [933, 276] on button "Add" at bounding box center [926, 291] width 72 height 31
type input "0"
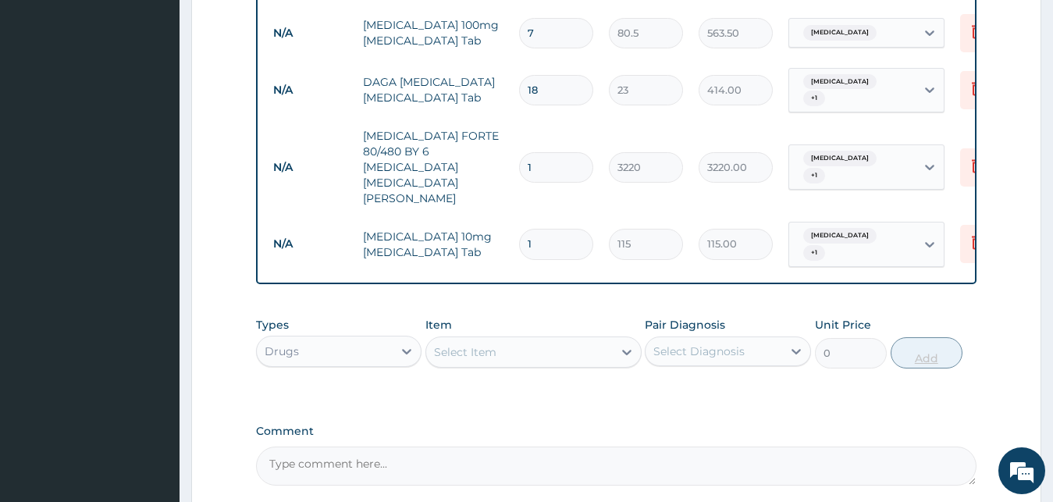
type input "0.00"
type input "5"
type input "575.00"
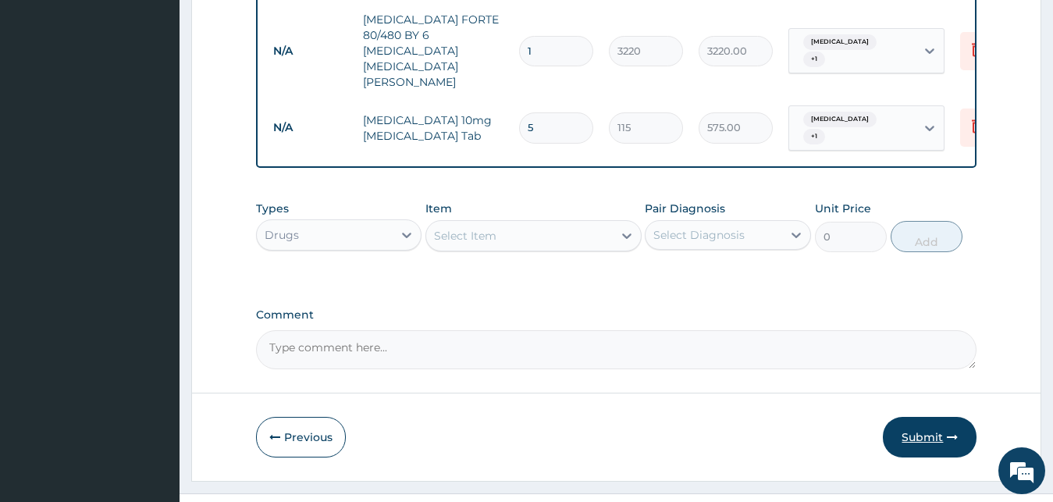
type input "5"
click at [920, 417] on button "Submit" at bounding box center [930, 437] width 94 height 41
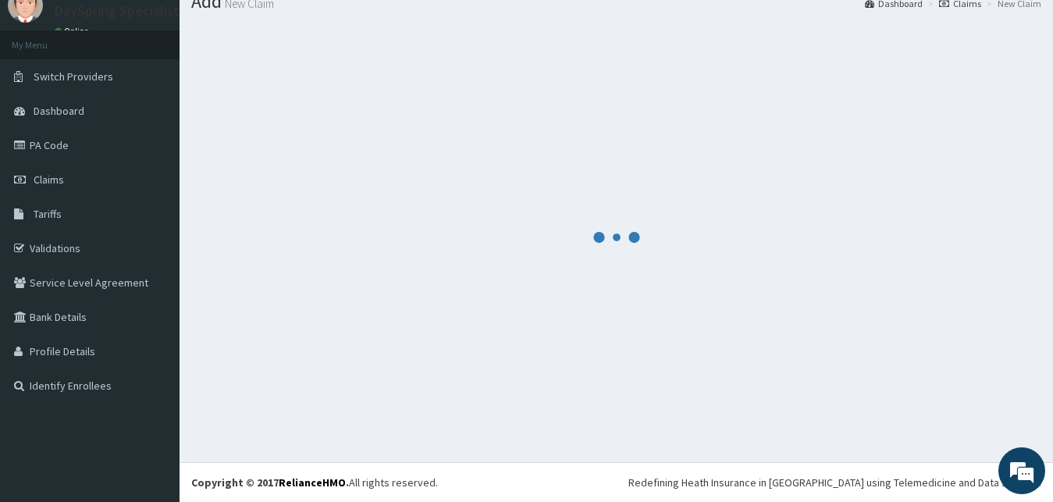
scroll to position [59, 0]
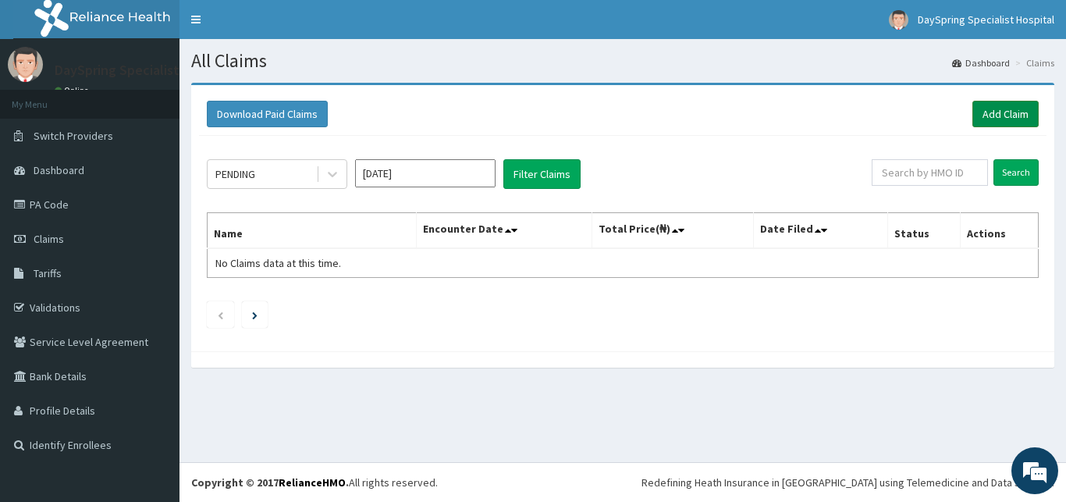
click at [985, 122] on link "Add Claim" at bounding box center [1005, 114] width 66 height 27
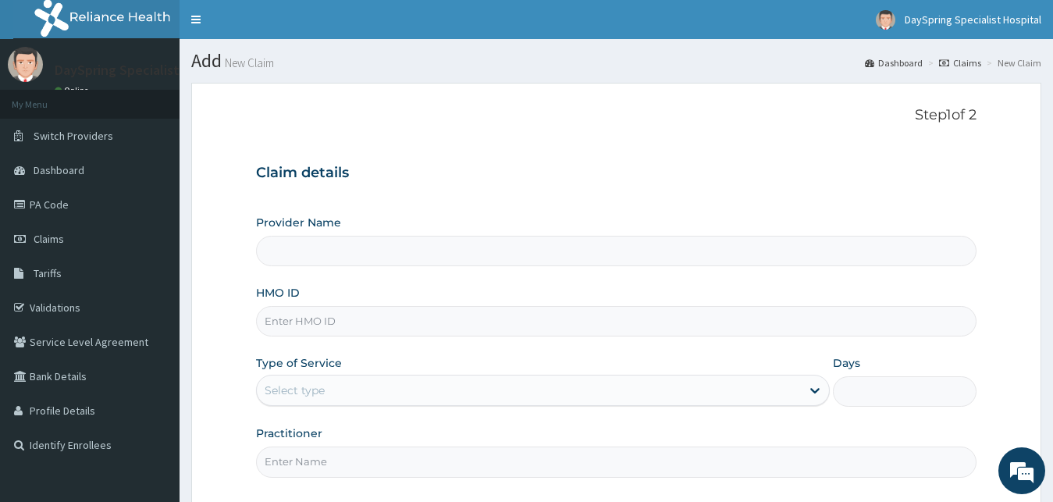
click at [810, 304] on div "HMO ID" at bounding box center [616, 310] width 721 height 51
click at [810, 316] on input "HMO ID" at bounding box center [616, 321] width 721 height 30
type input "DaySpring Specialist Hospital - Ikotun"
type input "OCT/10022/A"
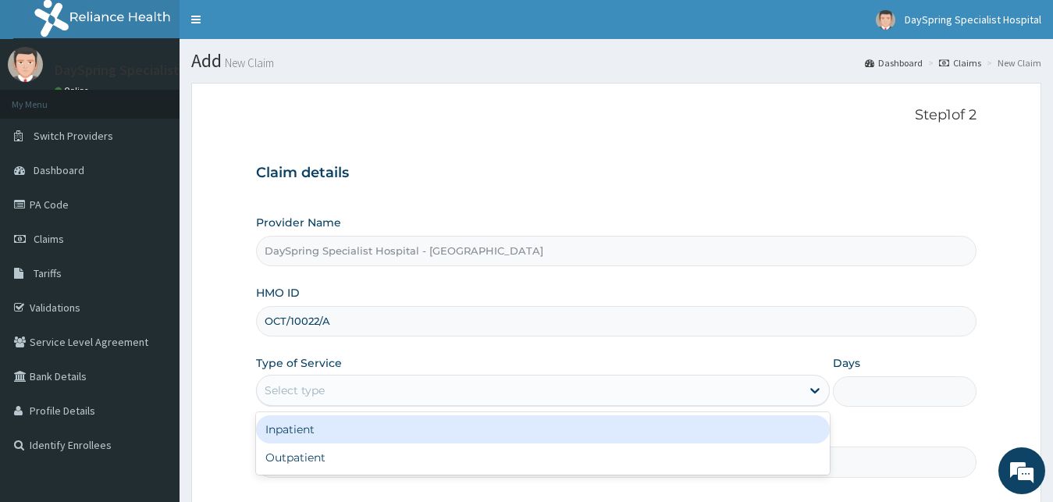
click at [793, 404] on div "Select type" at bounding box center [543, 390] width 574 height 31
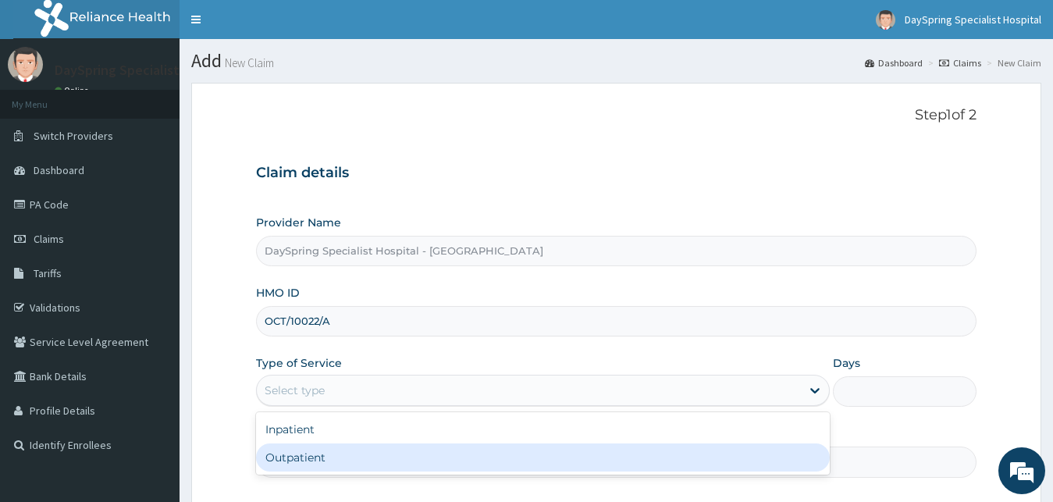
click at [769, 450] on div "Outpatient" at bounding box center [543, 457] width 574 height 28
type input "1"
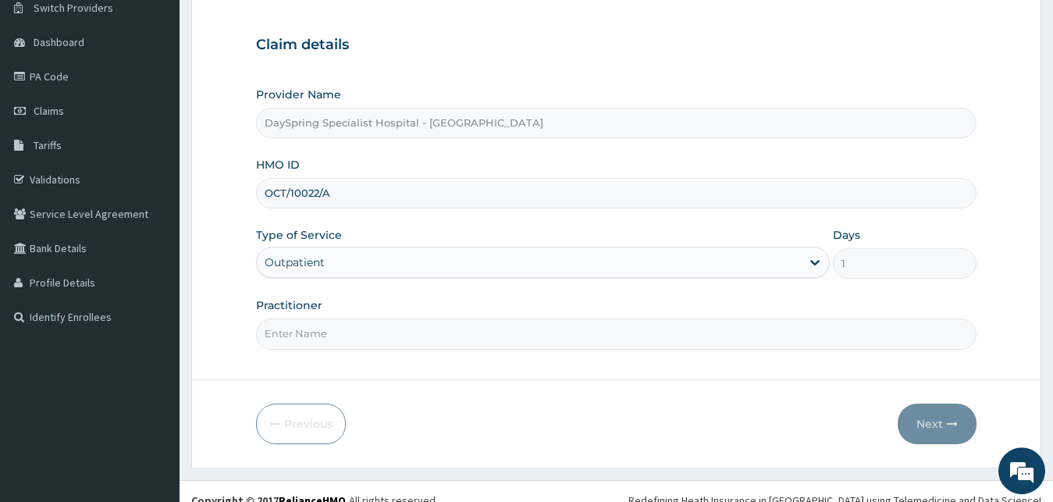
scroll to position [146, 0]
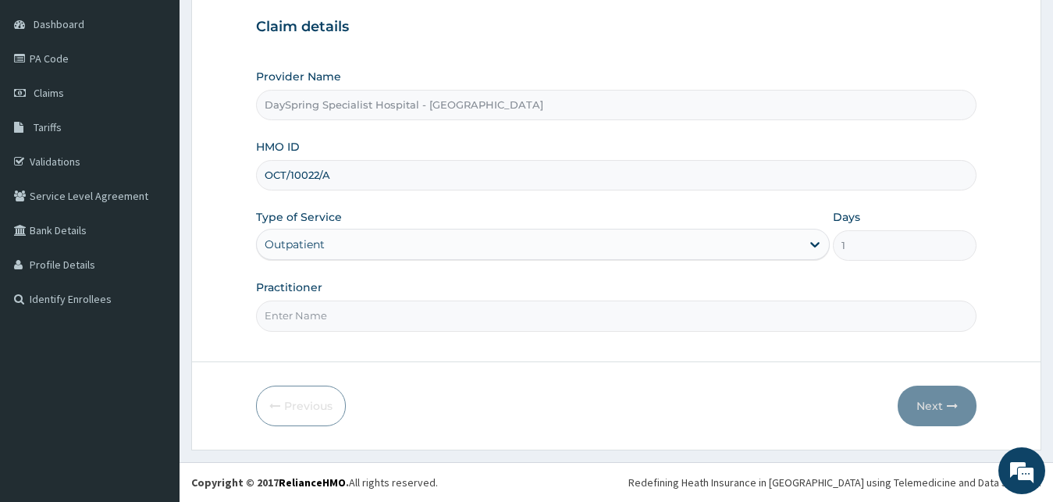
click at [655, 310] on input "Practitioner" at bounding box center [616, 315] width 721 height 30
type input "N"
click at [417, 182] on input "OCT/10022/A" at bounding box center [616, 175] width 721 height 30
type input "O"
type input "NKK/10112/A"
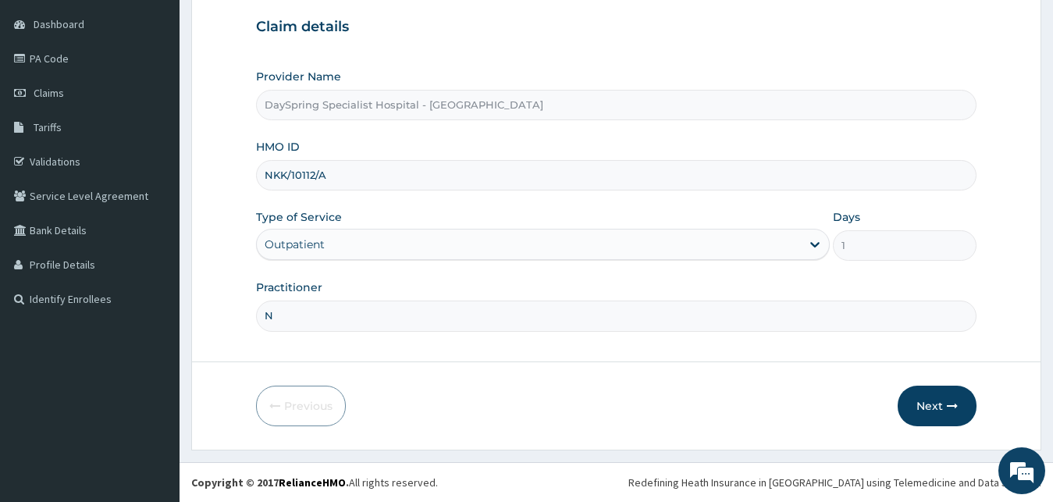
click at [404, 329] on input "N" at bounding box center [616, 315] width 721 height 30
type input "DR ADEBAYO"
click at [943, 401] on button "Next" at bounding box center [936, 405] width 79 height 41
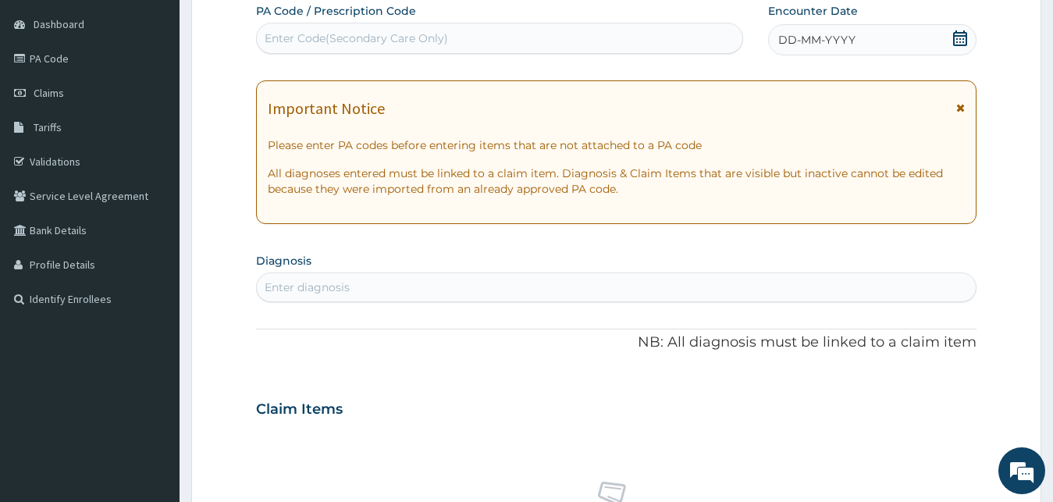
click at [965, 36] on icon at bounding box center [960, 38] width 14 height 16
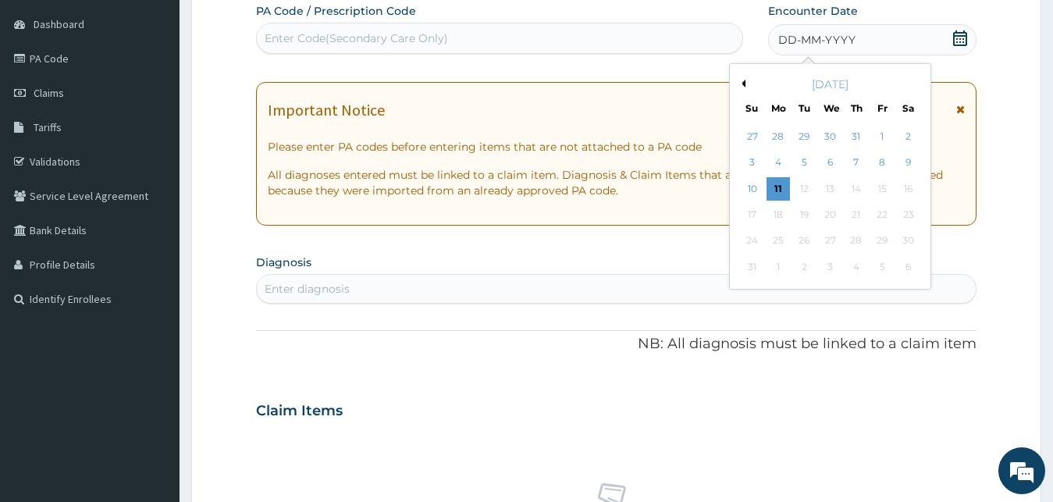
click at [741, 82] on button "Previous Month" at bounding box center [741, 84] width 8 height 8
click at [753, 188] on div "13" at bounding box center [752, 188] width 23 height 23
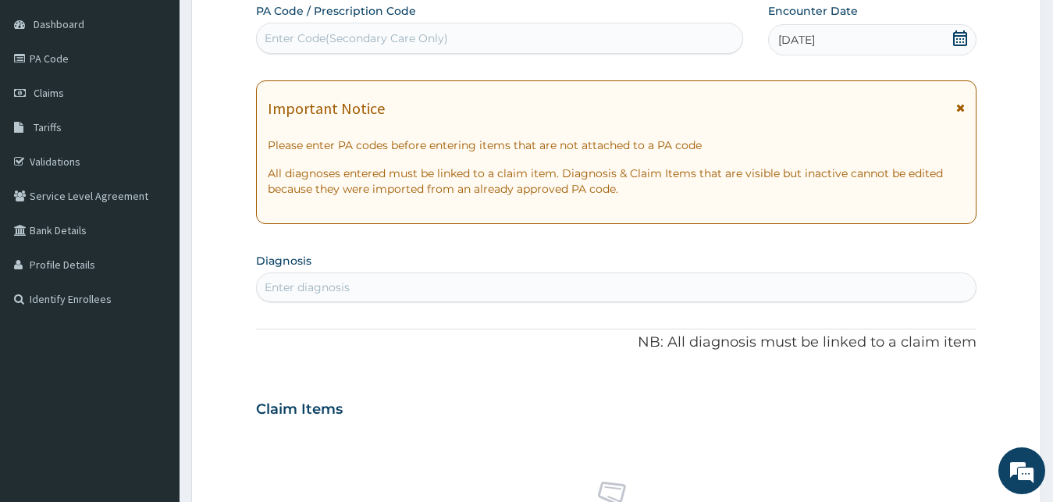
click at [652, 296] on div "Enter diagnosis" at bounding box center [616, 287] width 719 height 25
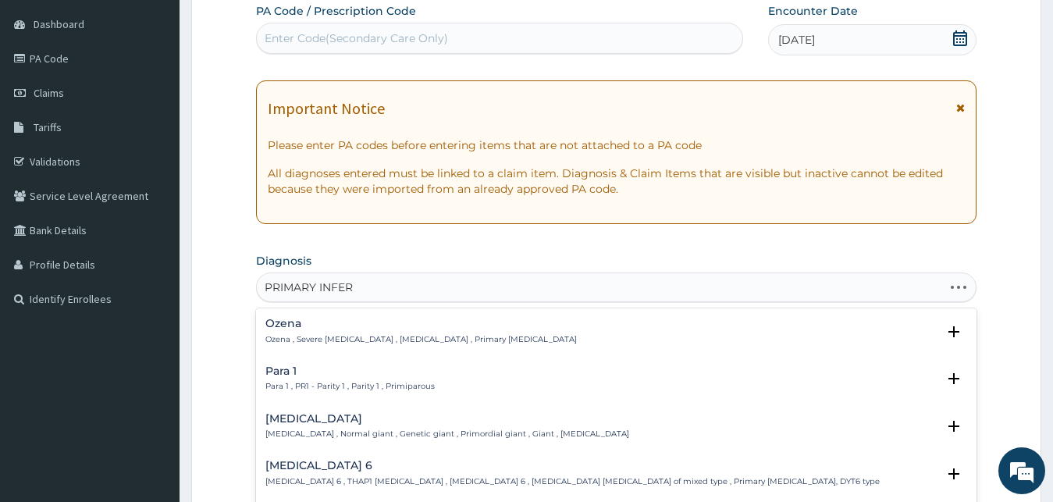
type input "PRIMARY INFERT"
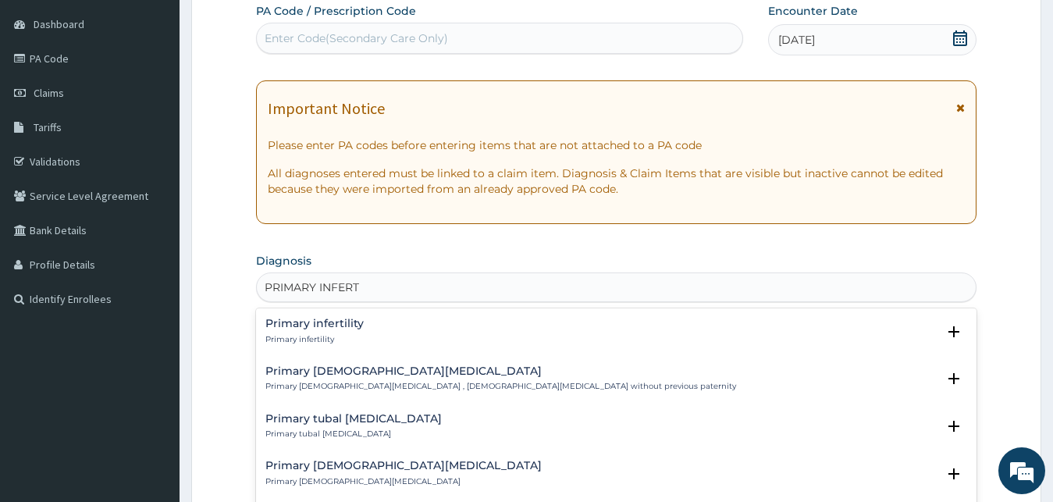
click at [286, 332] on div "Primary infertility Primary infertility" at bounding box center [314, 331] width 98 height 27
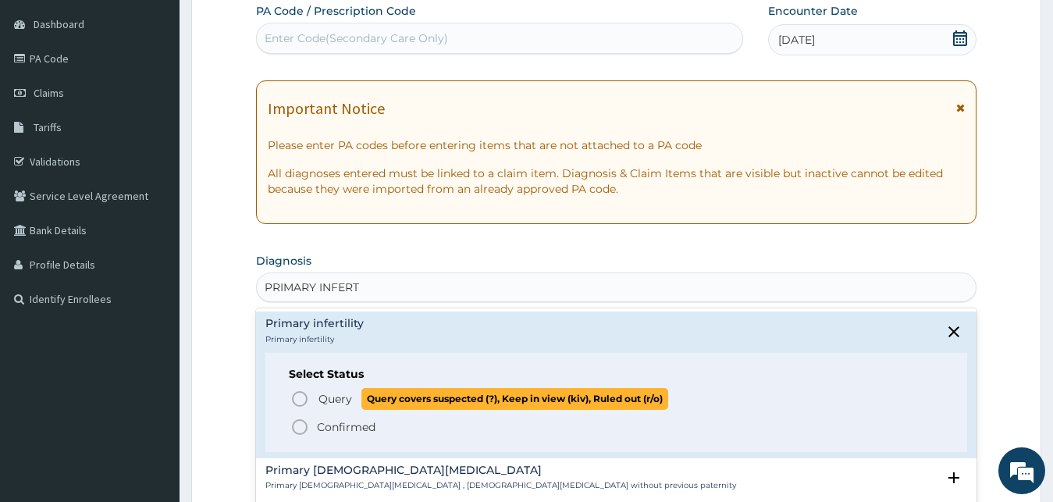
click at [301, 396] on icon "status option query" at bounding box center [299, 398] width 19 height 19
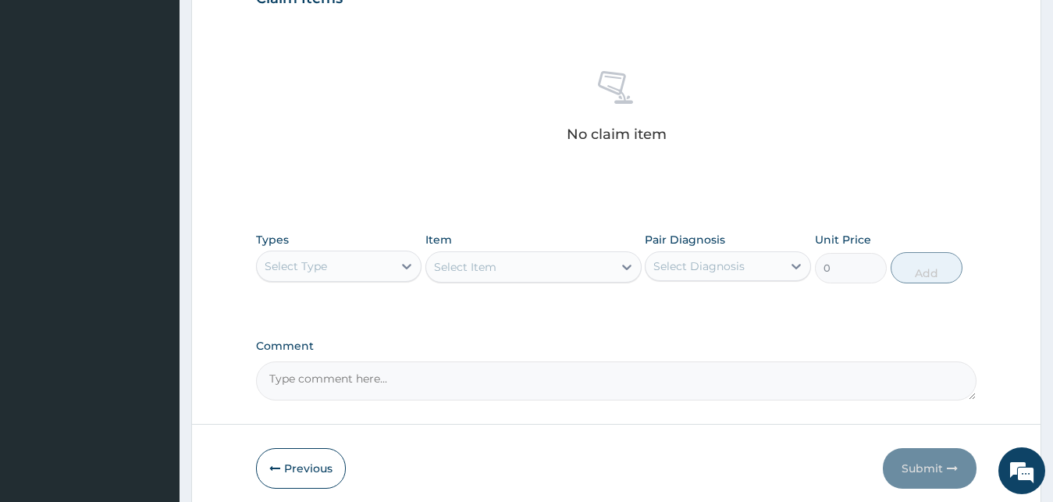
scroll to position [621, 0]
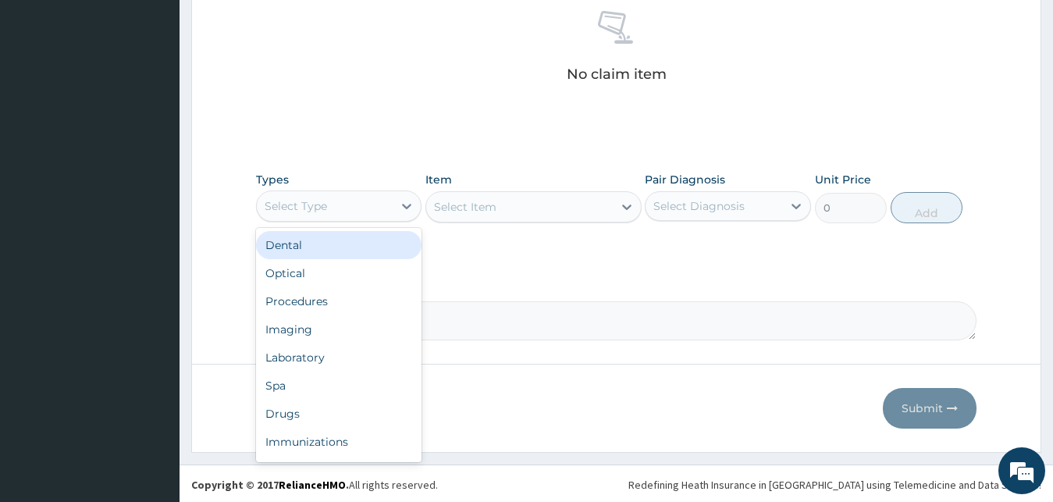
click at [329, 203] on div "Select Type" at bounding box center [325, 206] width 137 height 25
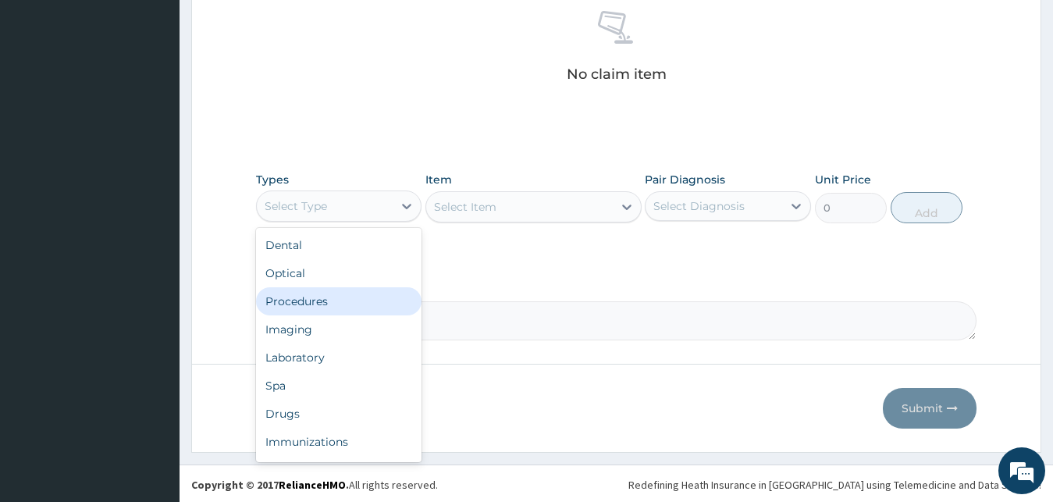
click at [343, 293] on div "Procedures" at bounding box center [339, 301] width 166 height 28
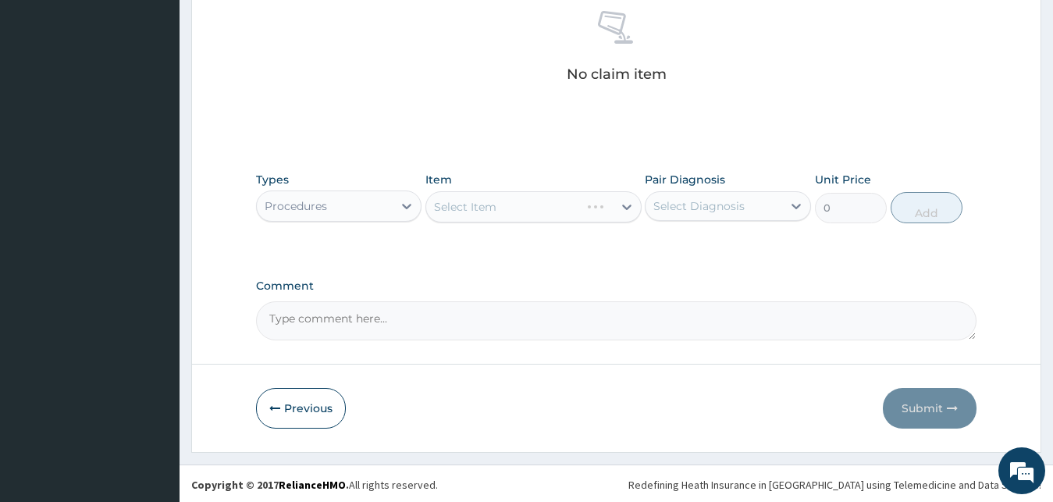
click at [474, 190] on div "Item Select Item" at bounding box center [533, 197] width 216 height 51
click at [480, 206] on div "Select Item" at bounding box center [533, 206] width 216 height 31
click at [514, 213] on div "Select Item" at bounding box center [519, 206] width 186 height 25
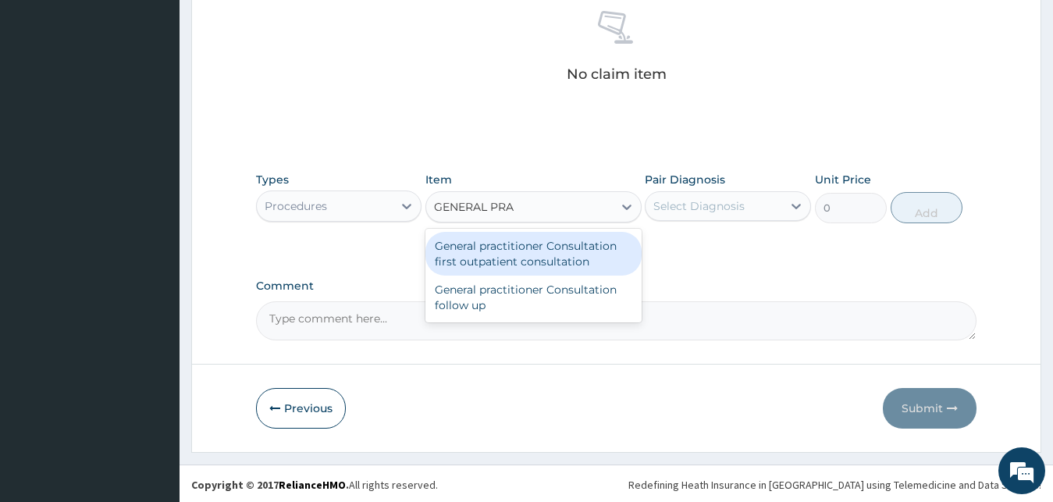
type input "GENERAL PRAC"
click at [539, 265] on div "General practitioner Consultation first outpatient consultation" at bounding box center [533, 254] width 216 height 44
type input "3000"
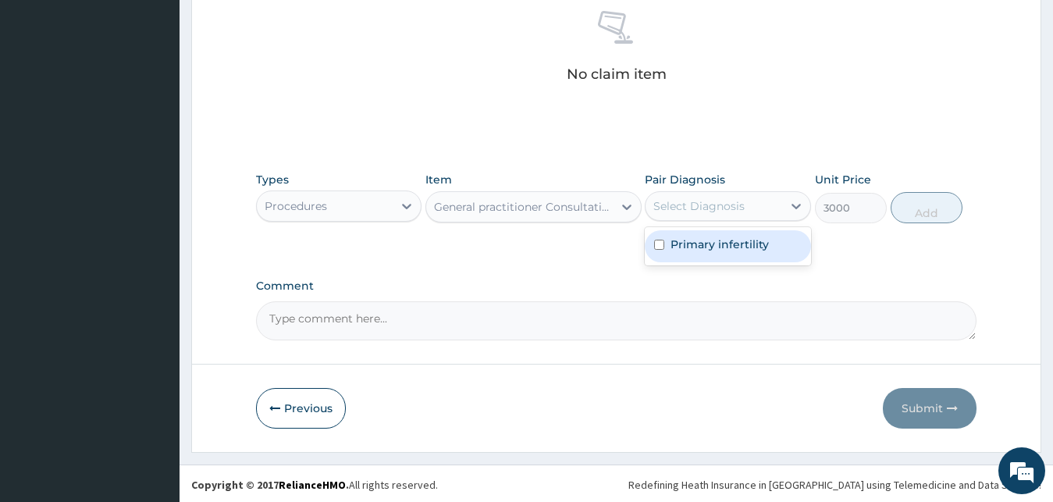
drag, startPoint x: 712, startPoint y: 199, endPoint x: 711, endPoint y: 243, distance: 43.7
click at [711, 221] on div "option Primary infertility focused, 1 of 1. 1 result available. Use Up and Down…" at bounding box center [728, 206] width 166 height 30
click at [794, 243] on div "Primary infertility" at bounding box center [728, 246] width 166 height 32
checkbox input "true"
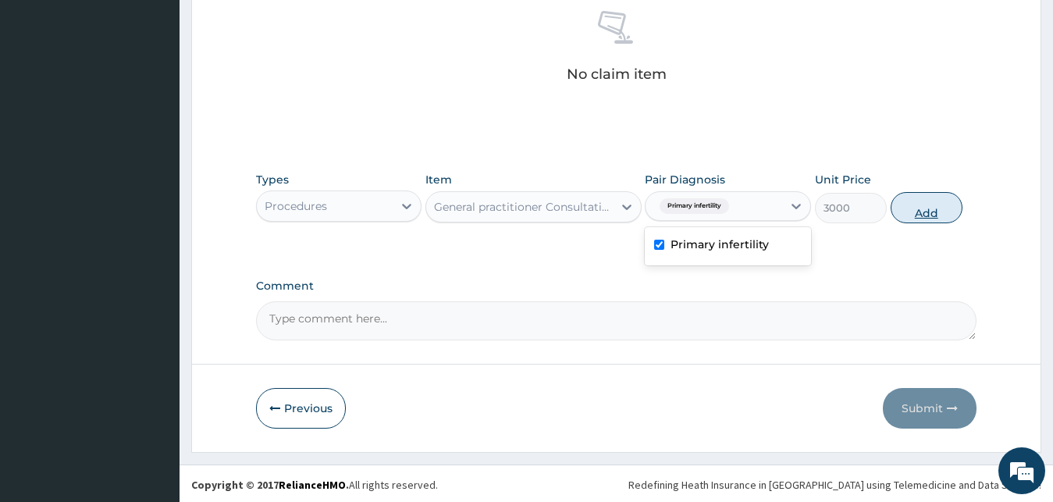
click at [907, 208] on button "Add" at bounding box center [926, 207] width 72 height 31
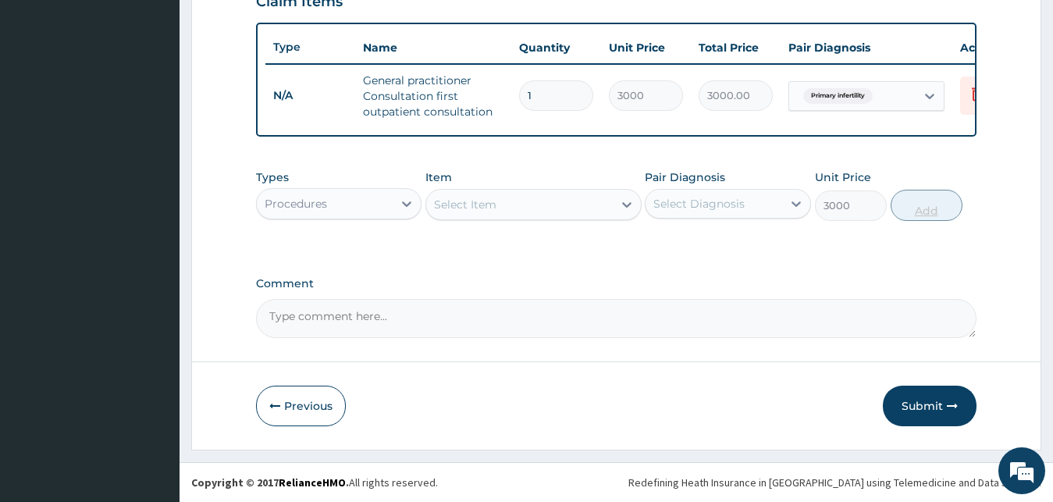
type input "0"
click at [905, 400] on button "Submit" at bounding box center [930, 405] width 94 height 41
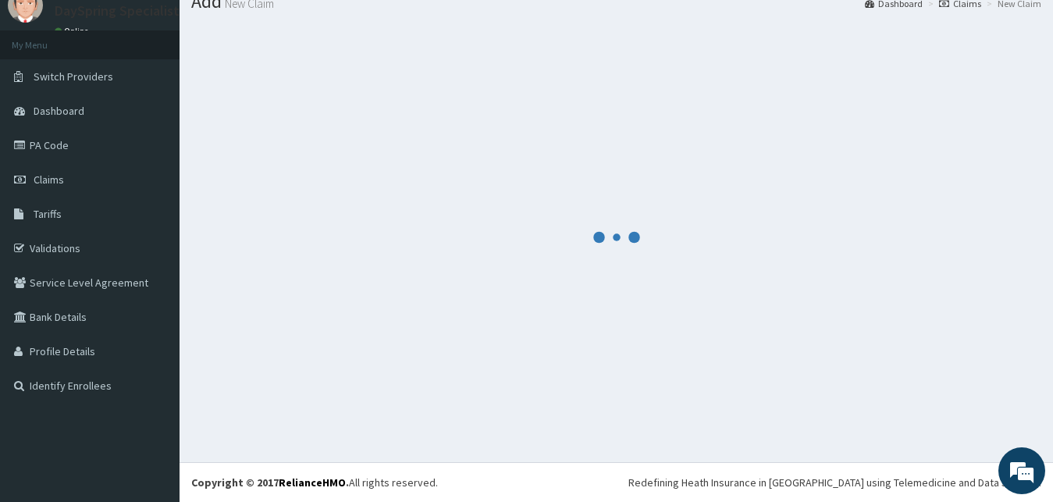
scroll to position [59, 0]
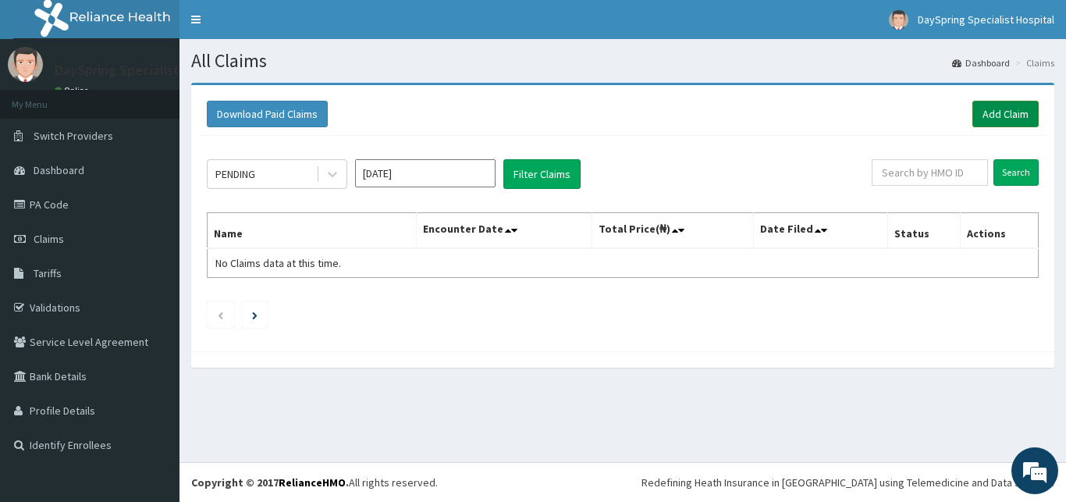
click at [994, 123] on link "Add Claim" at bounding box center [1005, 114] width 66 height 27
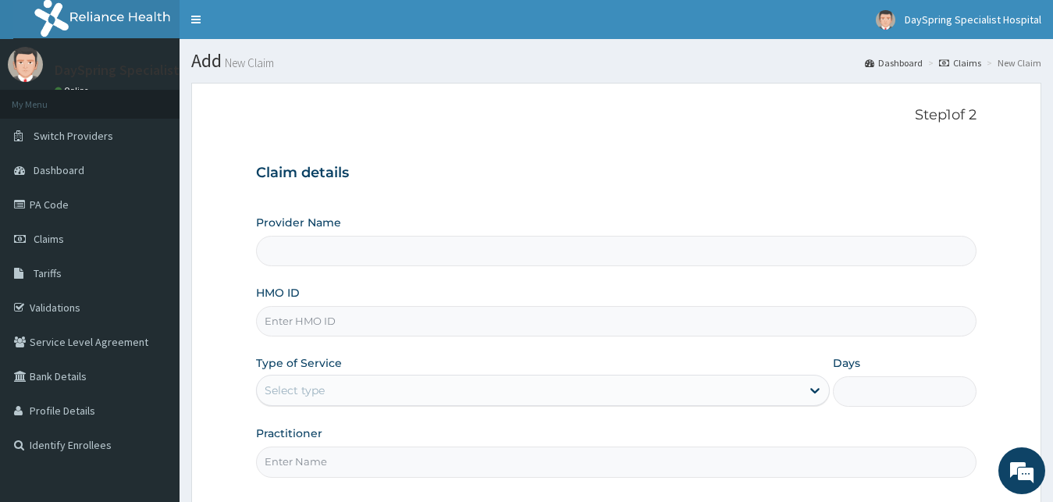
click at [455, 319] on input "HMO ID" at bounding box center [616, 321] width 721 height 30
type input "DaySpring Specialist Hospital - [GEOGRAPHIC_DATA]"
type input "SFA/14334/A"
click at [446, 384] on div "Select type" at bounding box center [529, 390] width 545 height 25
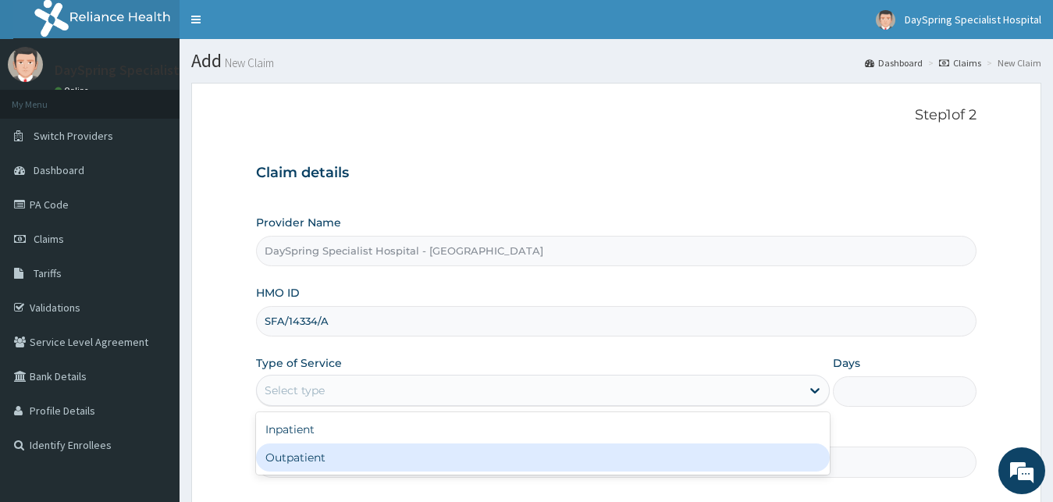
click at [459, 452] on div "Outpatient" at bounding box center [543, 457] width 574 height 28
type input "1"
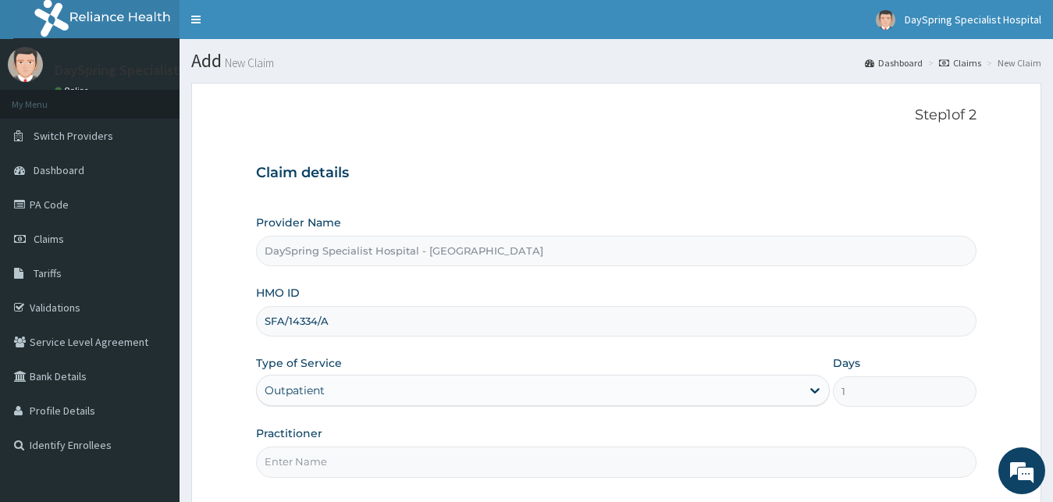
click at [468, 460] on input "Practitioner" at bounding box center [616, 461] width 721 height 30
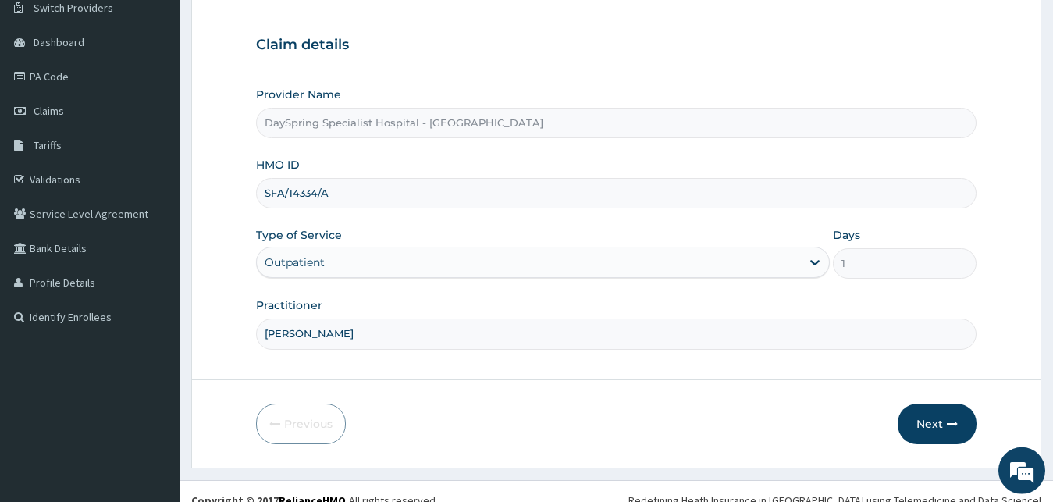
scroll to position [146, 0]
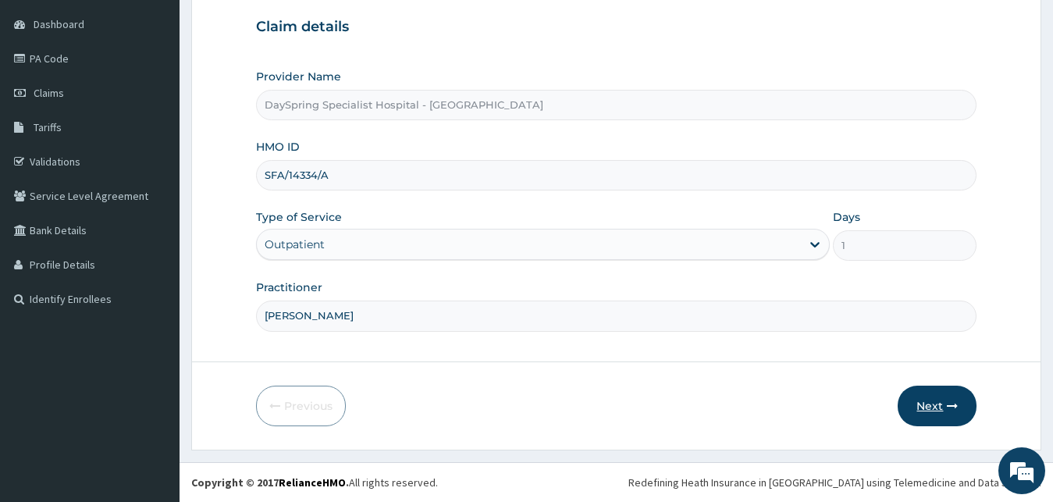
type input "[PERSON_NAME]"
click at [945, 408] on button "Next" at bounding box center [936, 405] width 79 height 41
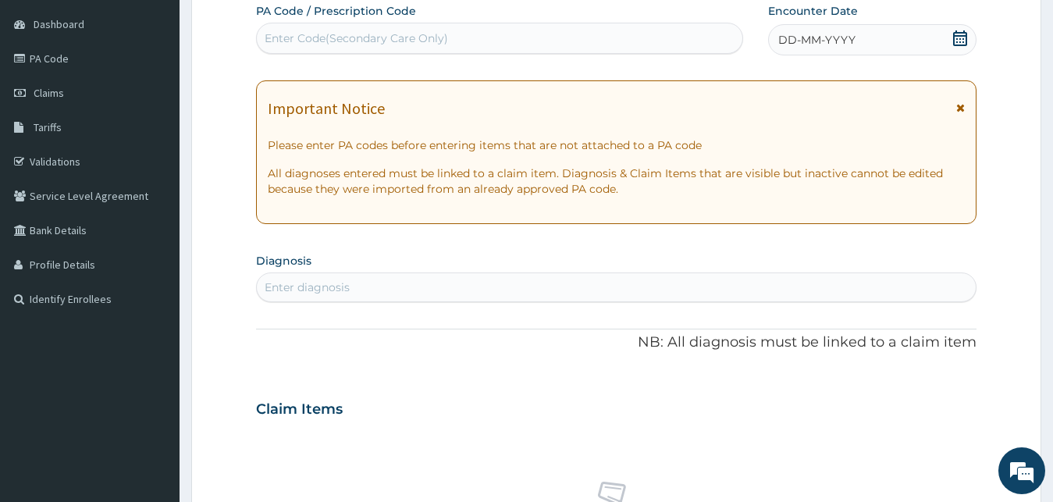
click at [954, 47] on span at bounding box center [960, 40] width 16 height 20
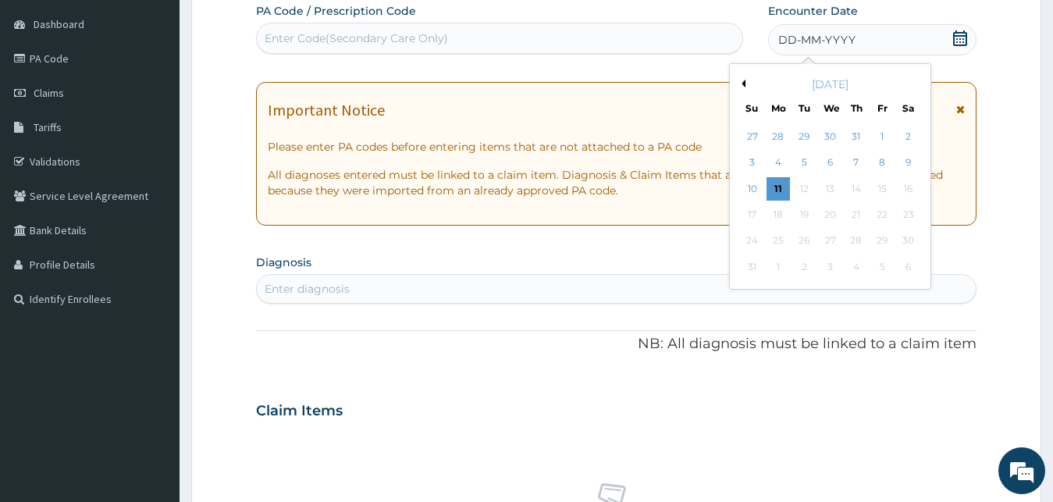
click at [745, 80] on div "[DATE]" at bounding box center [830, 84] width 188 height 16
click at [744, 85] on button "Previous Month" at bounding box center [741, 84] width 8 height 8
click at [755, 165] on div "6" at bounding box center [752, 162] width 23 height 23
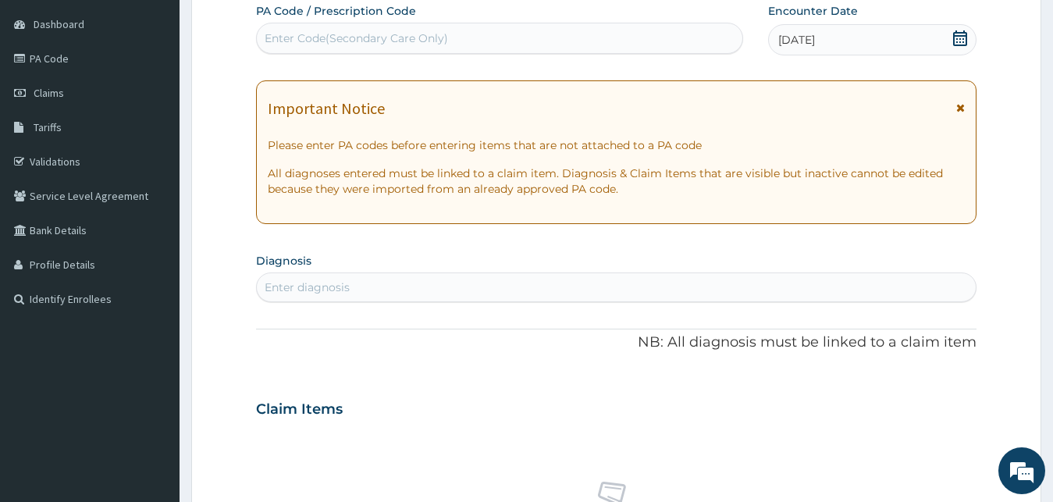
click at [453, 275] on div "Enter diagnosis" at bounding box center [616, 287] width 719 height 25
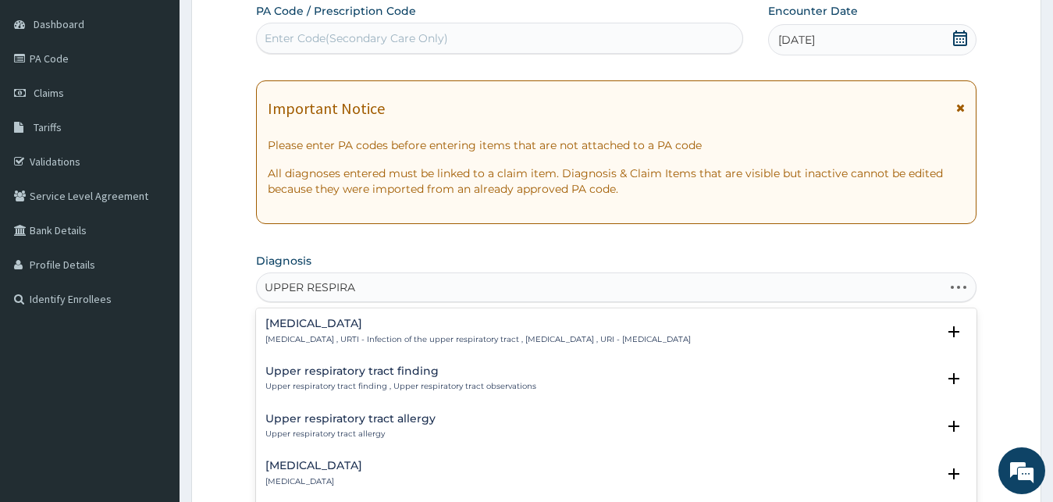
type input "UPPER RESPIRAT"
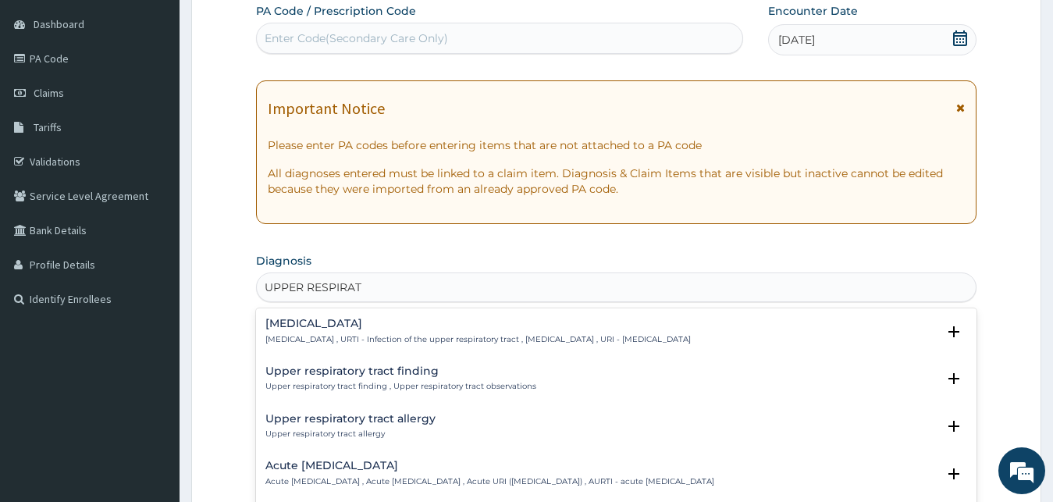
click at [304, 333] on div "Upper respiratory infection Upper respiratory infection , URTI - Infection of t…" at bounding box center [477, 331] width 425 height 27
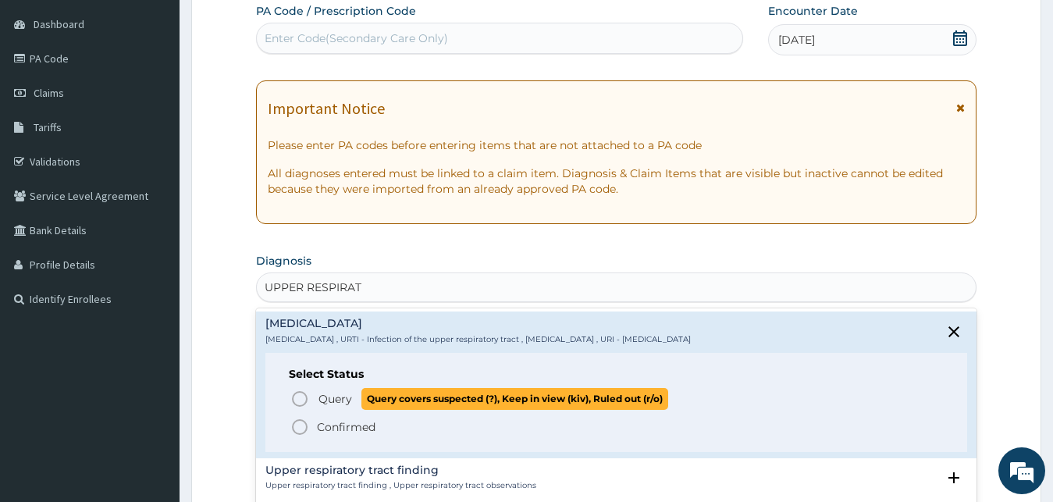
click at [296, 398] on icon "status option query" at bounding box center [299, 398] width 19 height 19
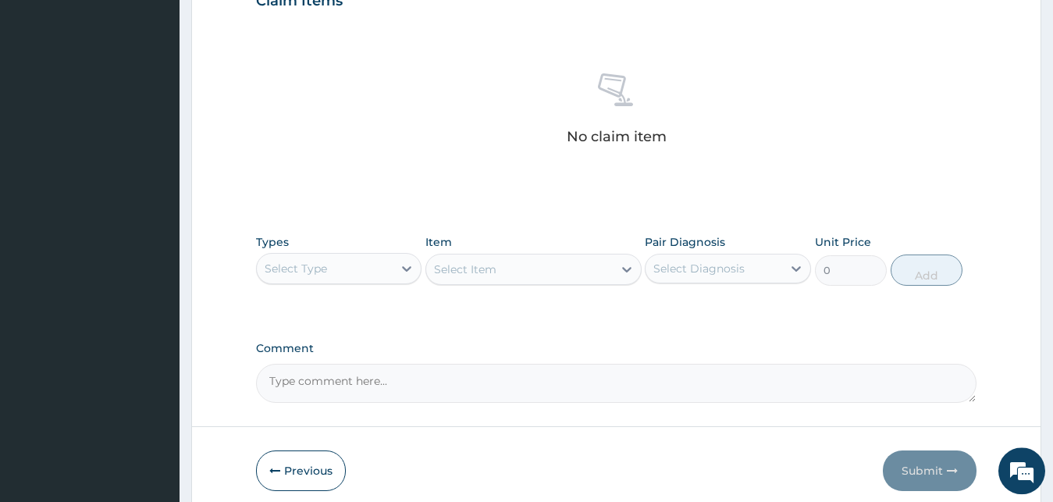
scroll to position [621, 0]
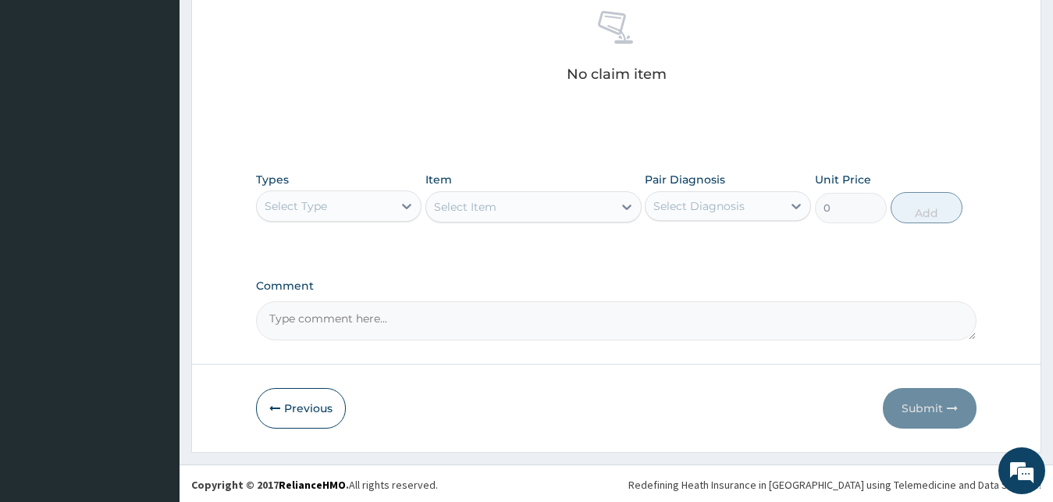
click at [297, 208] on div "Select Type" at bounding box center [296, 206] width 62 height 16
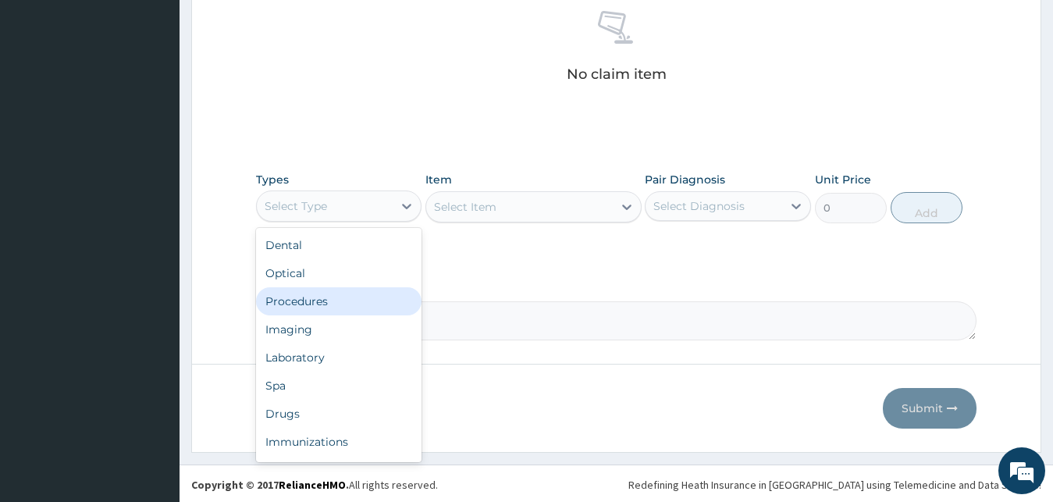
click at [314, 307] on div "Procedures" at bounding box center [339, 301] width 166 height 28
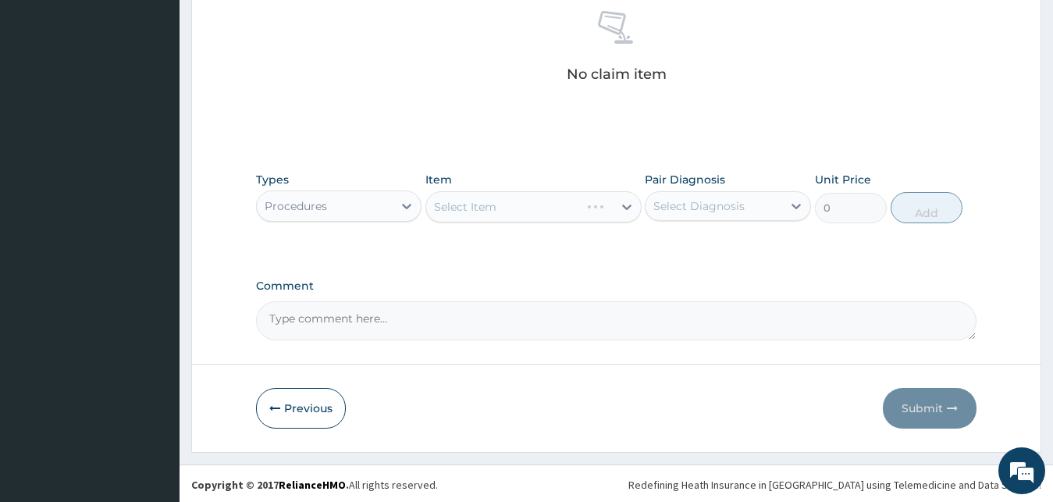
click at [581, 208] on div "Select Item" at bounding box center [533, 206] width 216 height 31
click at [581, 208] on div "Select Item" at bounding box center [519, 206] width 186 height 25
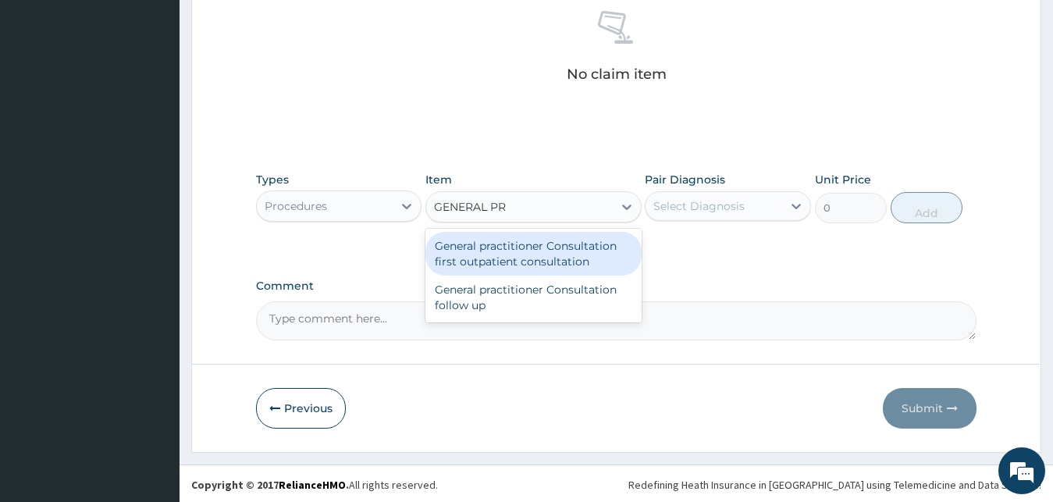
type input "GENERAL PRA"
click at [569, 256] on div "General practitioner Consultation first outpatient consultation" at bounding box center [533, 254] width 216 height 44
type input "3000"
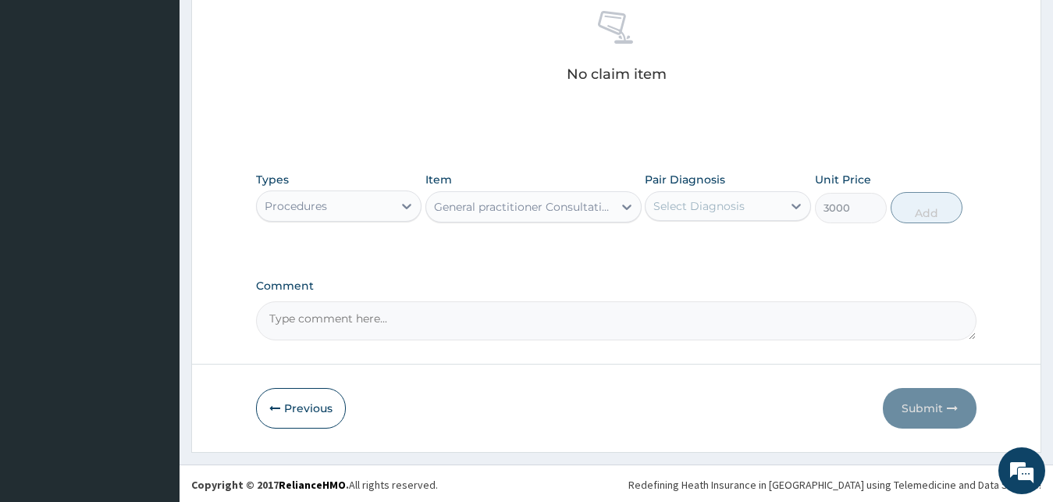
click at [726, 189] on div "Pair Diagnosis Select Diagnosis" at bounding box center [728, 197] width 166 height 51
click at [733, 209] on div "Select Diagnosis" at bounding box center [698, 206] width 91 height 16
click at [727, 252] on label "Upper respiratory infection" at bounding box center [718, 244] width 97 height 16
checkbox input "true"
click at [917, 211] on button "Add" at bounding box center [926, 207] width 72 height 31
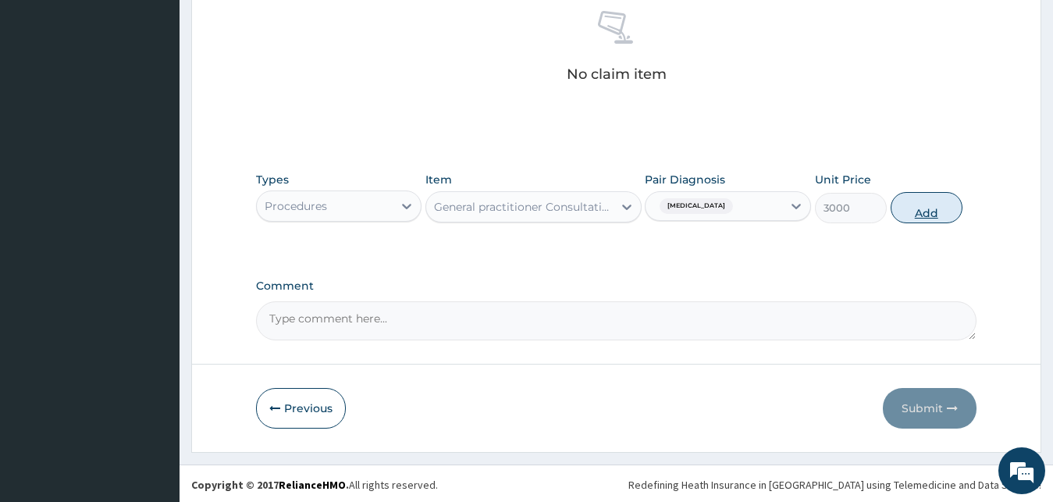
type input "0"
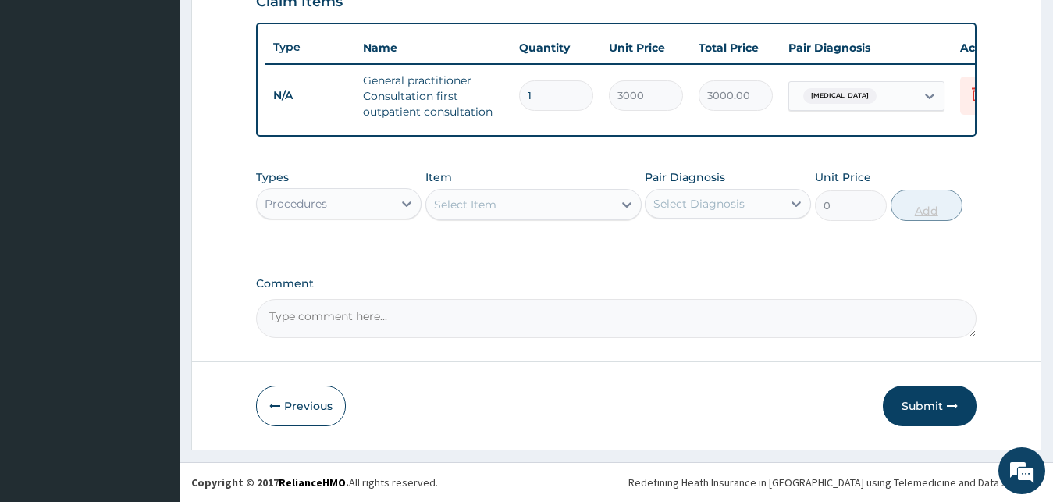
scroll to position [571, 0]
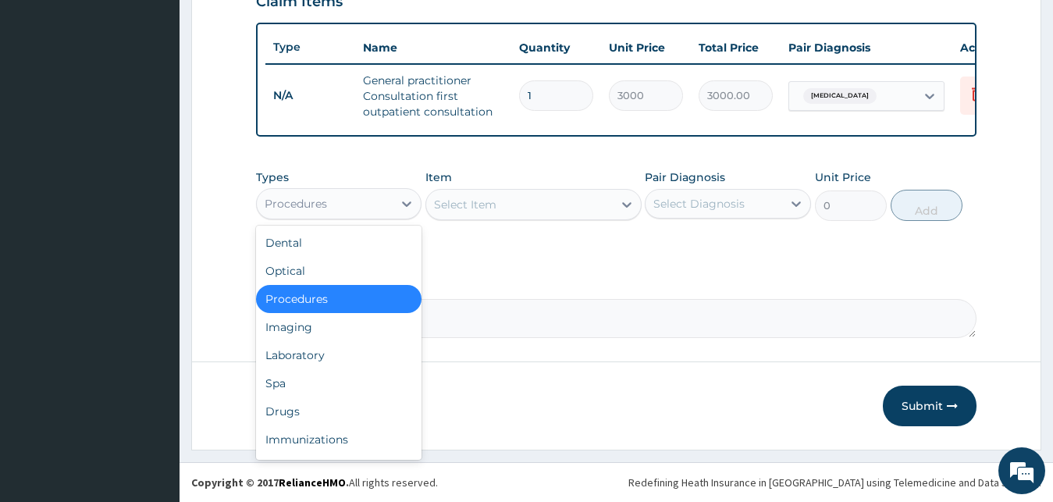
click at [332, 209] on div "Procedures" at bounding box center [325, 203] width 137 height 25
click at [329, 346] on div "Laboratory" at bounding box center [339, 355] width 166 height 28
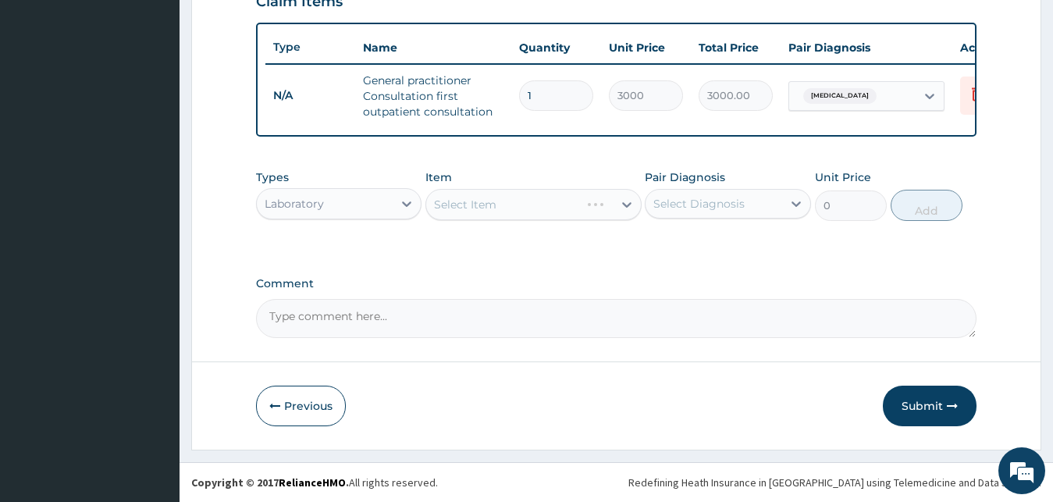
click at [316, 210] on div "Laboratory" at bounding box center [294, 204] width 59 height 16
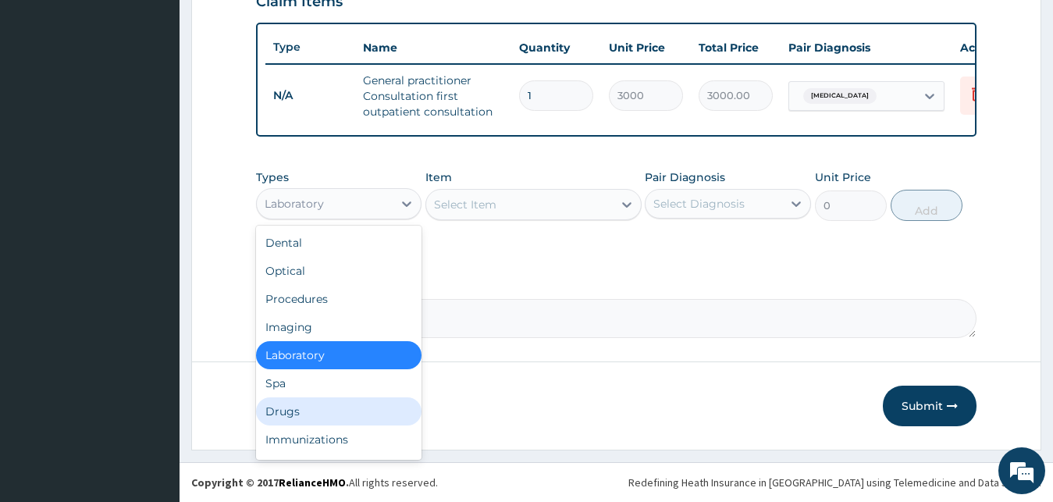
click at [288, 409] on div "Drugs" at bounding box center [339, 411] width 166 height 28
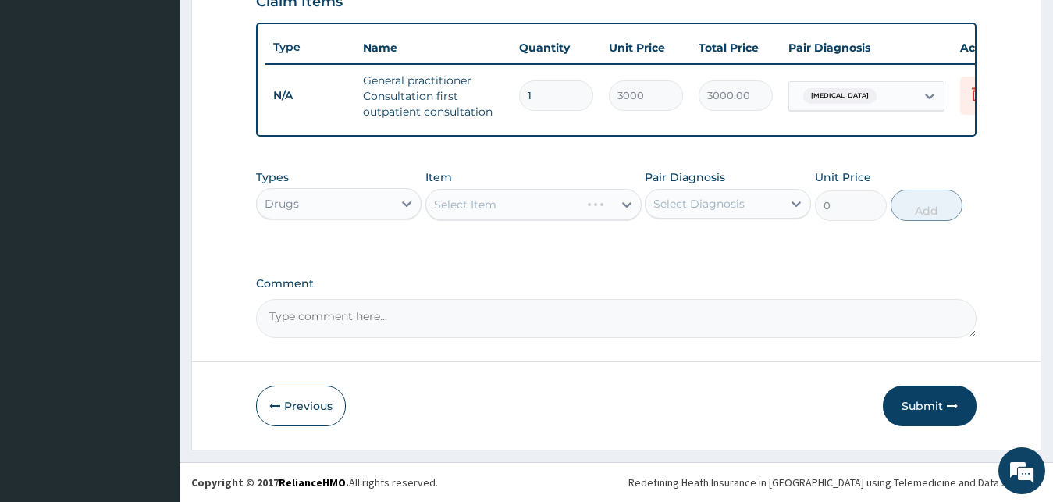
click at [549, 194] on div "Select Item" at bounding box center [533, 204] width 216 height 31
click at [556, 212] on div "Select Item" at bounding box center [519, 204] width 186 height 25
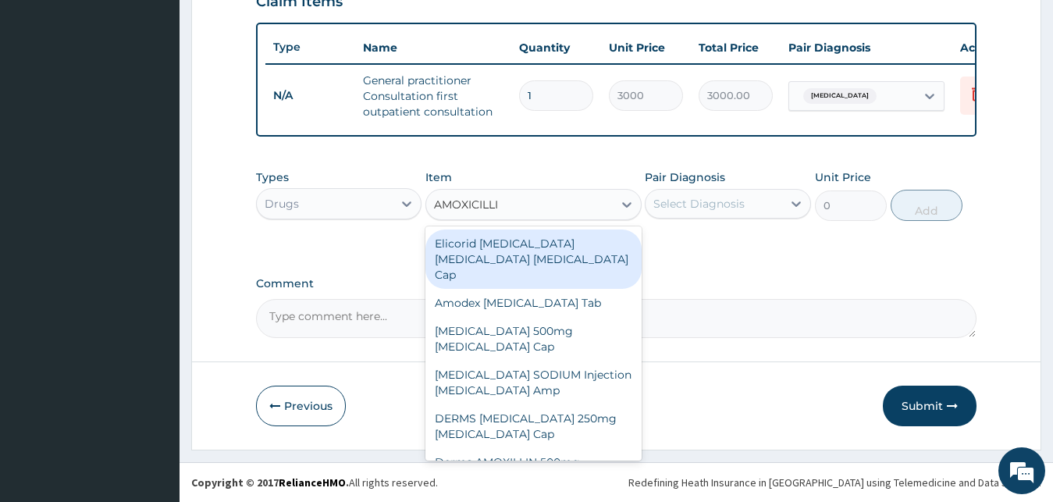
type input "AMOXICILLIN"
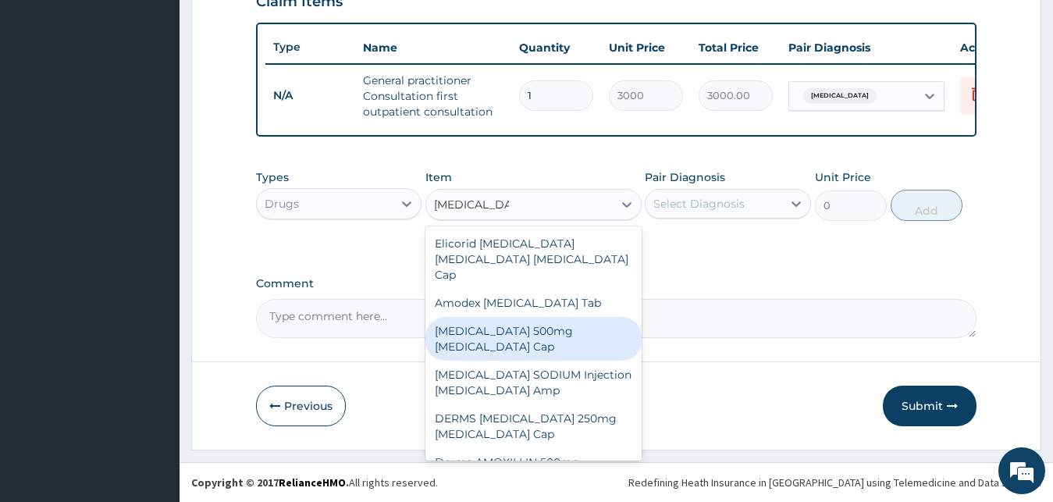
click at [560, 317] on div "AMOXICILLIN 500mg Amoxicillin Cap" at bounding box center [533, 339] width 216 height 44
type input "80.5"
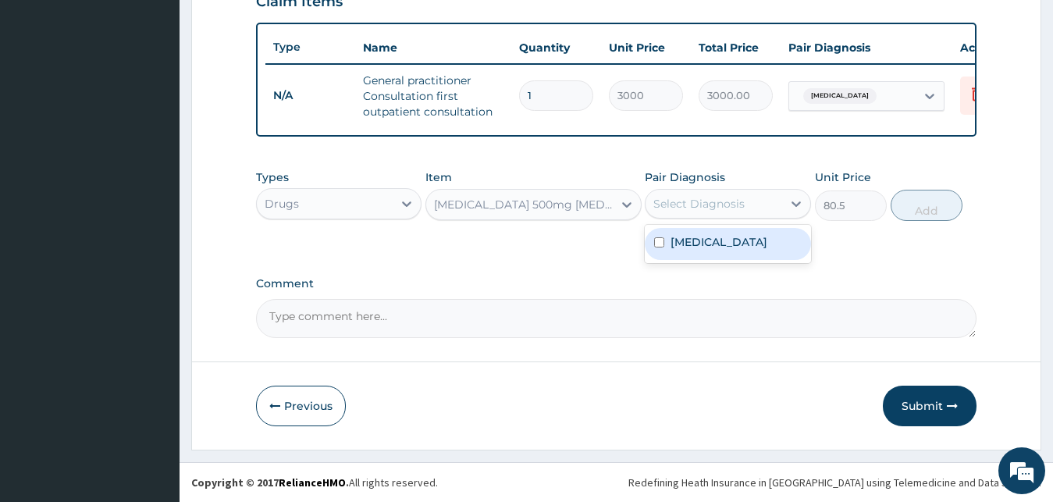
drag, startPoint x: 697, startPoint y: 189, endPoint x: 698, endPoint y: 243, distance: 53.9
click at [698, 218] on div "option Upper respiratory infection, selected. option Upper respiratory infectio…" at bounding box center [728, 204] width 166 height 30
click at [716, 250] on label "Upper respiratory infection" at bounding box center [718, 242] width 97 height 16
checkbox input "true"
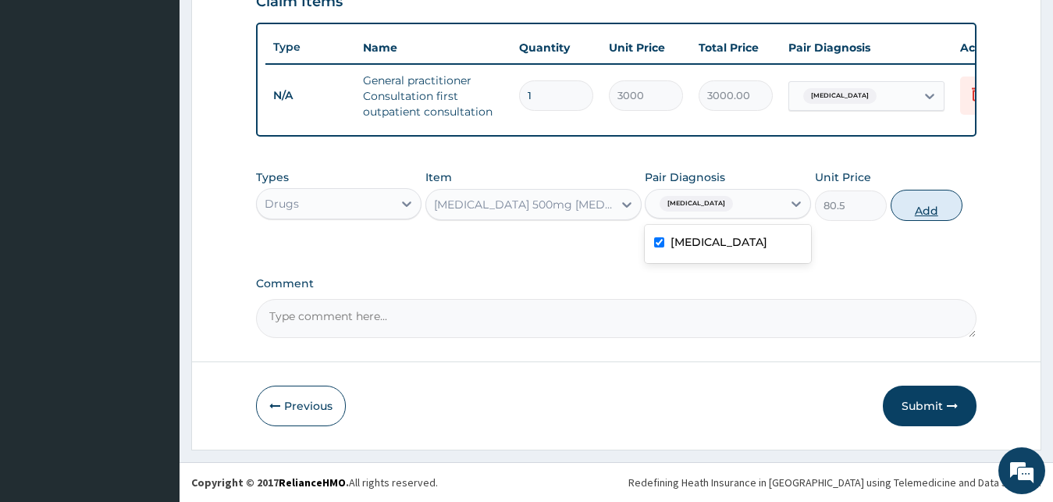
click at [911, 204] on button "Add" at bounding box center [926, 205] width 72 height 31
type input "0"
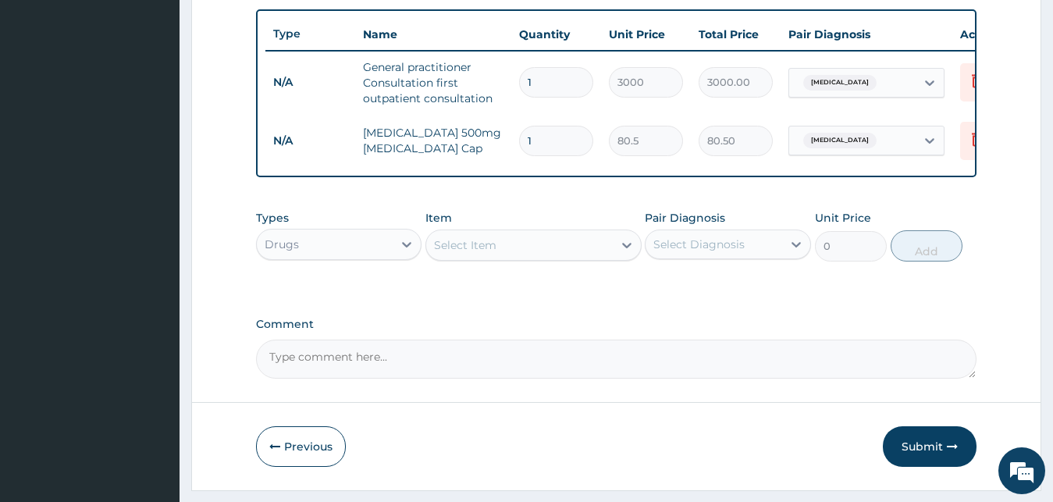
type input "15"
type input "1207.50"
type input "15"
click at [460, 253] on div "Select Item" at bounding box center [465, 245] width 62 height 16
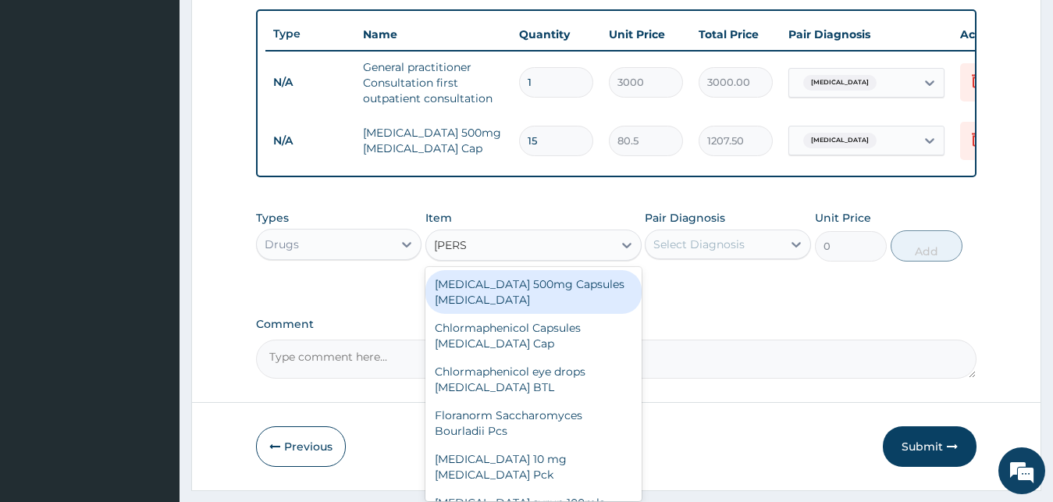
type input "LORAT"
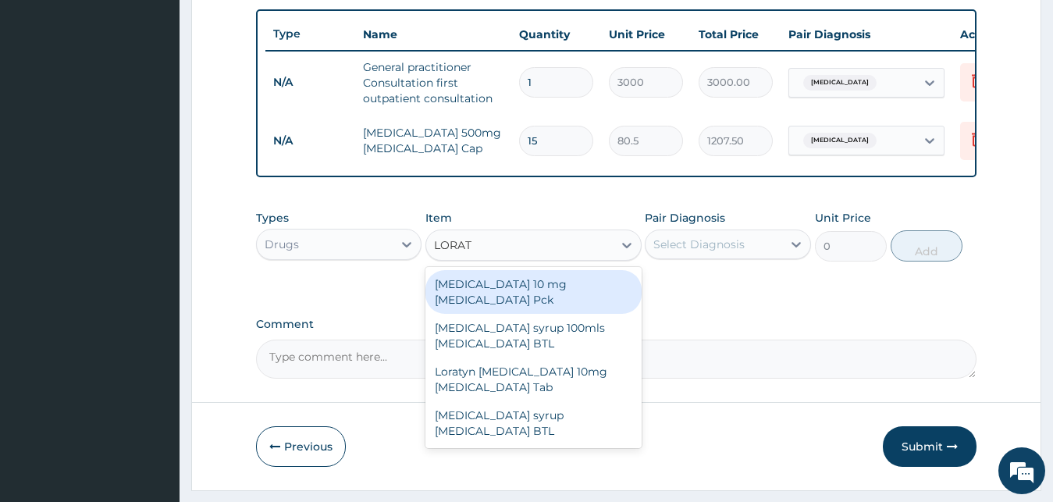
click at [486, 300] on div "LORATADINE 10 mg Loratadine Pck" at bounding box center [533, 292] width 216 height 44
type input "805"
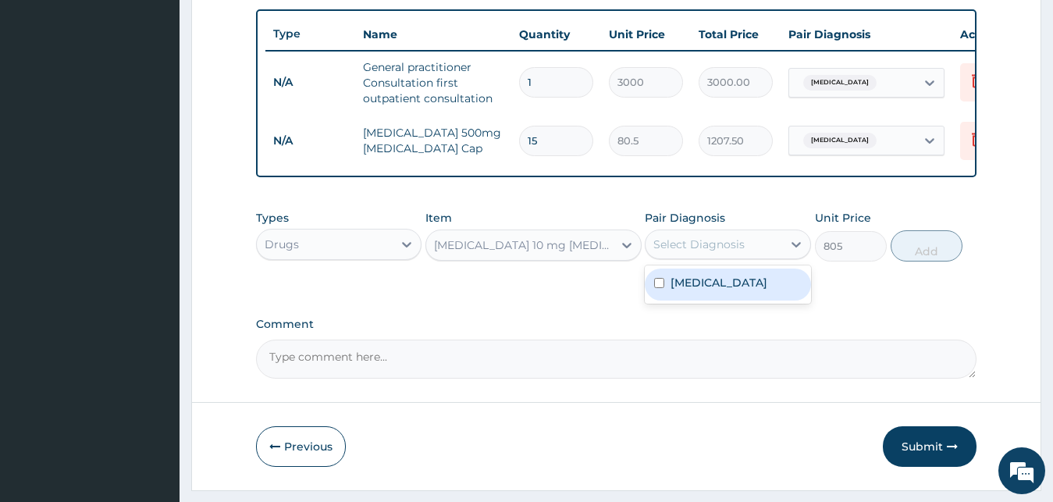
click at [683, 252] on div "Select Diagnosis" at bounding box center [698, 244] width 91 height 16
click at [683, 290] on label "Upper respiratory infection" at bounding box center [718, 283] width 97 height 16
checkbox input "true"
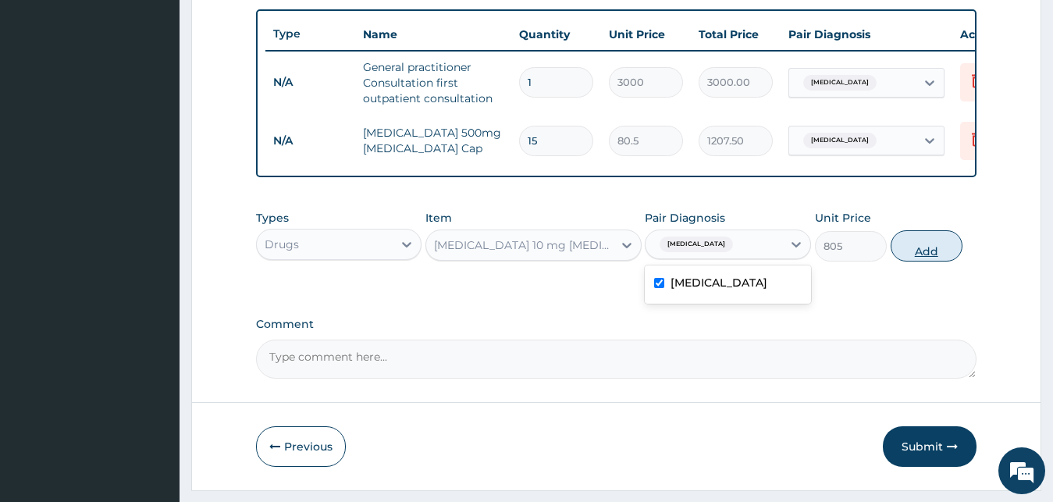
click at [926, 261] on button "Add" at bounding box center [926, 245] width 72 height 31
type input "0"
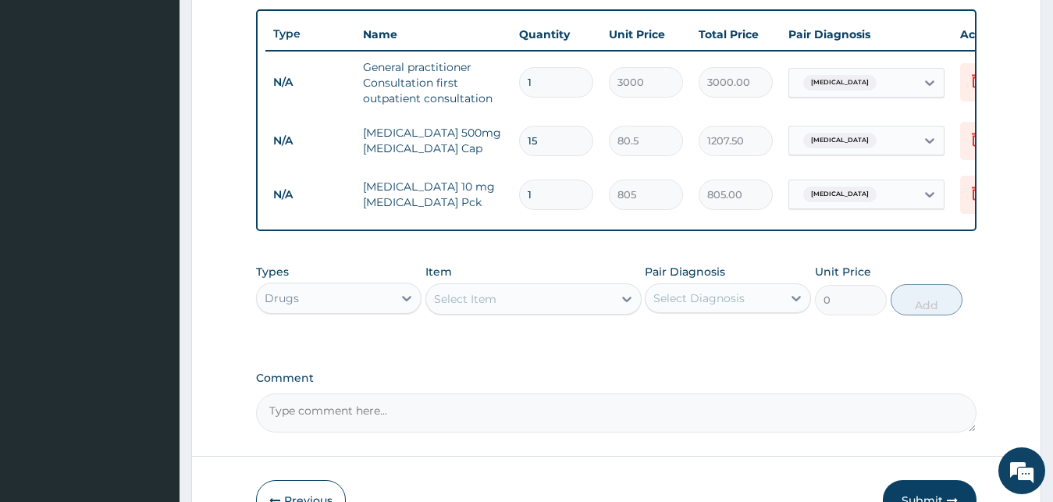
click at [581, 311] on div "Select Item" at bounding box center [519, 298] width 186 height 25
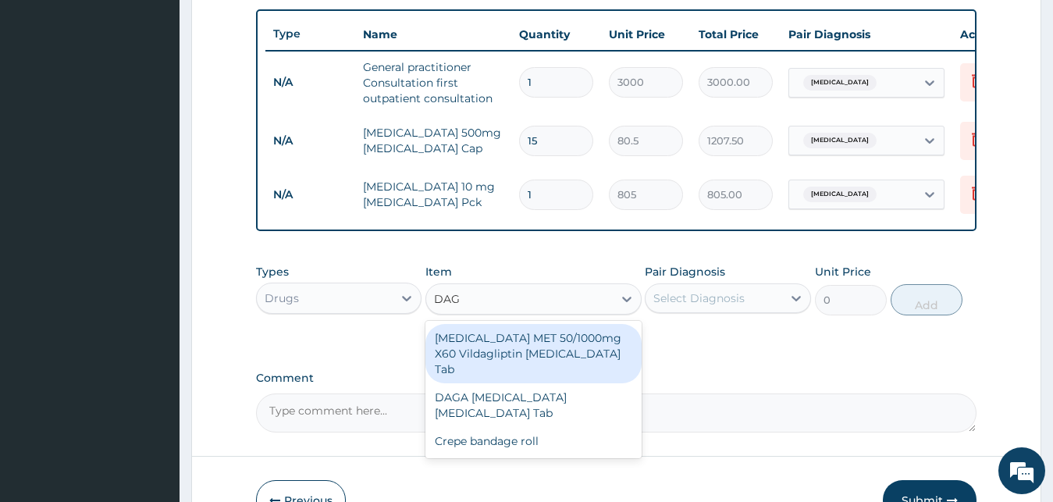
type input "DAGA"
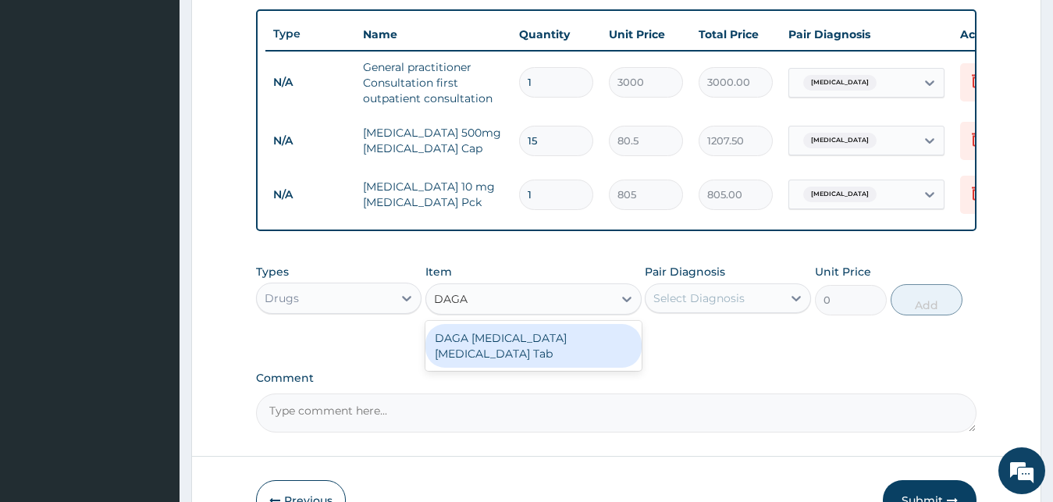
click at [594, 356] on div "DAGA PARACETAMOL Acetaminophen Tab" at bounding box center [533, 346] width 216 height 44
type input "23"
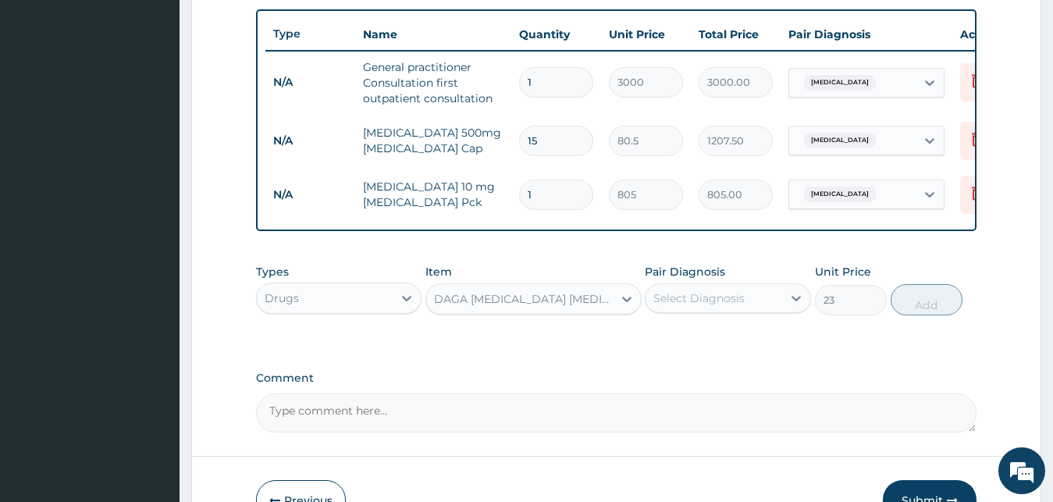
click at [699, 306] on div "Select Diagnosis" at bounding box center [698, 298] width 91 height 16
click at [691, 344] on label "Upper respiratory infection" at bounding box center [718, 337] width 97 height 16
checkbox input "true"
click at [916, 315] on button "Add" at bounding box center [926, 299] width 72 height 31
type input "0"
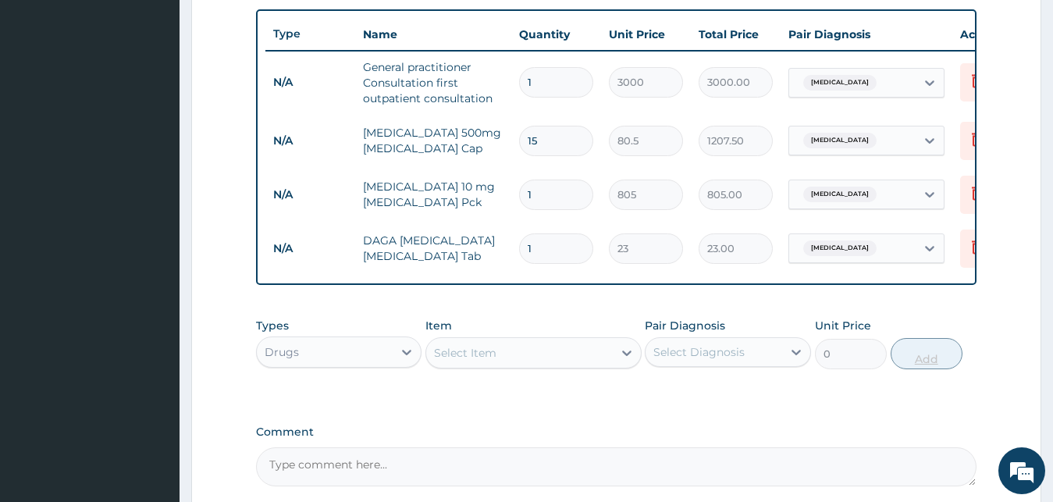
type input "18"
type input "414.00"
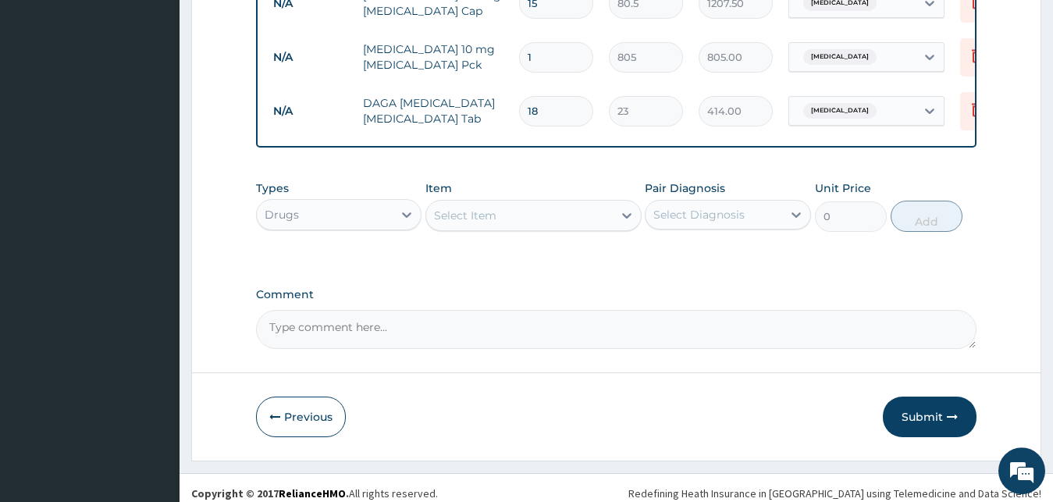
scroll to position [733, 0]
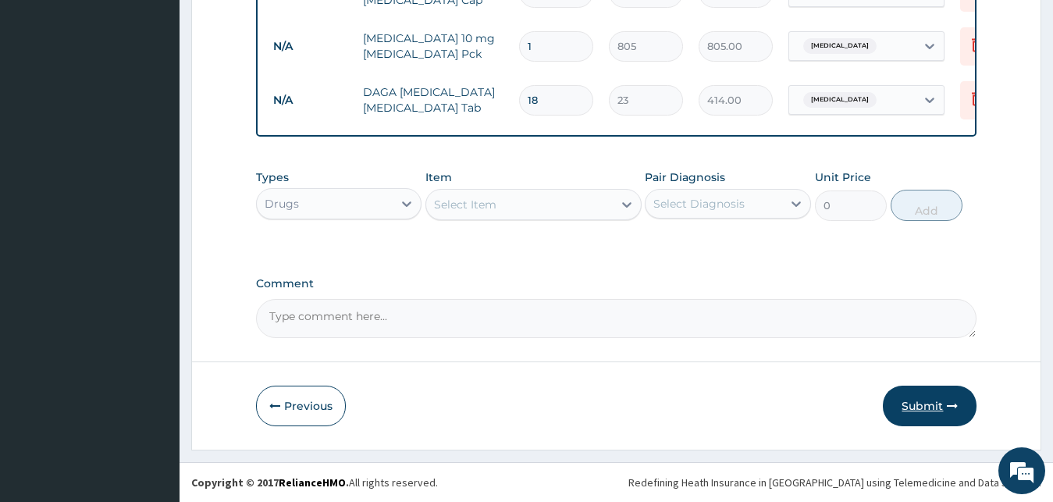
type input "18"
click at [920, 409] on button "Submit" at bounding box center [930, 405] width 94 height 41
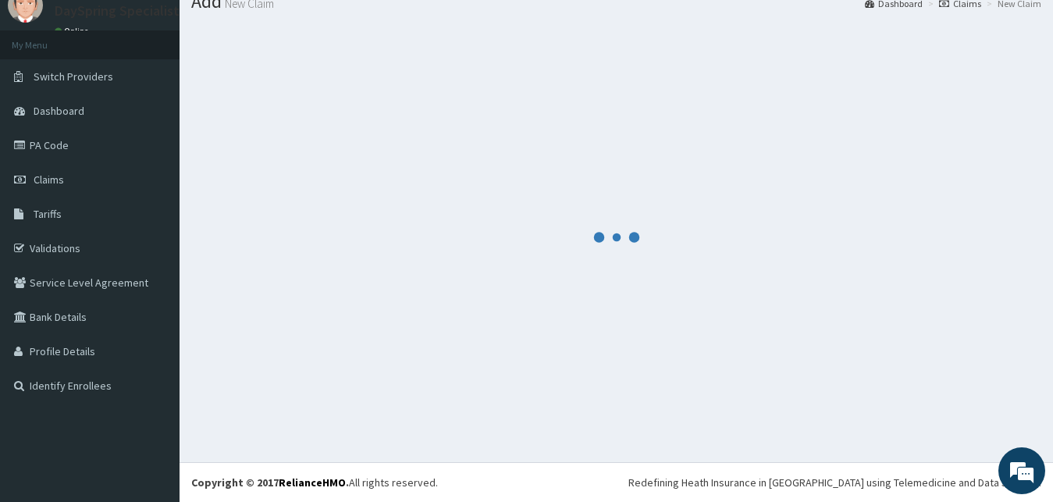
scroll to position [59, 0]
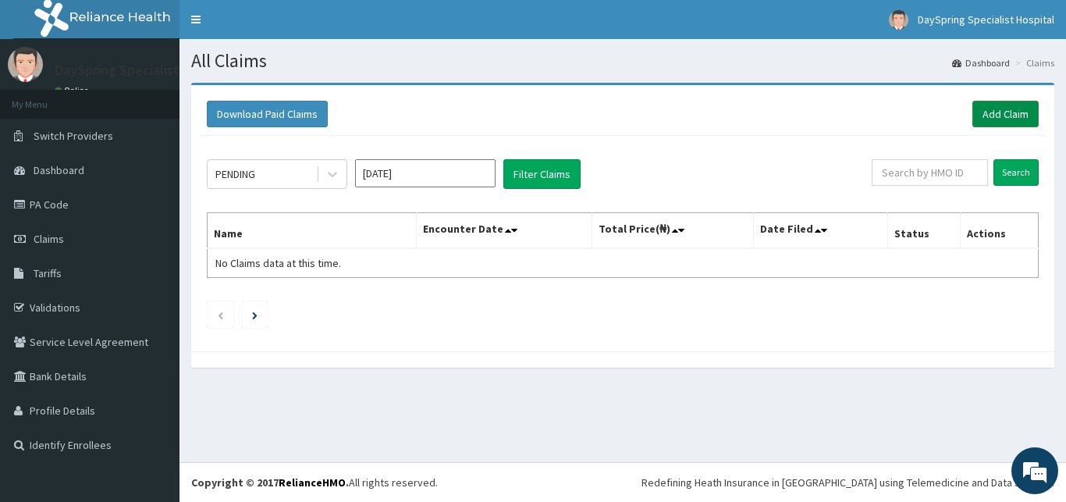
click at [985, 109] on link "Add Claim" at bounding box center [1005, 114] width 66 height 27
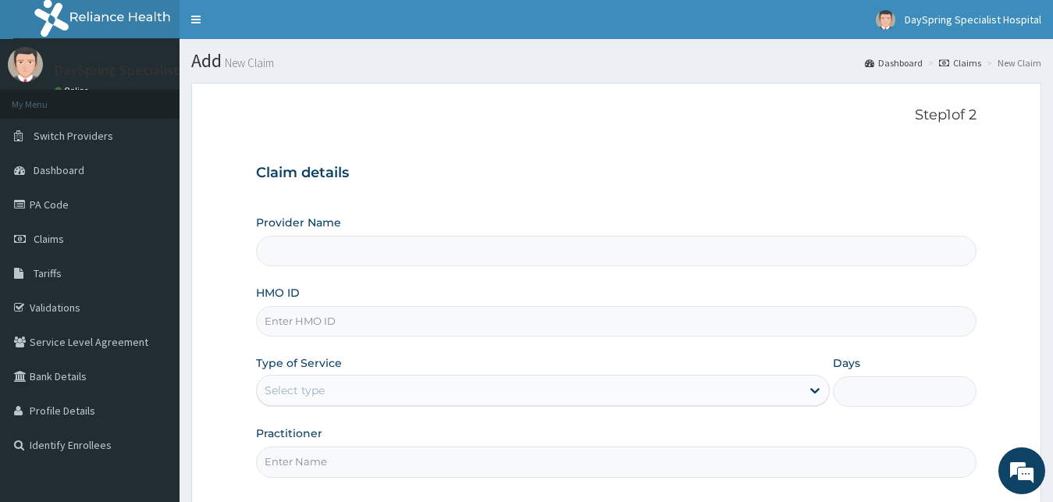
type input "DaySpring Specialist Hospital - [GEOGRAPHIC_DATA]"
type input "TDP/10566/A"
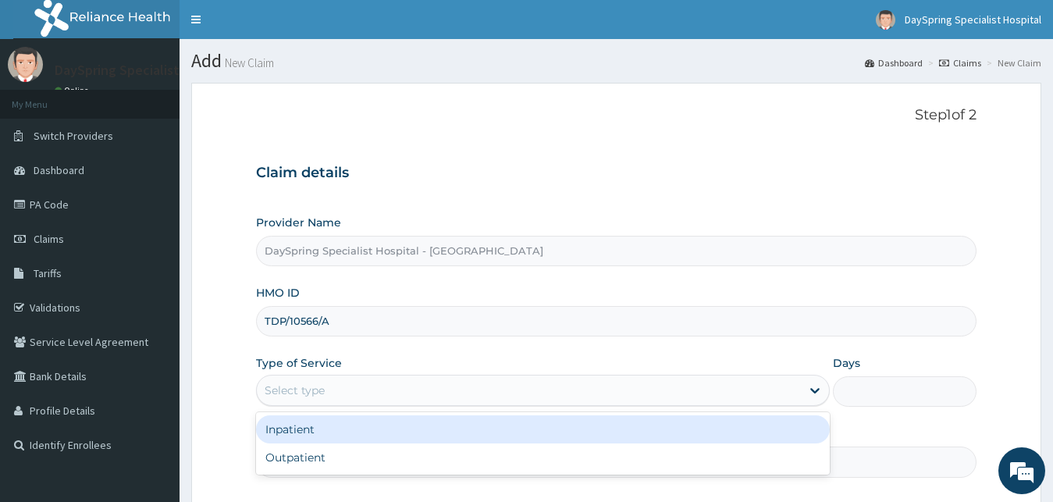
click at [515, 405] on div "Select type" at bounding box center [543, 390] width 574 height 31
click at [500, 433] on div "Inpatient" at bounding box center [543, 429] width 574 height 28
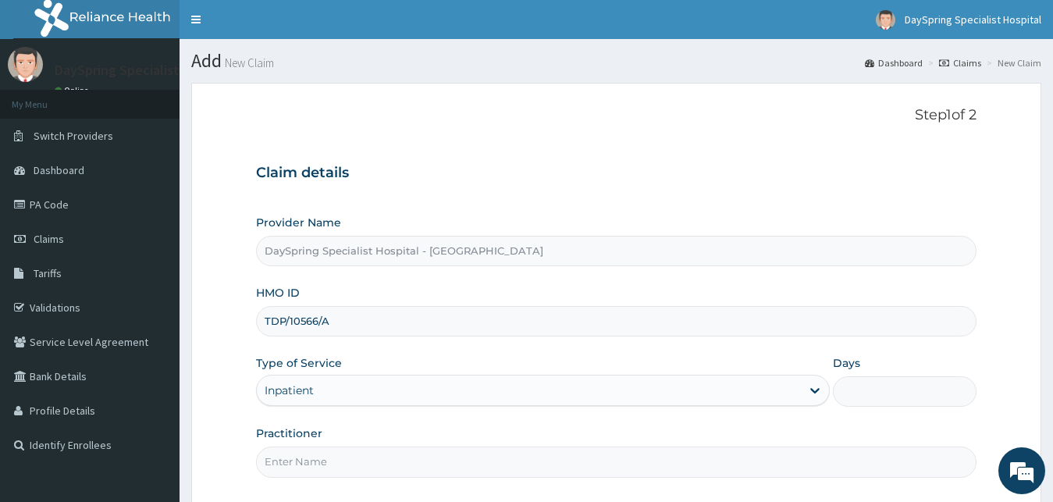
click at [877, 382] on input "Days" at bounding box center [905, 391] width 144 height 30
type input "2"
click at [853, 464] on input "Practitioner" at bounding box center [616, 461] width 721 height 30
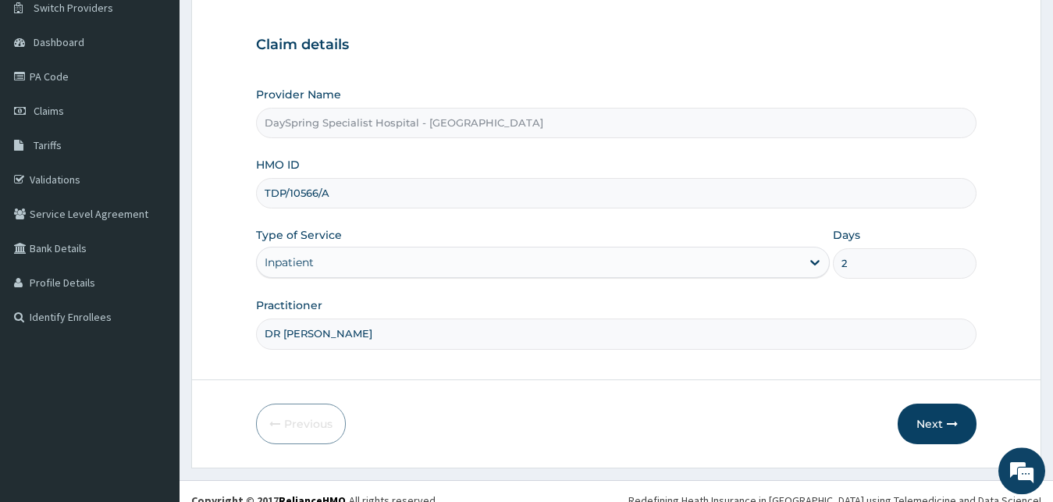
scroll to position [146, 0]
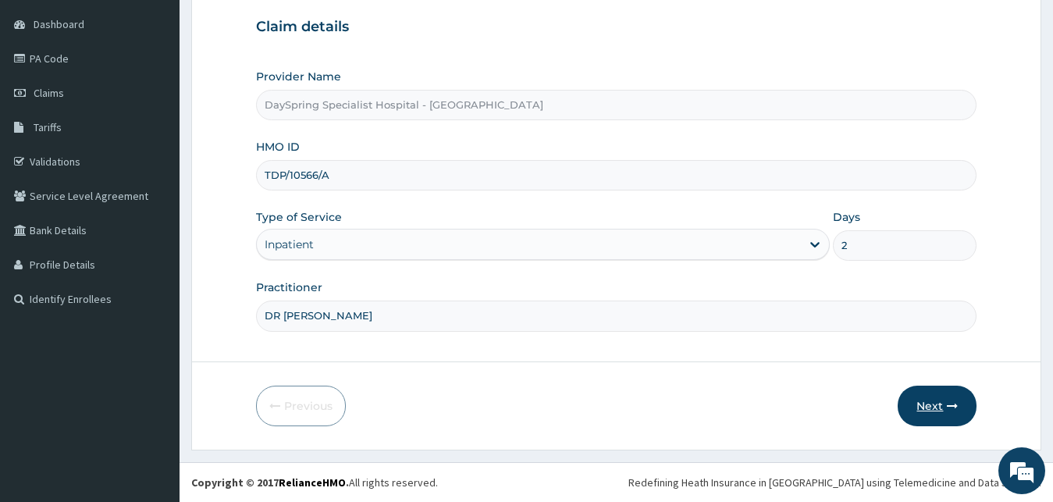
type input "DR [PERSON_NAME]"
click at [930, 400] on button "Next" at bounding box center [936, 405] width 79 height 41
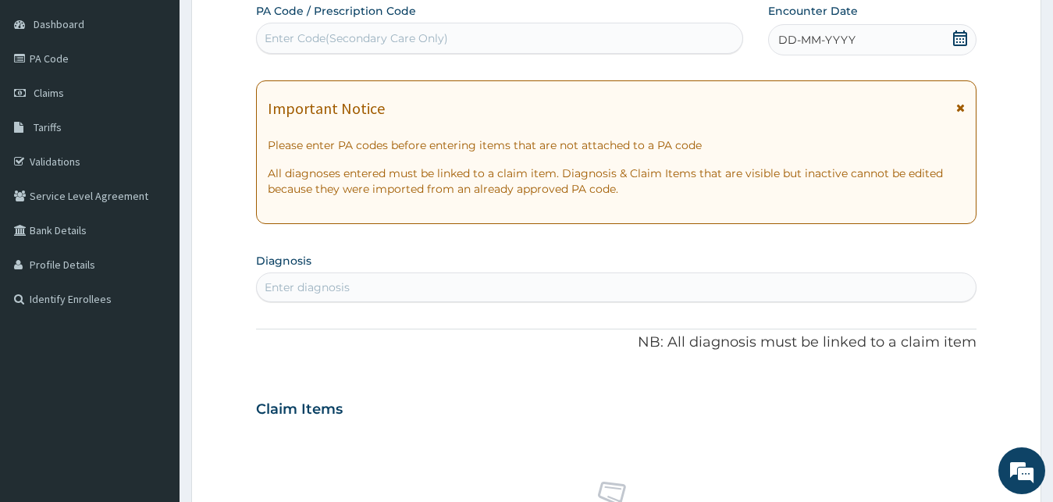
click at [559, 51] on div "Enter Code(Secondary Care Only)" at bounding box center [499, 38] width 485 height 25
